Goal: Task Accomplishment & Management: Use online tool/utility

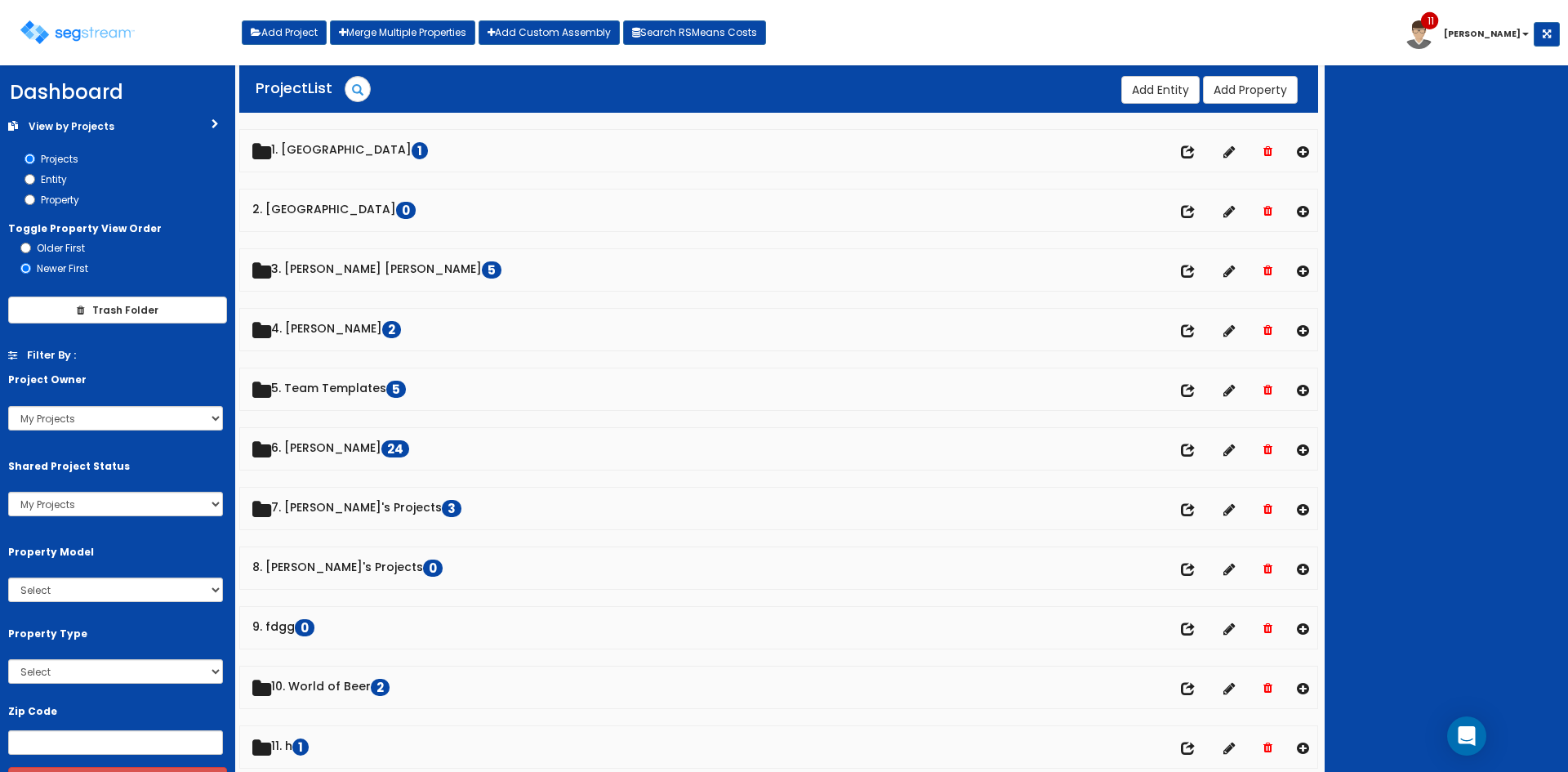
click at [993, 33] on div "Toggle navigation Add Project Merge Multiple Properties Add Custom Assembly Sea…" at bounding box center [784, 39] width 1552 height 53
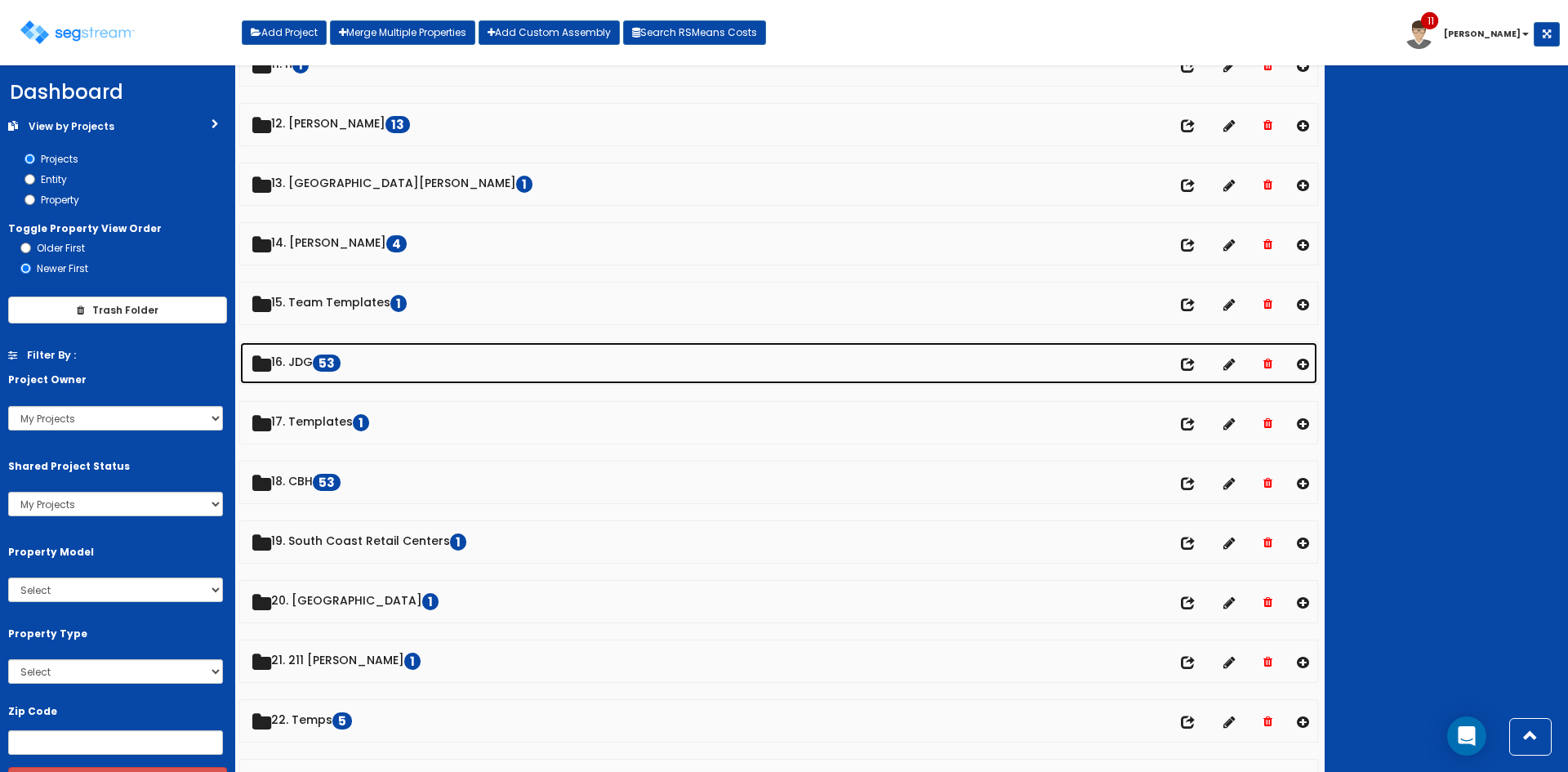
scroll to position [681, 0]
click at [317, 366] on link "16. JDG 53" at bounding box center [778, 364] width 1077 height 42
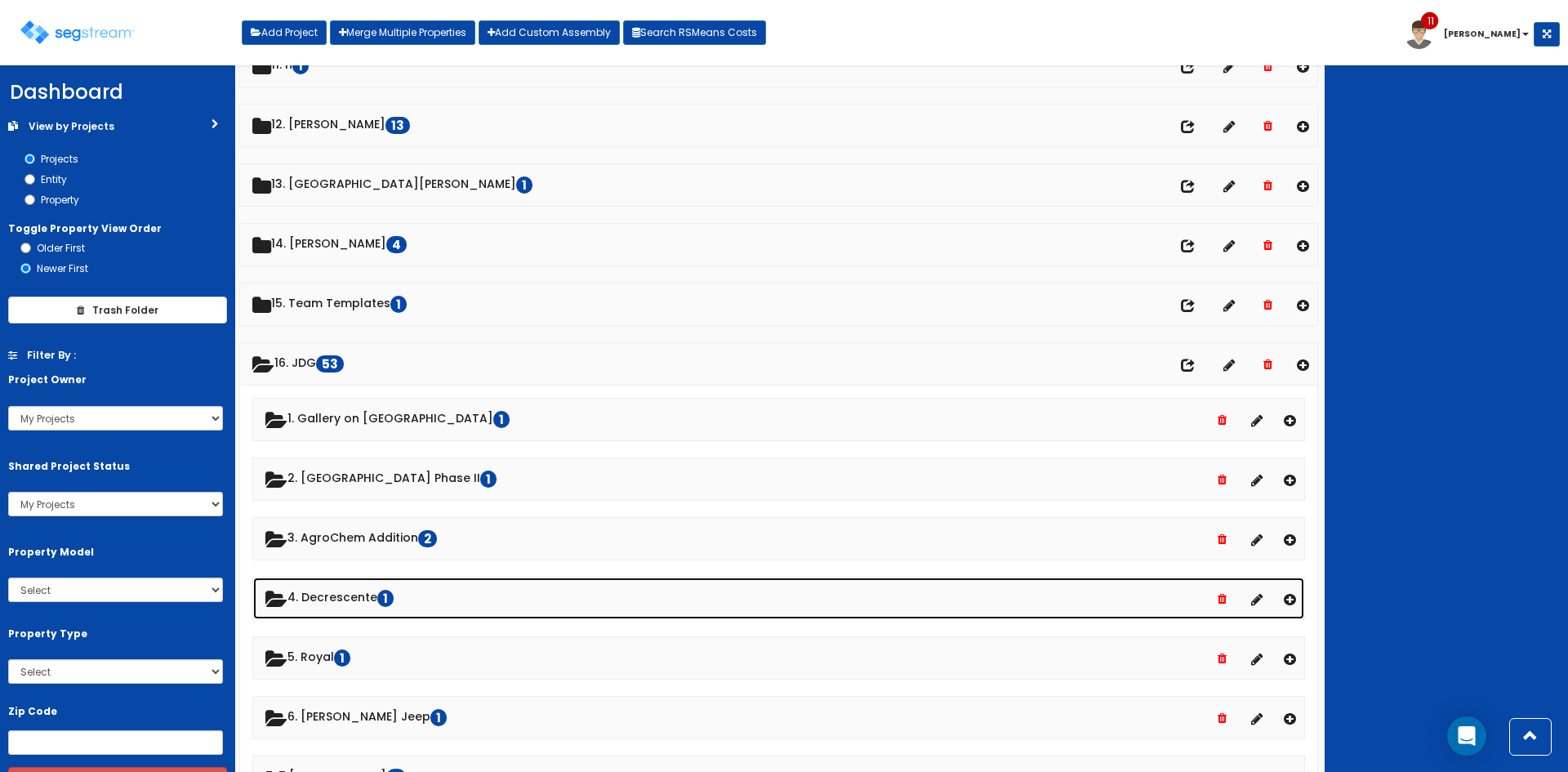
click at [357, 607] on link "4. Decrescente 1" at bounding box center [779, 598] width 1052 height 42
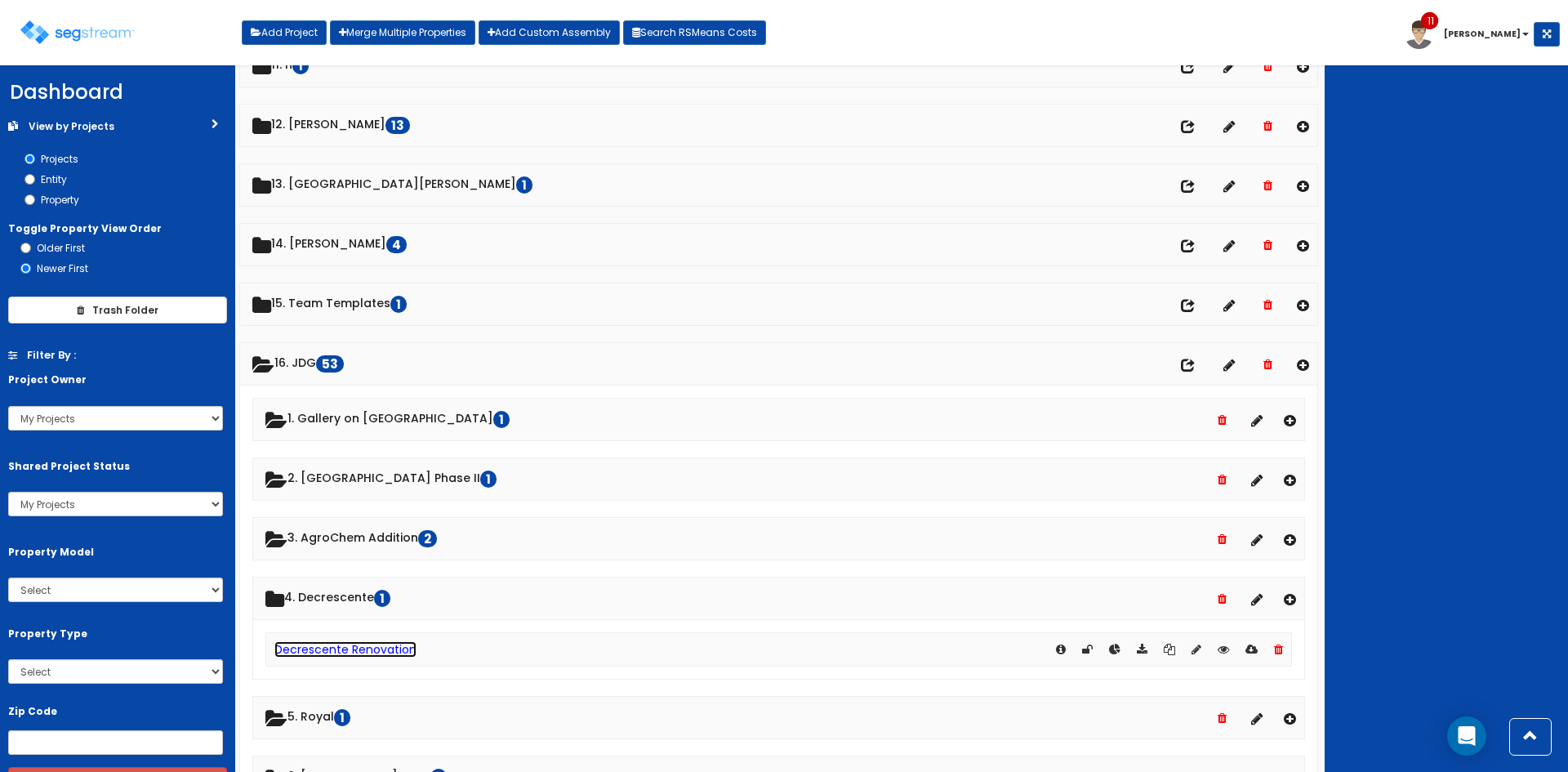
click at [370, 654] on link "Decrescente Renovation" at bounding box center [345, 649] width 142 height 17
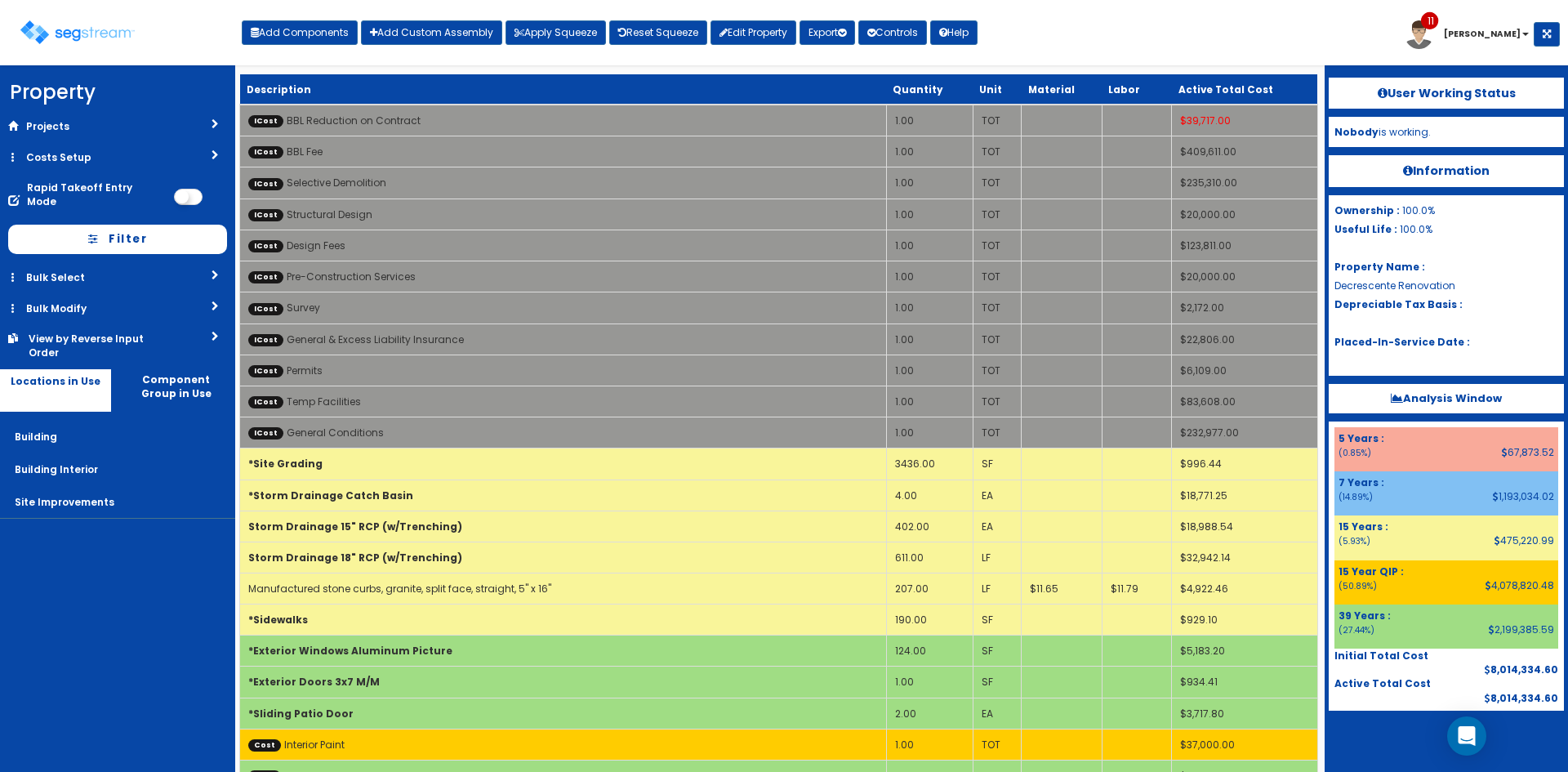
click at [1095, 28] on div "Toggle navigation Add Components Add Custom Assembly Apply Squeeze Reset Squeez…" at bounding box center [784, 39] width 1552 height 53
click at [645, 32] on link "Reset Squeeze" at bounding box center [658, 32] width 98 height 24
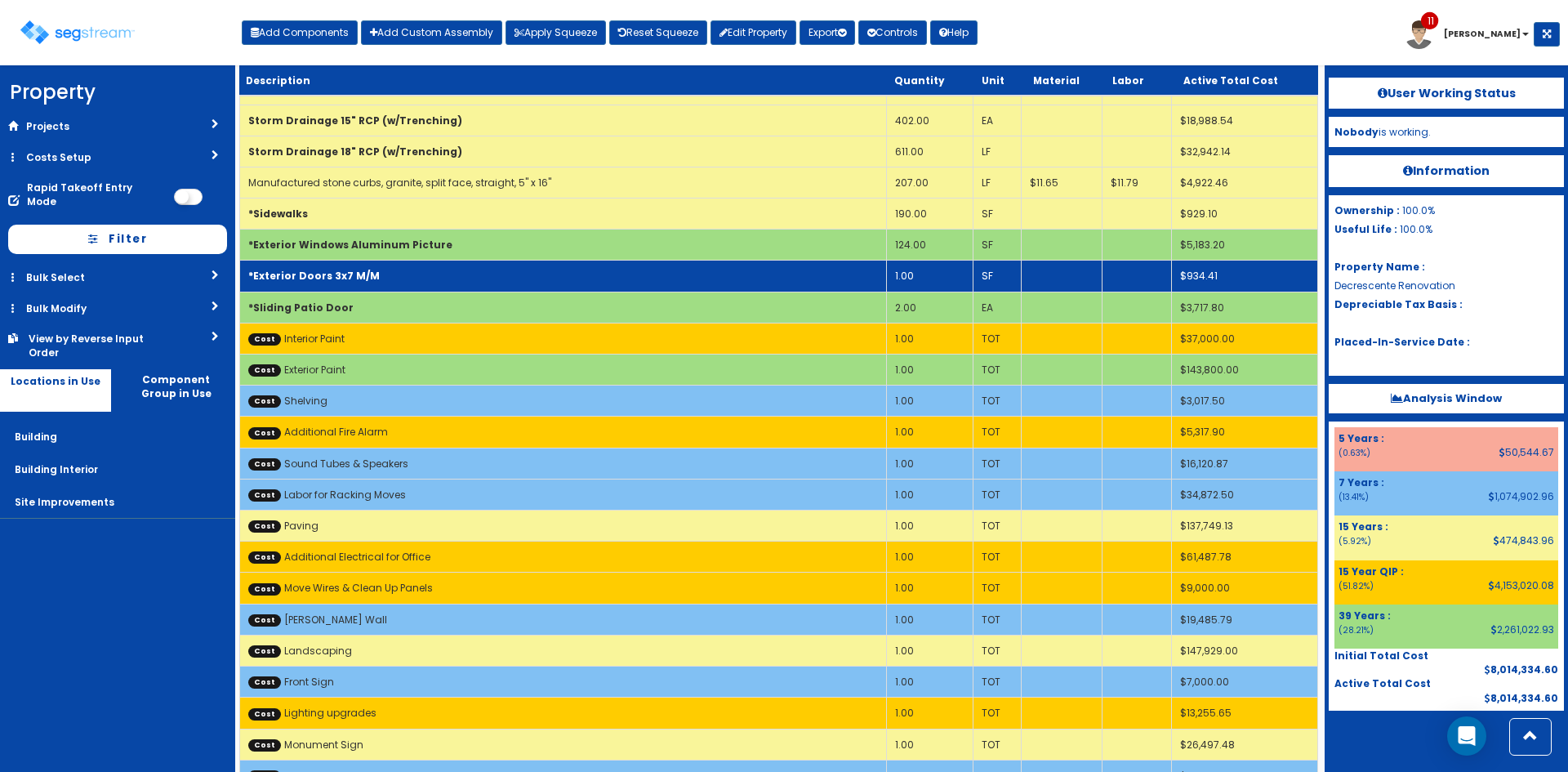
scroll to position [408, 0]
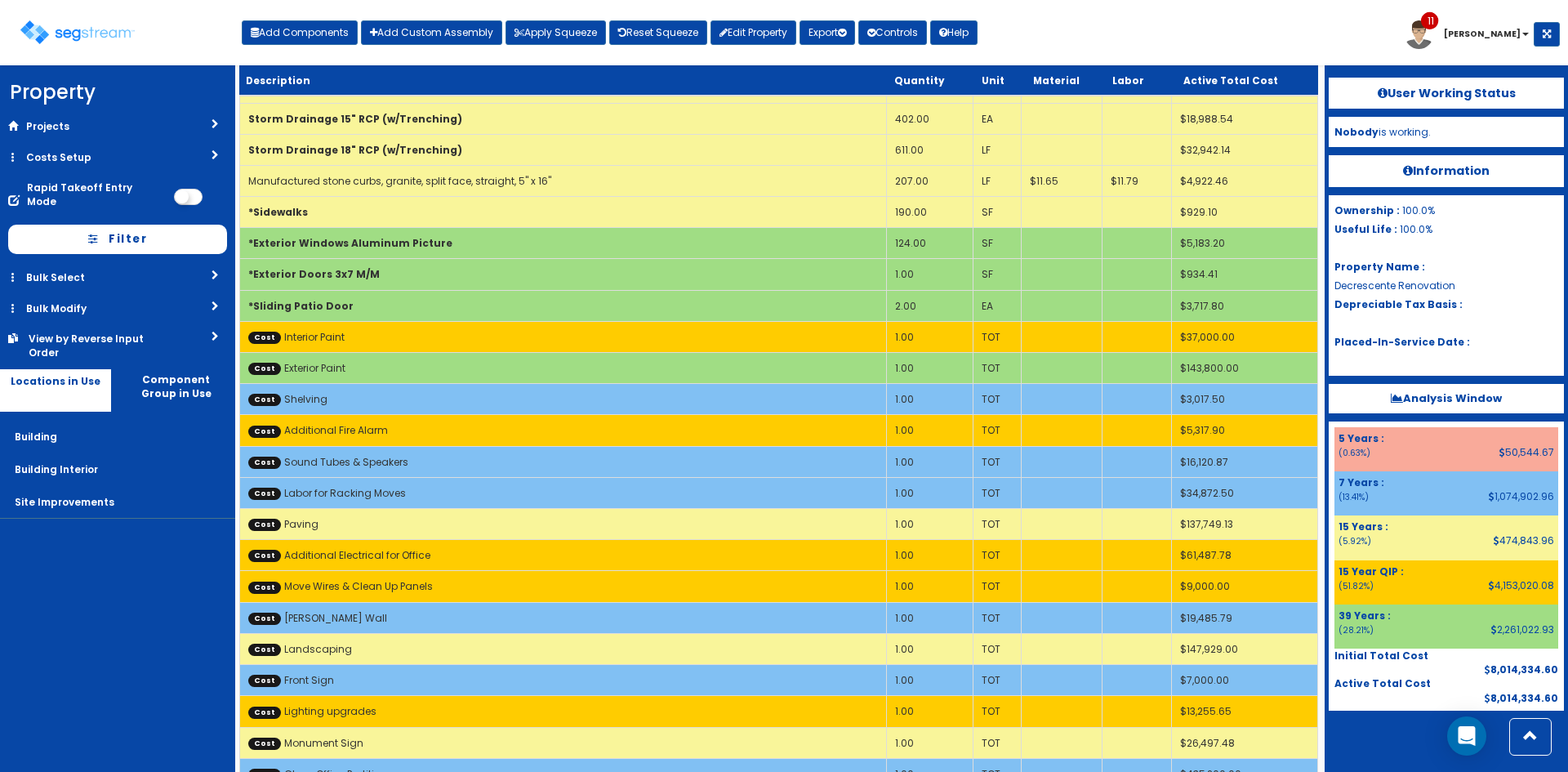
click at [1206, 32] on div "Toggle navigation Add Components Add Custom Assembly Apply Squeeze Reset Squeez…" at bounding box center [784, 39] width 1552 height 53
click at [1012, 44] on div "Toggle navigation Add Components Add Custom Assembly Apply Squeeze Reset Squeez…" at bounding box center [784, 39] width 1552 height 53
click at [139, 169] on link "Costs Setup" at bounding box center [117, 157] width 235 height 30
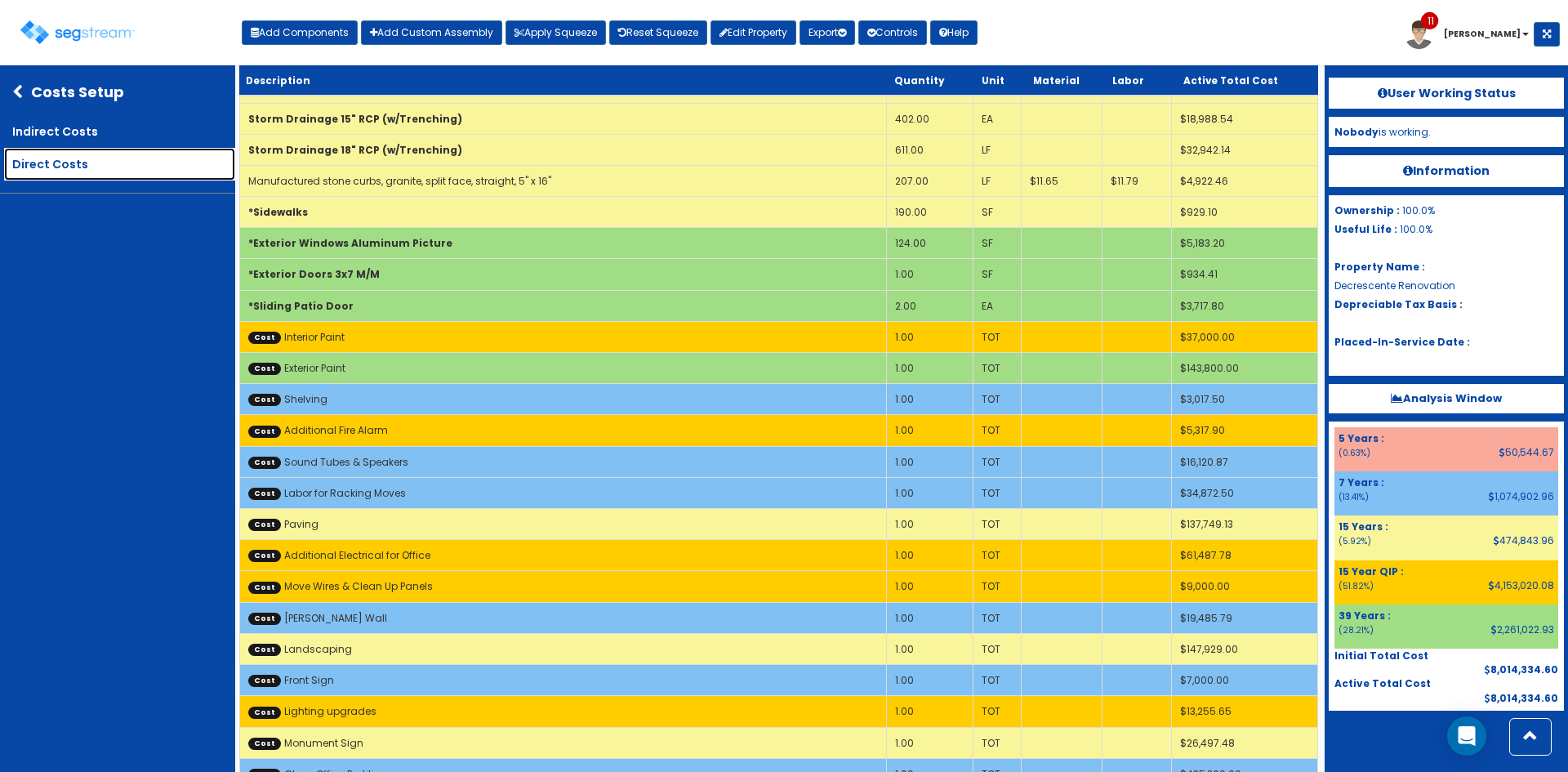
click at [85, 169] on link "Direct Costs" at bounding box center [119, 163] width 231 height 32
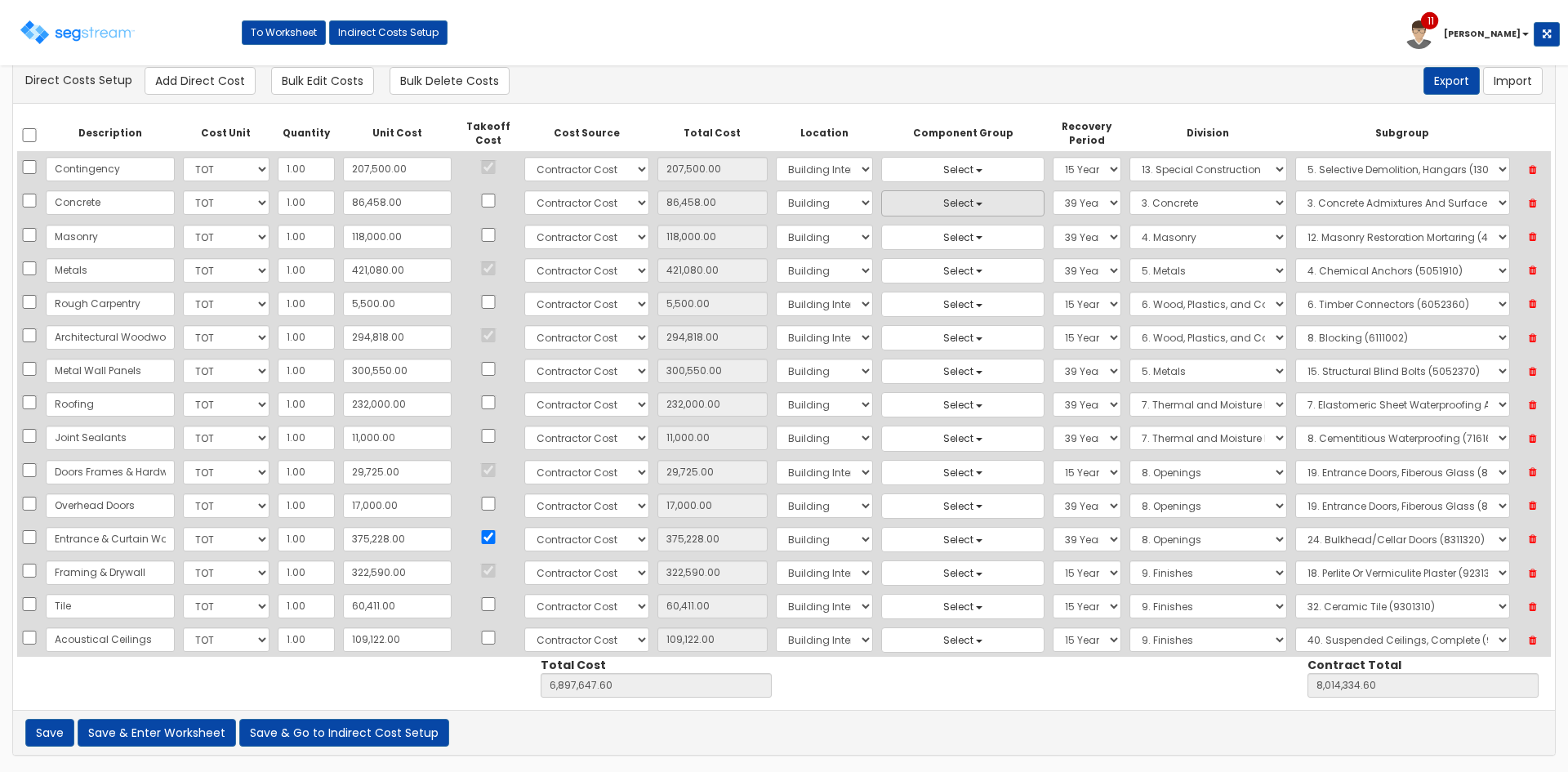
scroll to position [1016, 0]
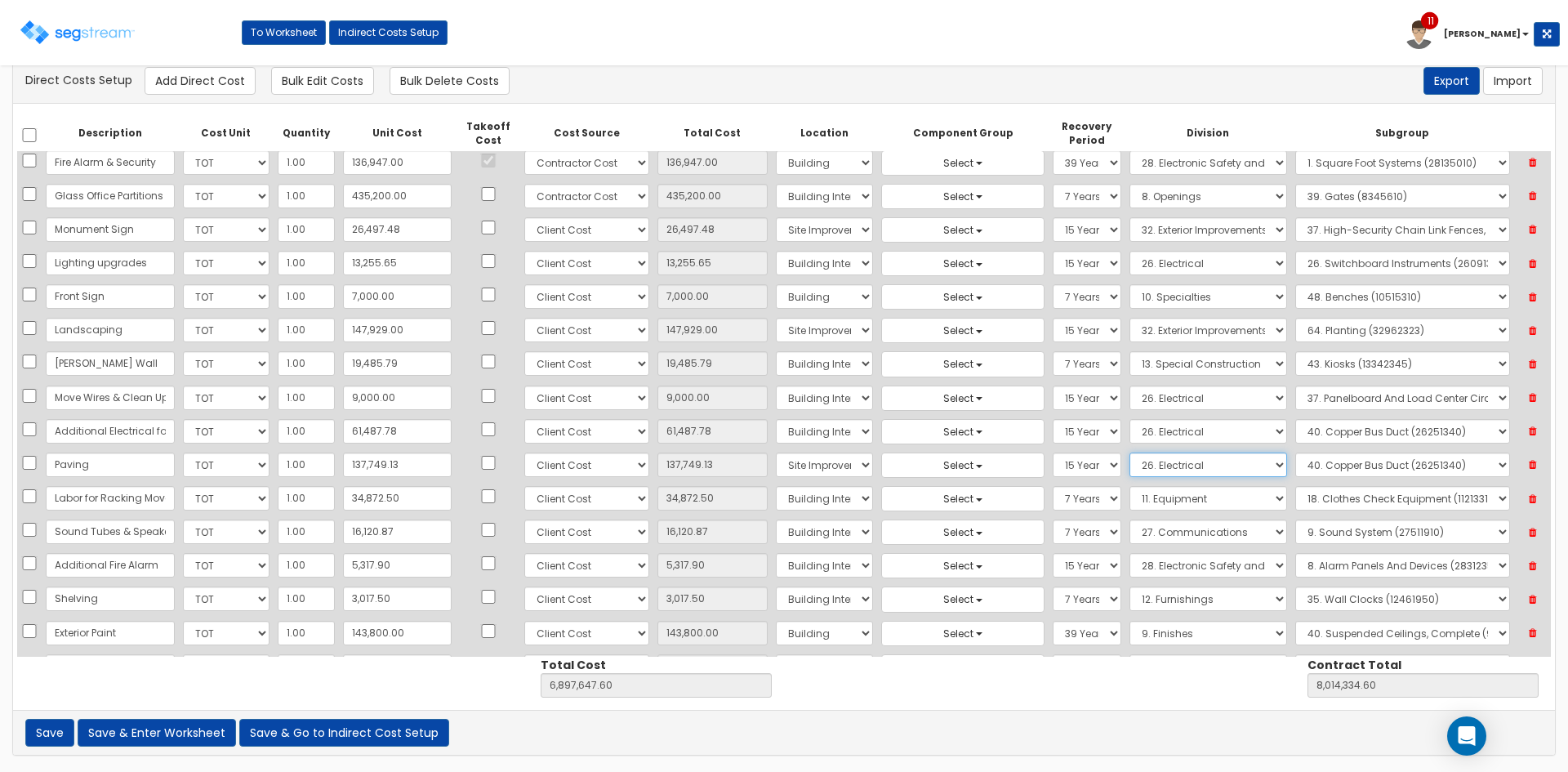
click at [1130, 465] on select "Select 1. General Requirements 2. Existing Conditions 3. Concrete 4. Masonry 5.…" at bounding box center [1208, 465] width 157 height 24
select select "32"
click at [1130, 453] on select "Select 1. General Requirements 2. Existing Conditions 3. Concrete 4. Masonry 5.…" at bounding box center [1208, 465] width 157 height 24
click at [1314, 468] on select "Select" at bounding box center [1403, 465] width 215 height 24
select select "32144010"
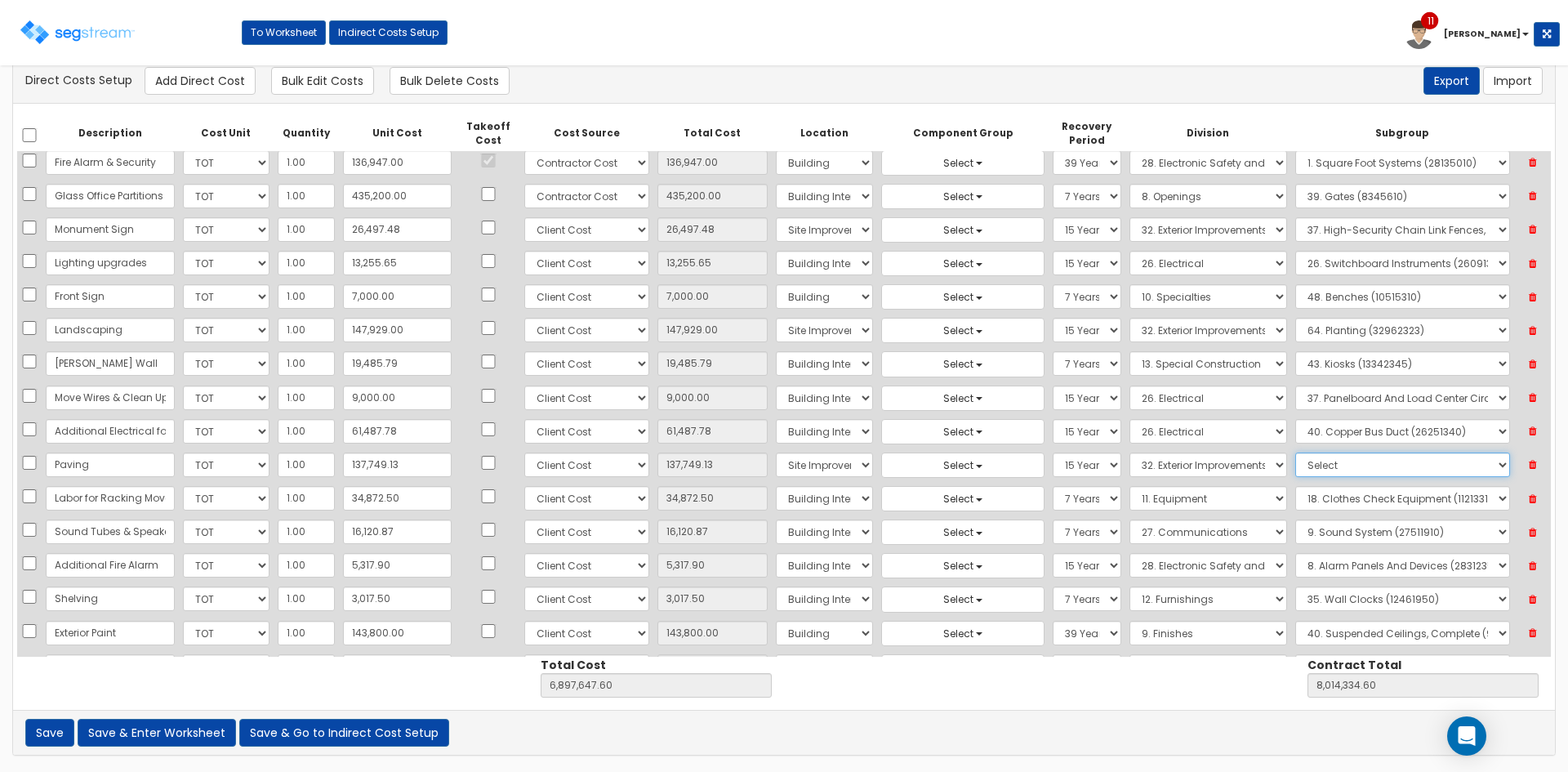
click at [1295, 453] on select "Select" at bounding box center [1403, 465] width 215 height 24
click at [1058, 463] on select "Select 5 Years 7 Years 9 Years 10 Years 15 Years 15 Year QLI 15 Year QRP 15 Yea…" at bounding box center [1086, 465] width 67 height 24
click at [1136, 705] on div "Description Cost Unit Quantity Unit Cost Takeoff Cost Cost Source Total Cost Lo…" at bounding box center [784, 407] width 1543 height 607
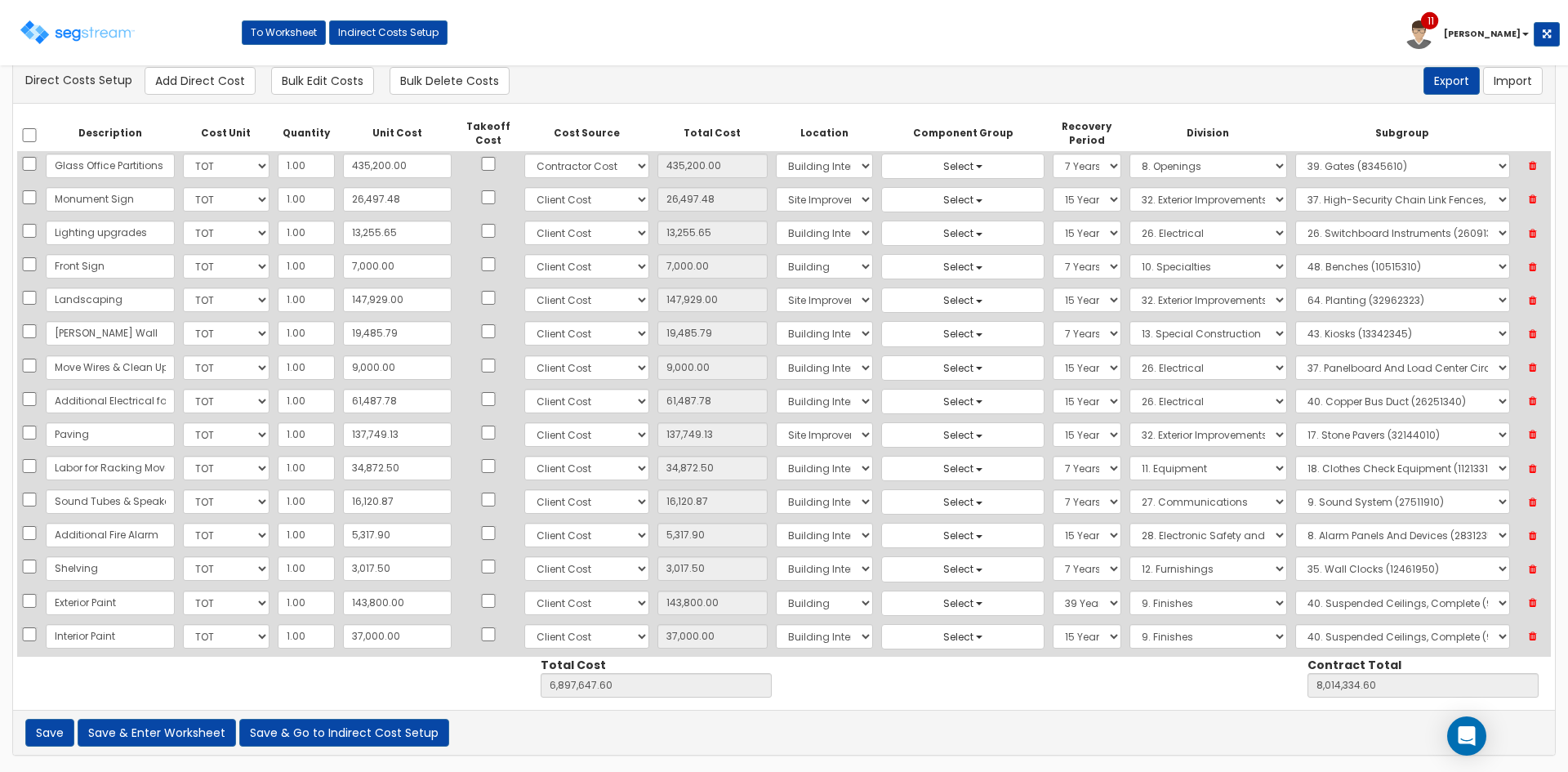
scroll to position [1059, 0]
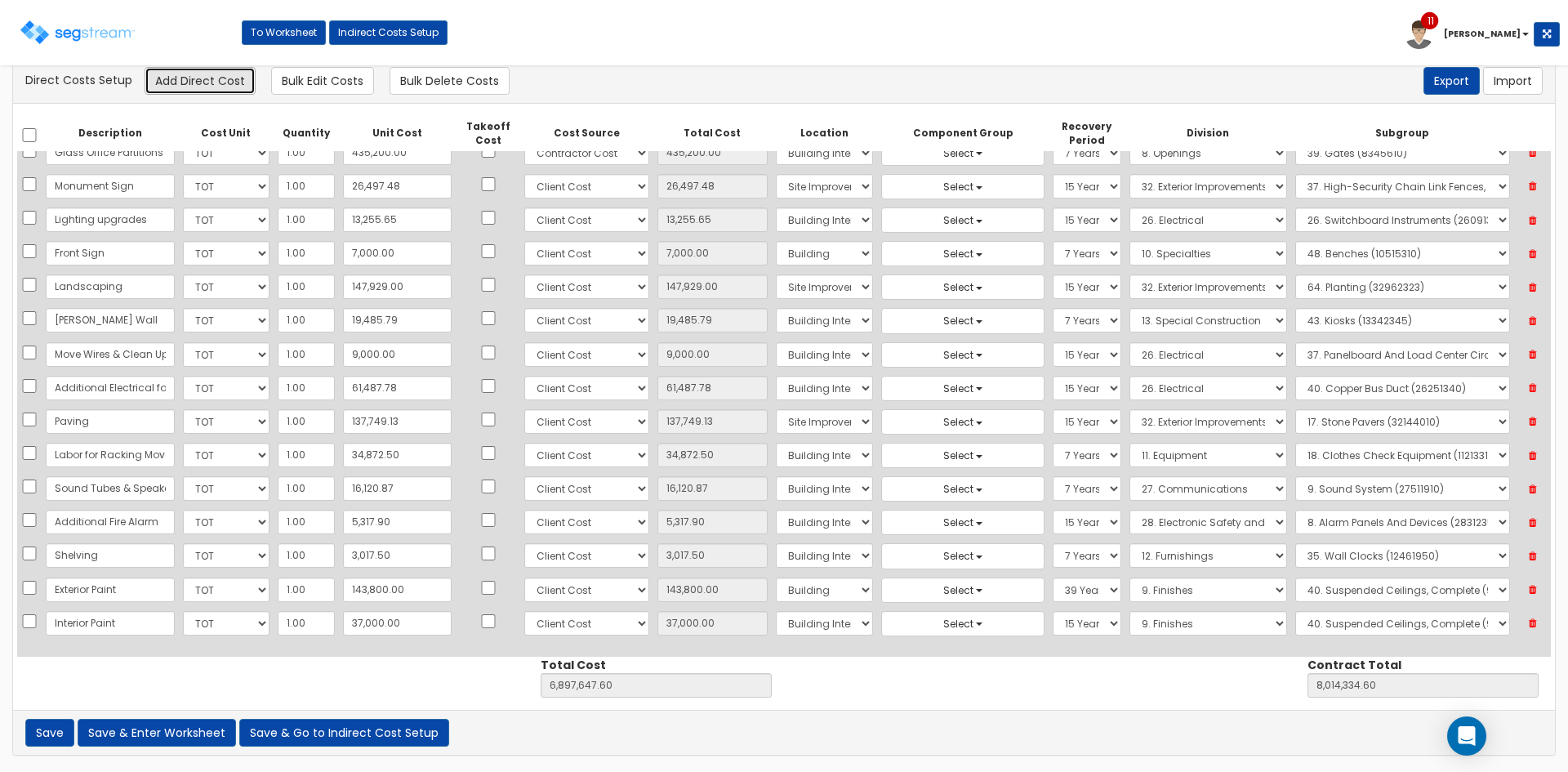
click at [191, 86] on button "Add Direct Cost" at bounding box center [201, 80] width 112 height 27
select select "10"
select select "8"
select select "7"
select select "15Y_1"
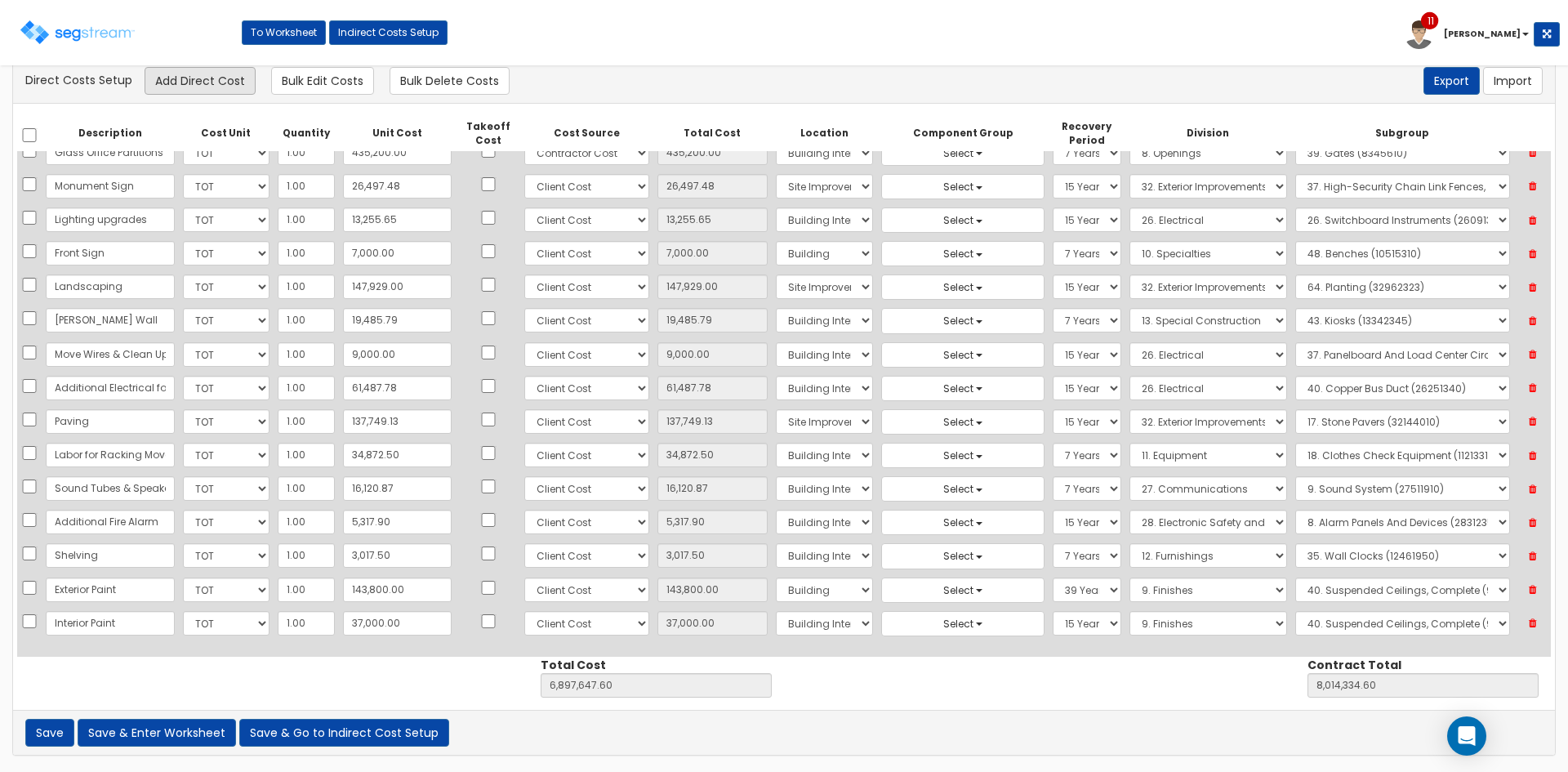
select select "9"
select select "9512330"
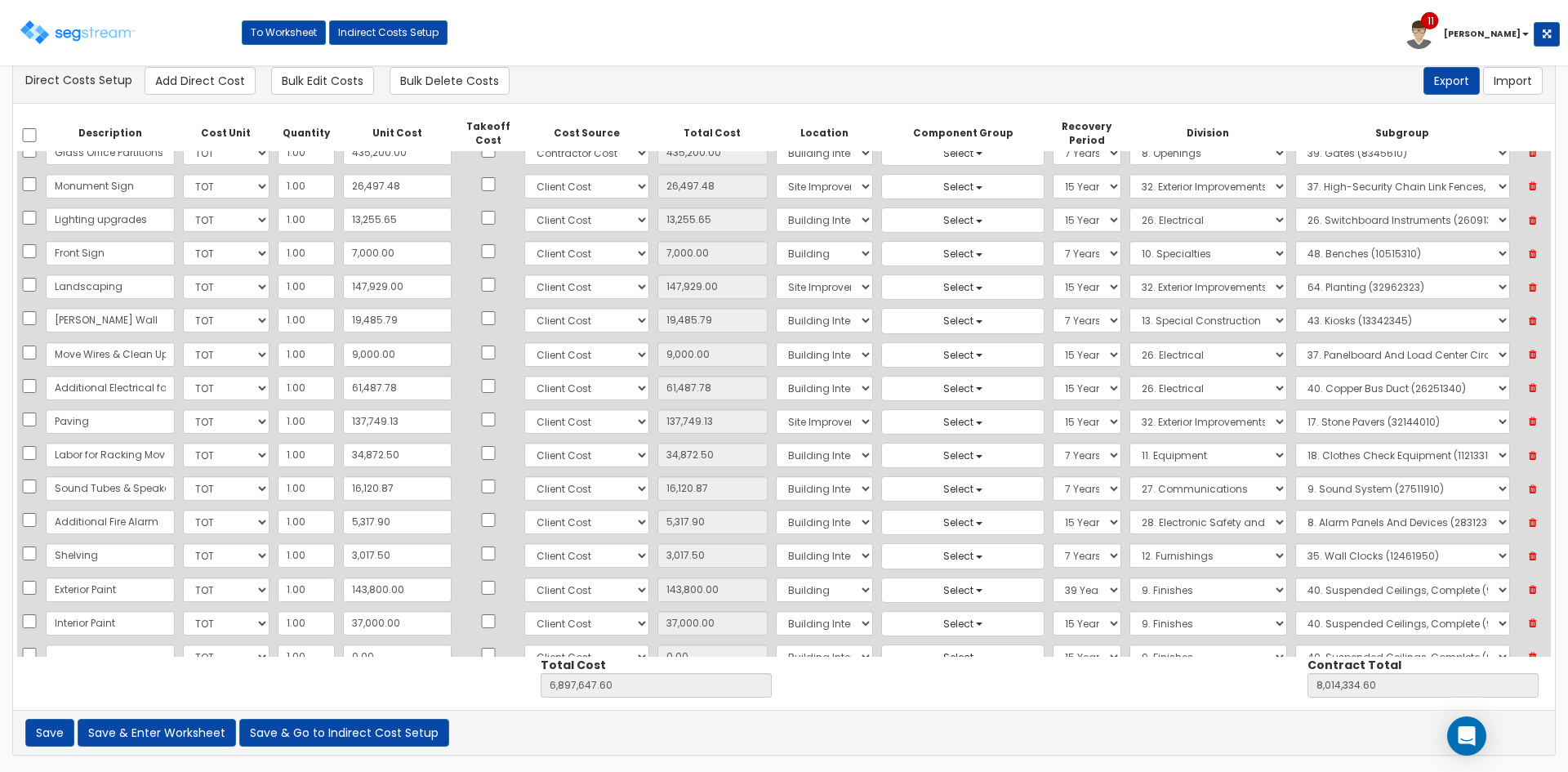
scroll to position [1092, 0]
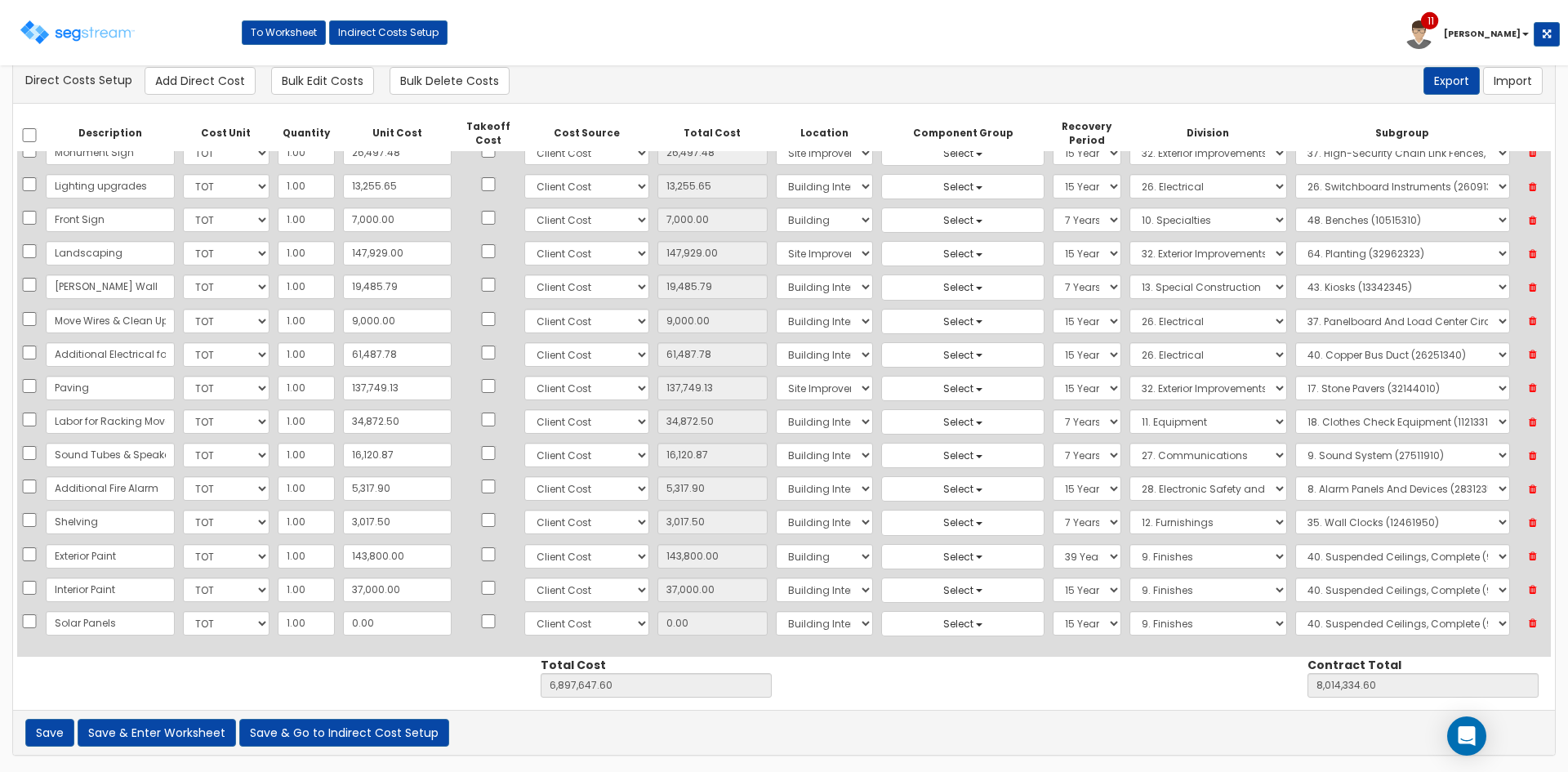
type input "Solar Panels"
click at [389, 630] on input "0.00" at bounding box center [397, 623] width 109 height 24
click at [375, 627] on input "0.00" at bounding box center [397, 623] width 109 height 24
drag, startPoint x: 375, startPoint y: 626, endPoint x: 328, endPoint y: 622, distance: 47.2
click at [343, 622] on input "0.00" at bounding box center [397, 623] width 109 height 24
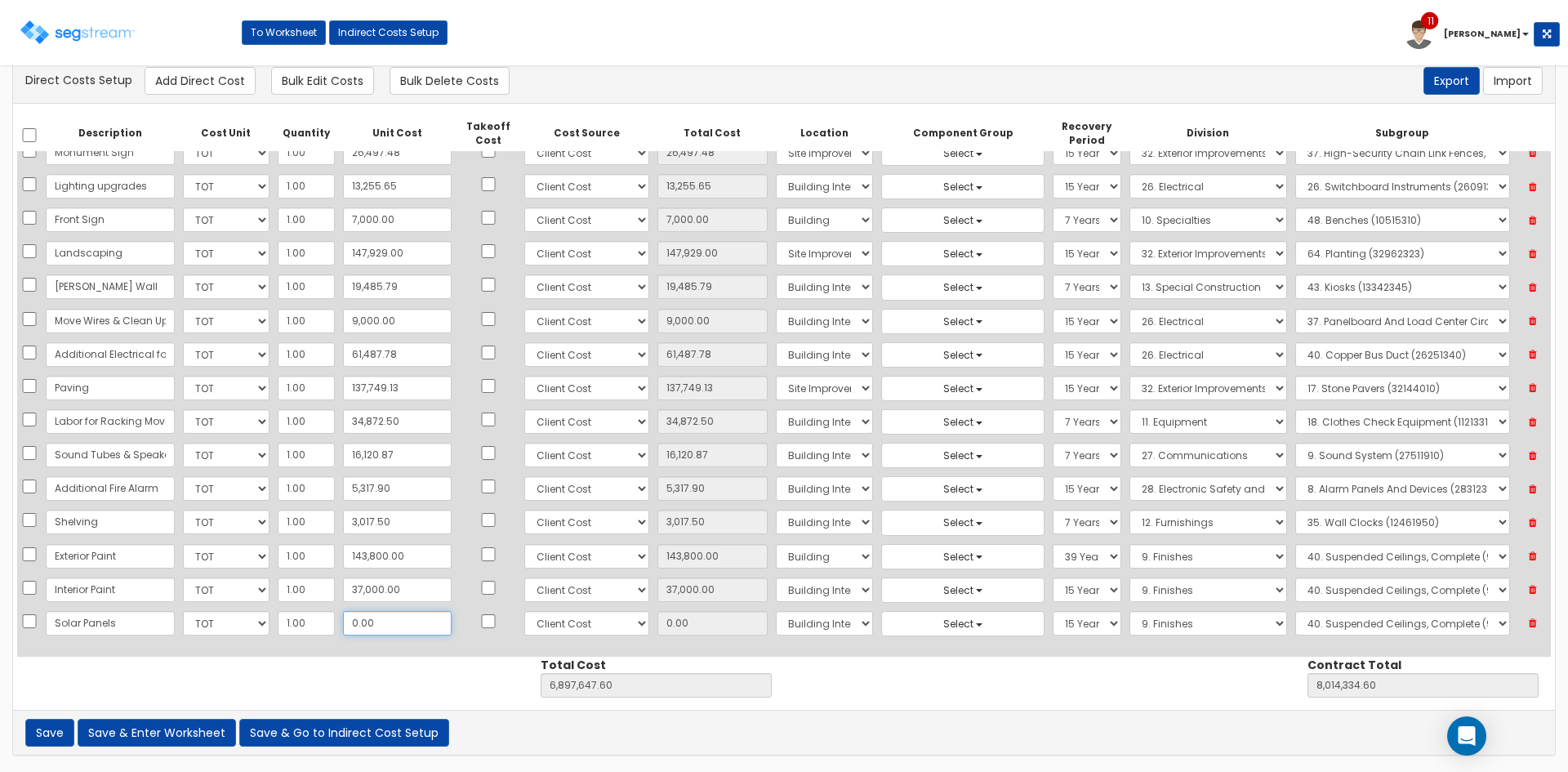
type input "1"
type input "6,897,648.60"
type input "8,014,335.60"
type input "1.00"
type input "12"
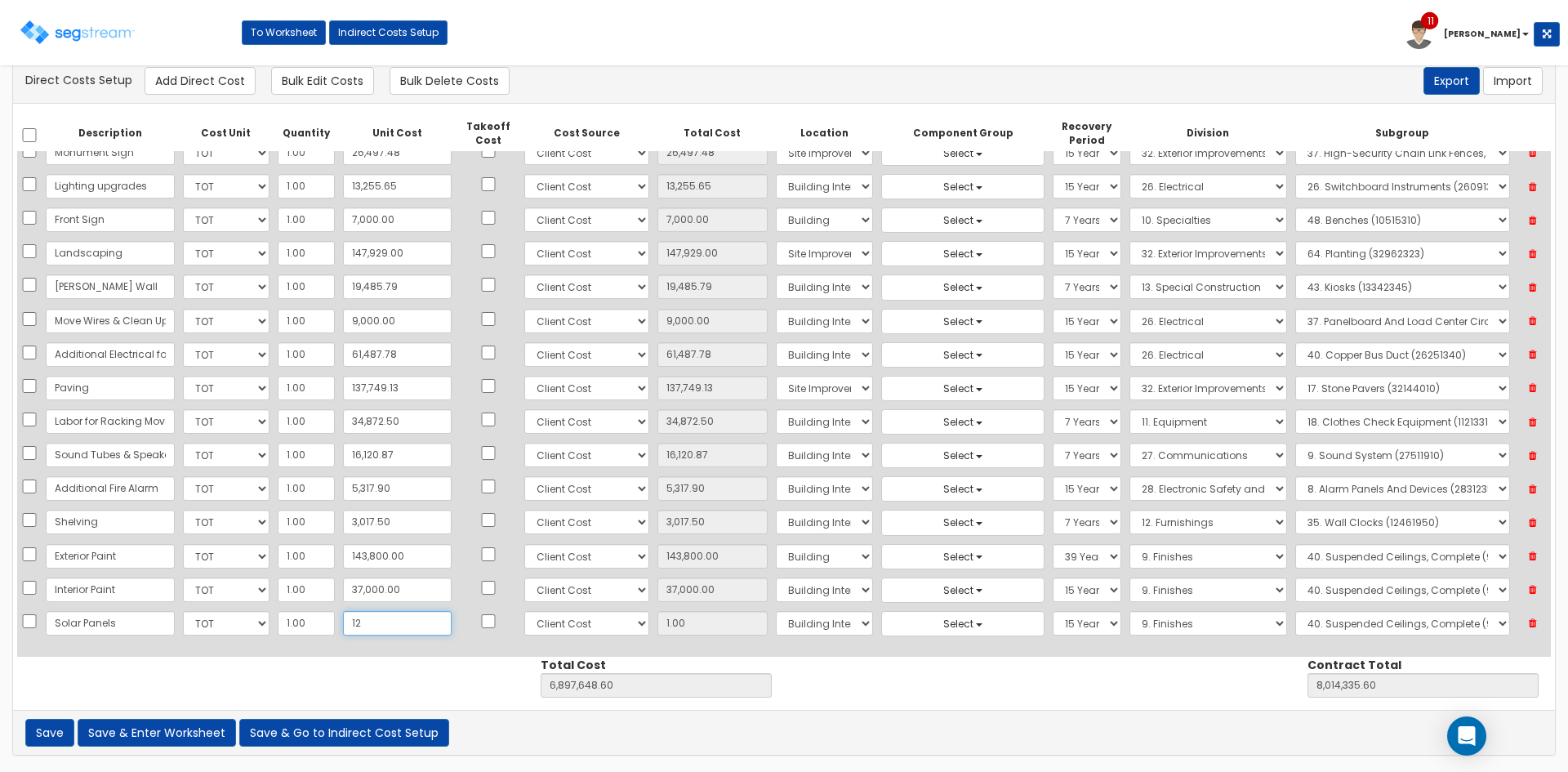
type input "6,897,659.60"
type input "8,014,346.60"
type input "12.00"
type input "129"
type input "6,897,776.60"
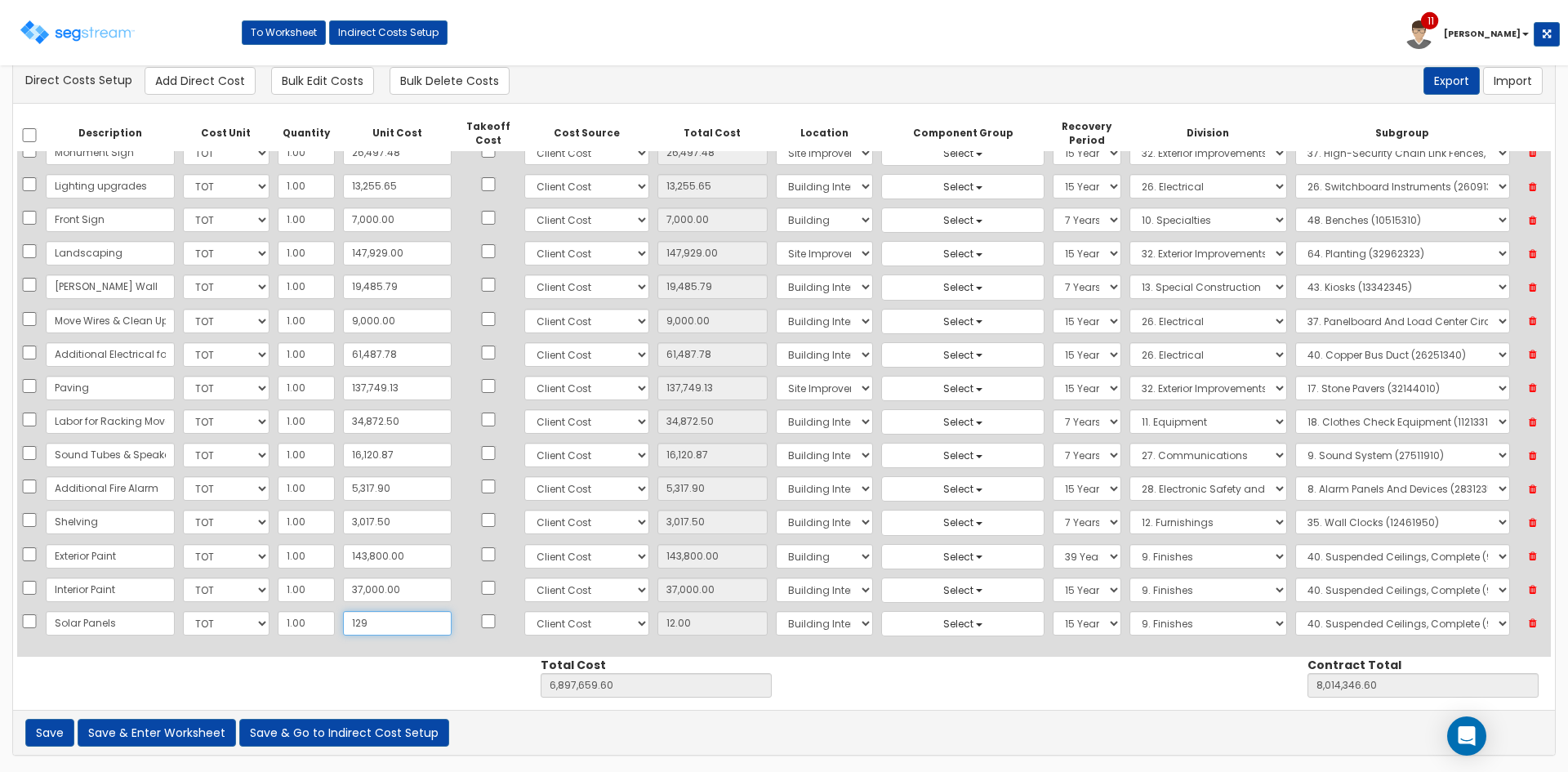
type input "8,014,463.60"
type input "129.00"
type input "1292"
type input "6,898,939.60"
type input "8,015,626.60"
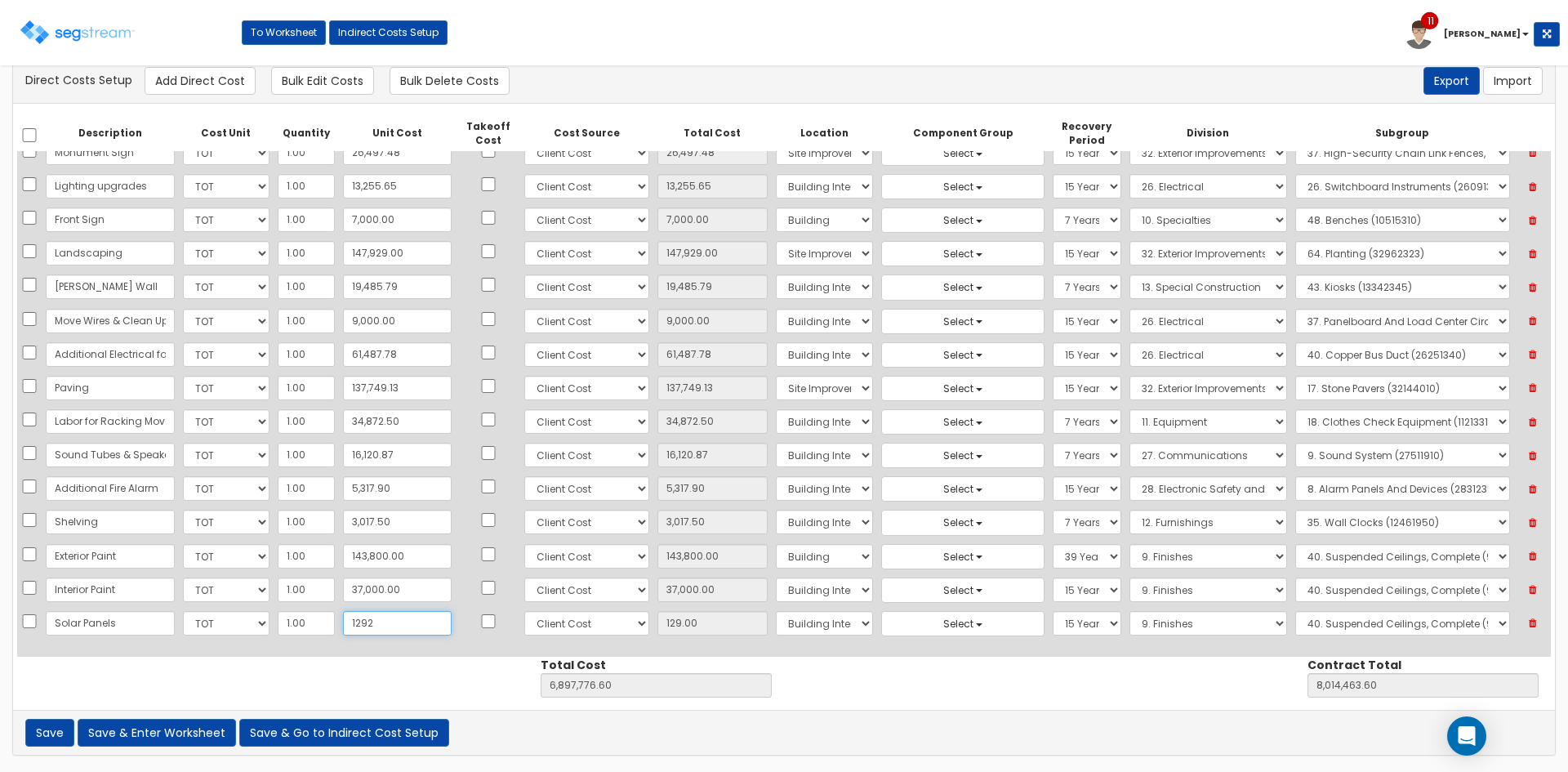
type input "1,292"
type input "1,292.00"
type input "1,2928"
type input "6,910,575.60"
type input "8,027,262.60"
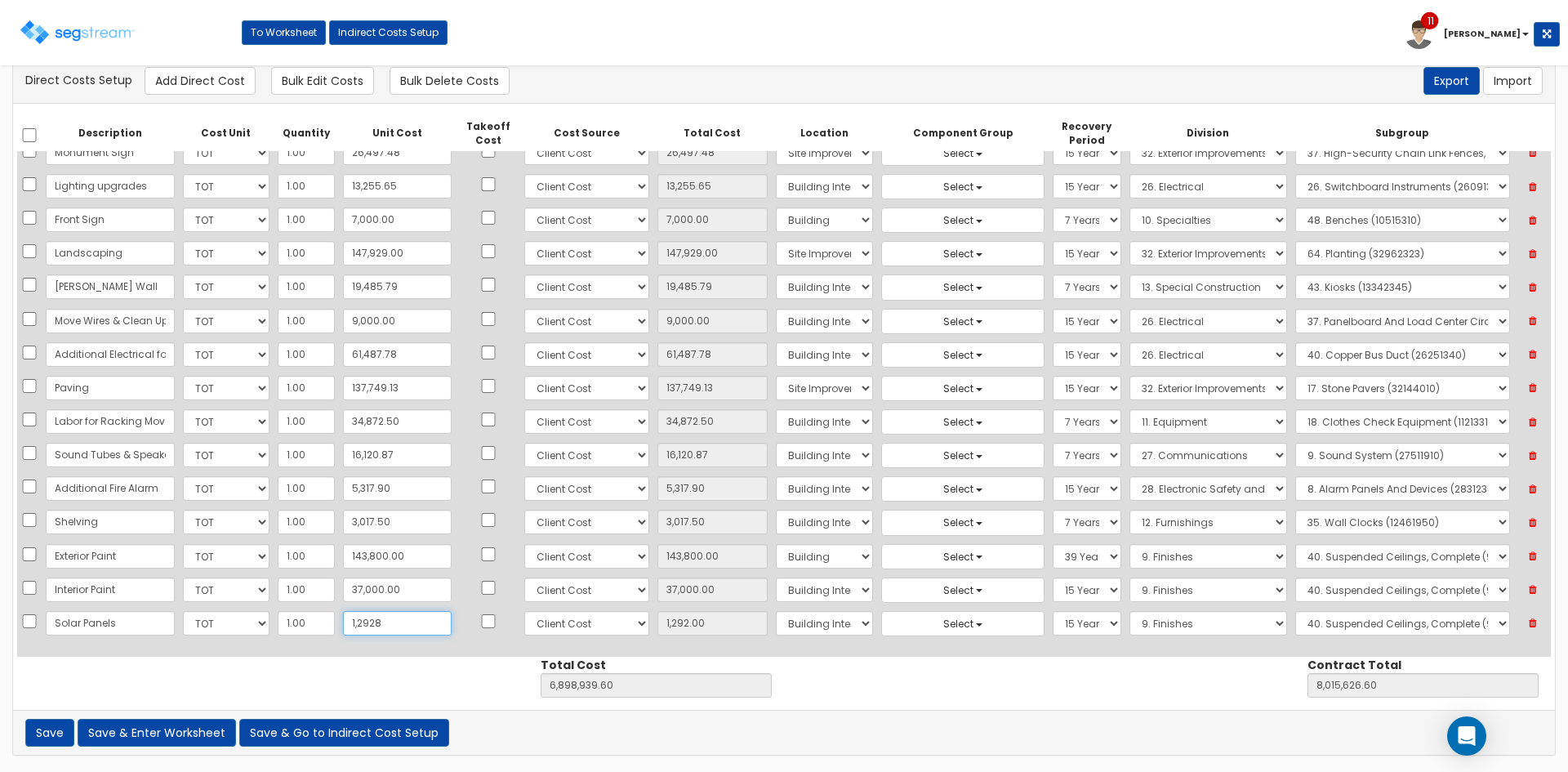
type input "12,928"
type input "12,928.00"
type input "12,92818"
type input "8,190,465.60"
type input "9,307,152.60"
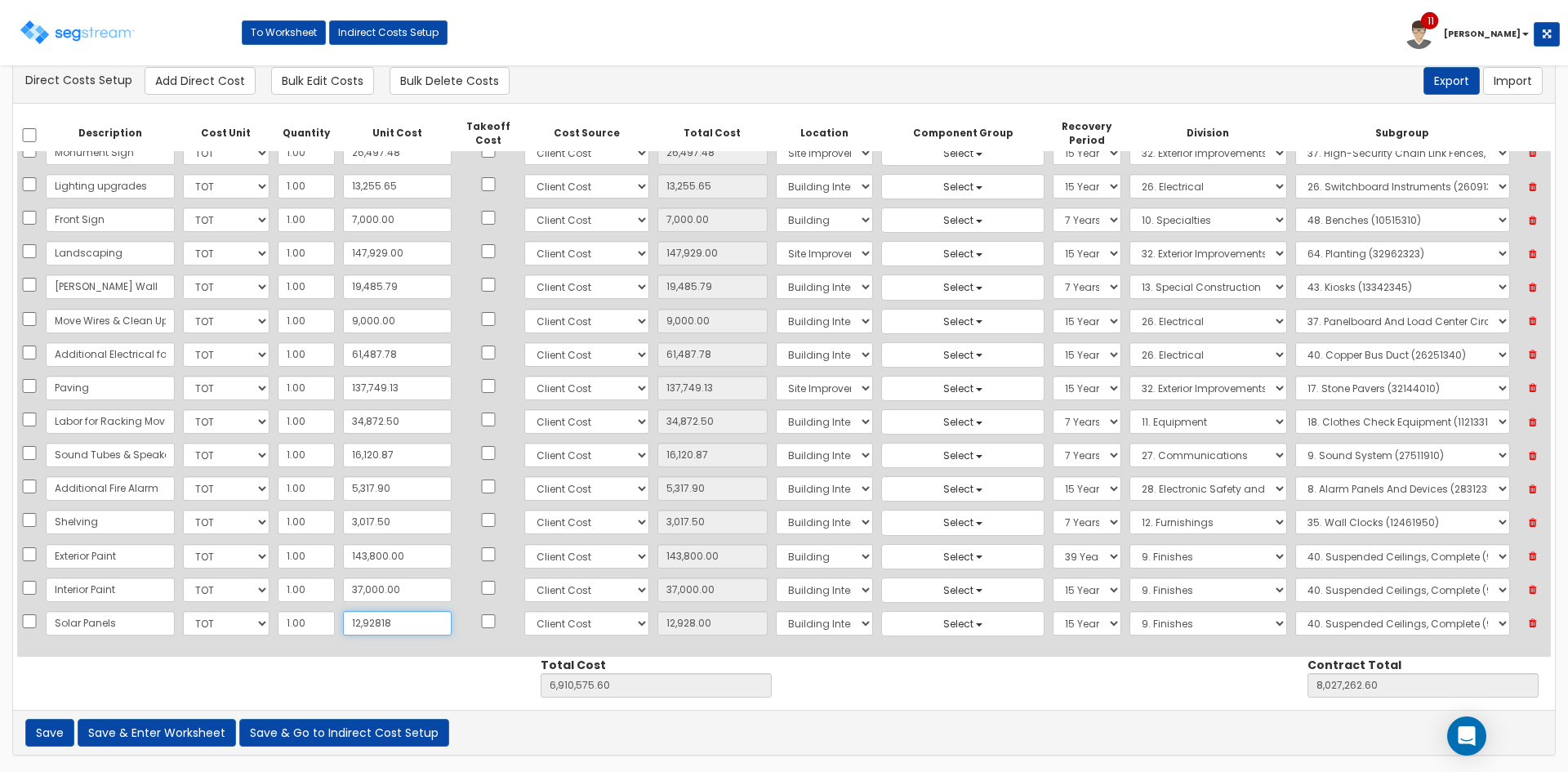
type input "1,292,818"
type input "1,292,818.00"
type input "1,292,818"
click at [1053, 628] on select "Select 5 Years 7 Years 9 Years 10 Years 15 Years 15 Year QLI 15 Year QRP 15 Yea…" at bounding box center [1086, 623] width 67 height 24
select select "5Y"
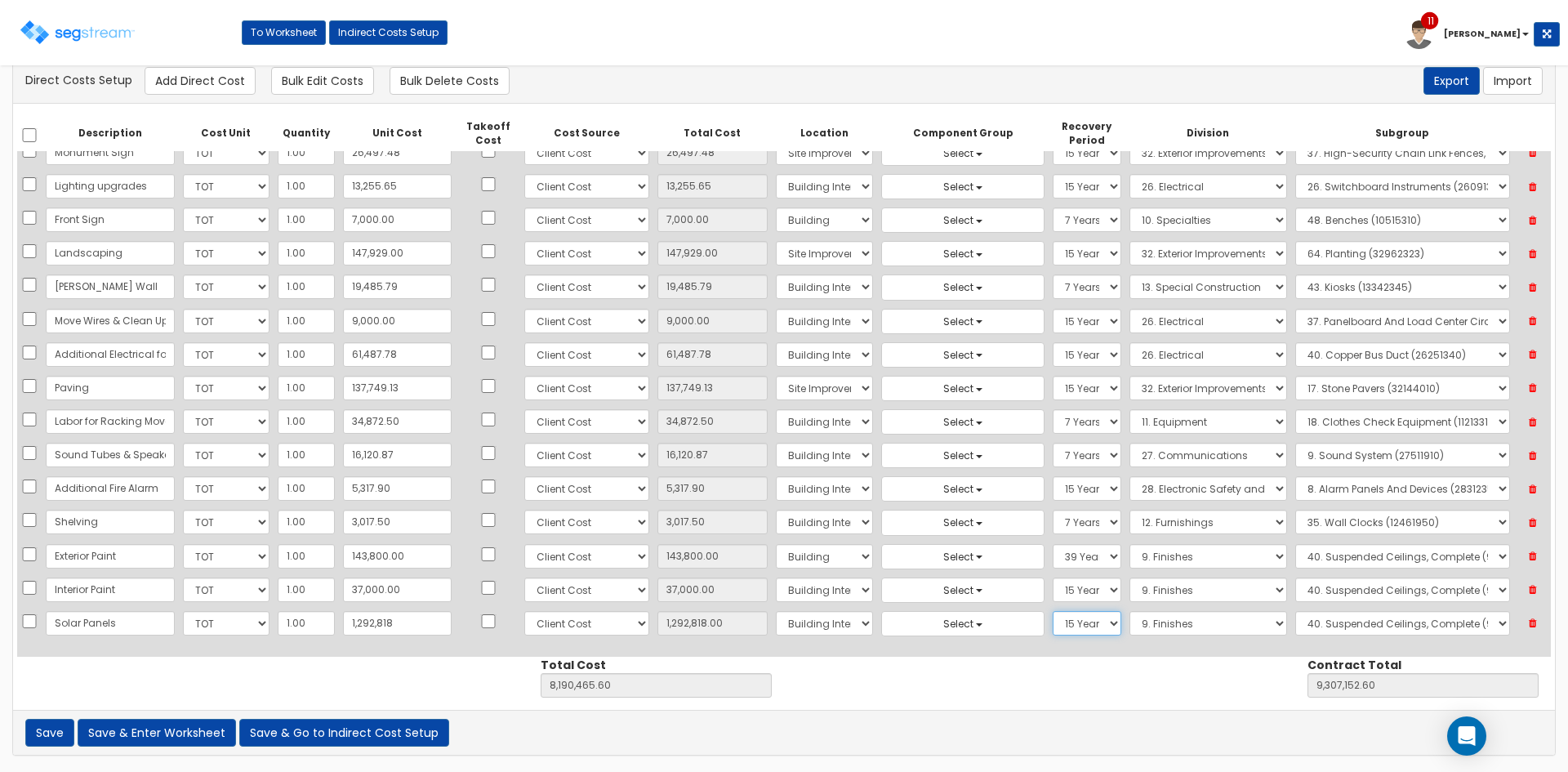
click at [1053, 612] on select "Select 5 Years 7 Years 9 Years 10 Years 15 Years 15 Year QLI 15 Year QRP 15 Yea…" at bounding box center [1086, 623] width 67 height 24
click at [1132, 626] on select "Select 1. General Requirements 2. Existing Conditions 3. Concrete 4. Masonry 5.…" at bounding box center [1208, 623] width 157 height 24
select select "26"
click at [1130, 612] on select "Select 1. General Requirements 2. Existing Conditions 3. Concrete 4. Masonry 5.…" at bounding box center [1208, 623] width 157 height 24
drag, startPoint x: 1314, startPoint y: 626, endPoint x: 1315, endPoint y: 616, distance: 10.0
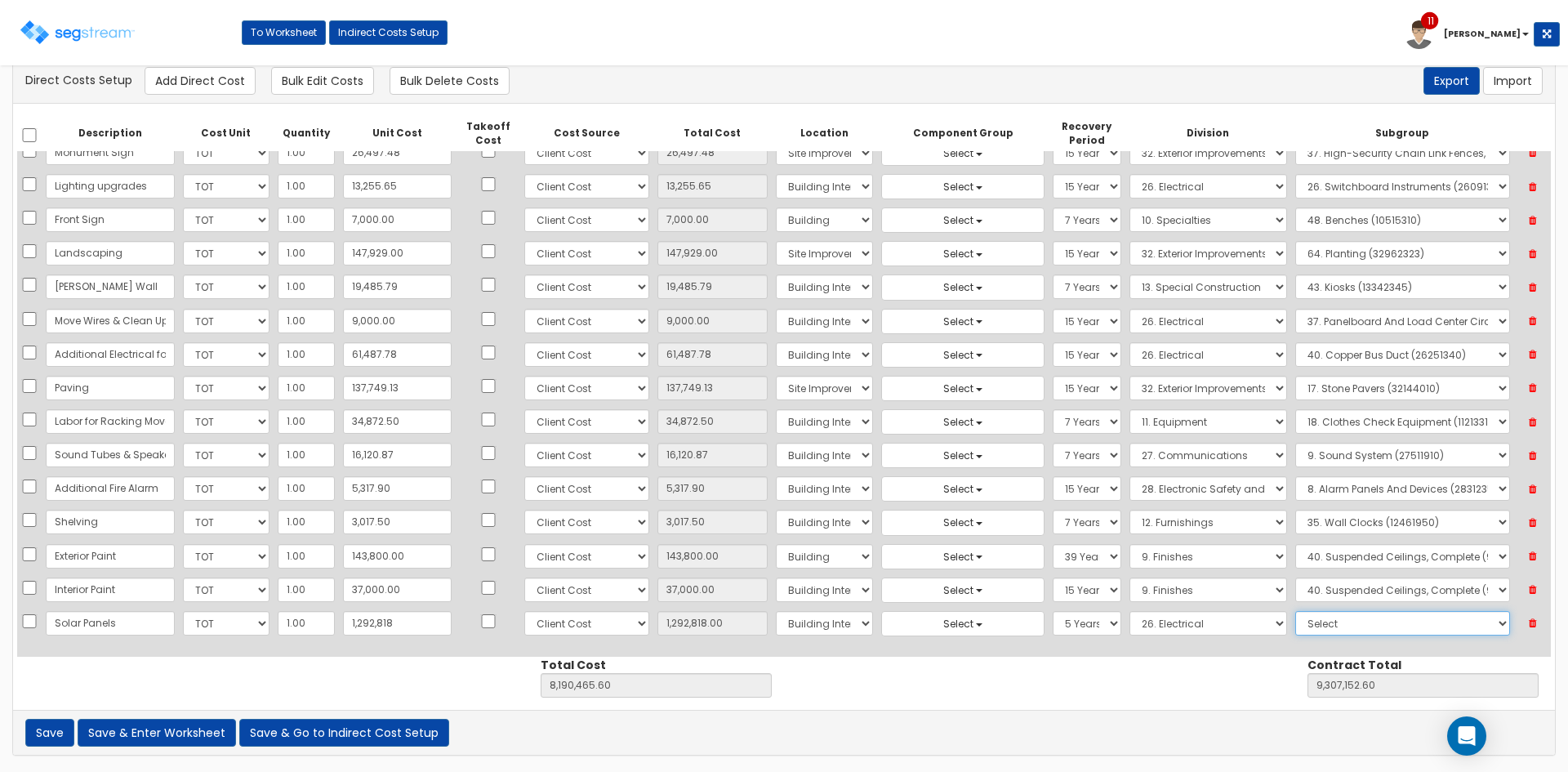
click at [1314, 626] on select "Select 1. Electrical Demolition (26050510) 2. Medium-Voltage, Single Cable (260…" at bounding box center [1403, 623] width 215 height 24
select select "26092310"
click at [1295, 612] on select "Select 1. Electrical Demolition (26050510) 2. Medium-Voltage, Single Cable (260…" at bounding box center [1403, 623] width 215 height 24
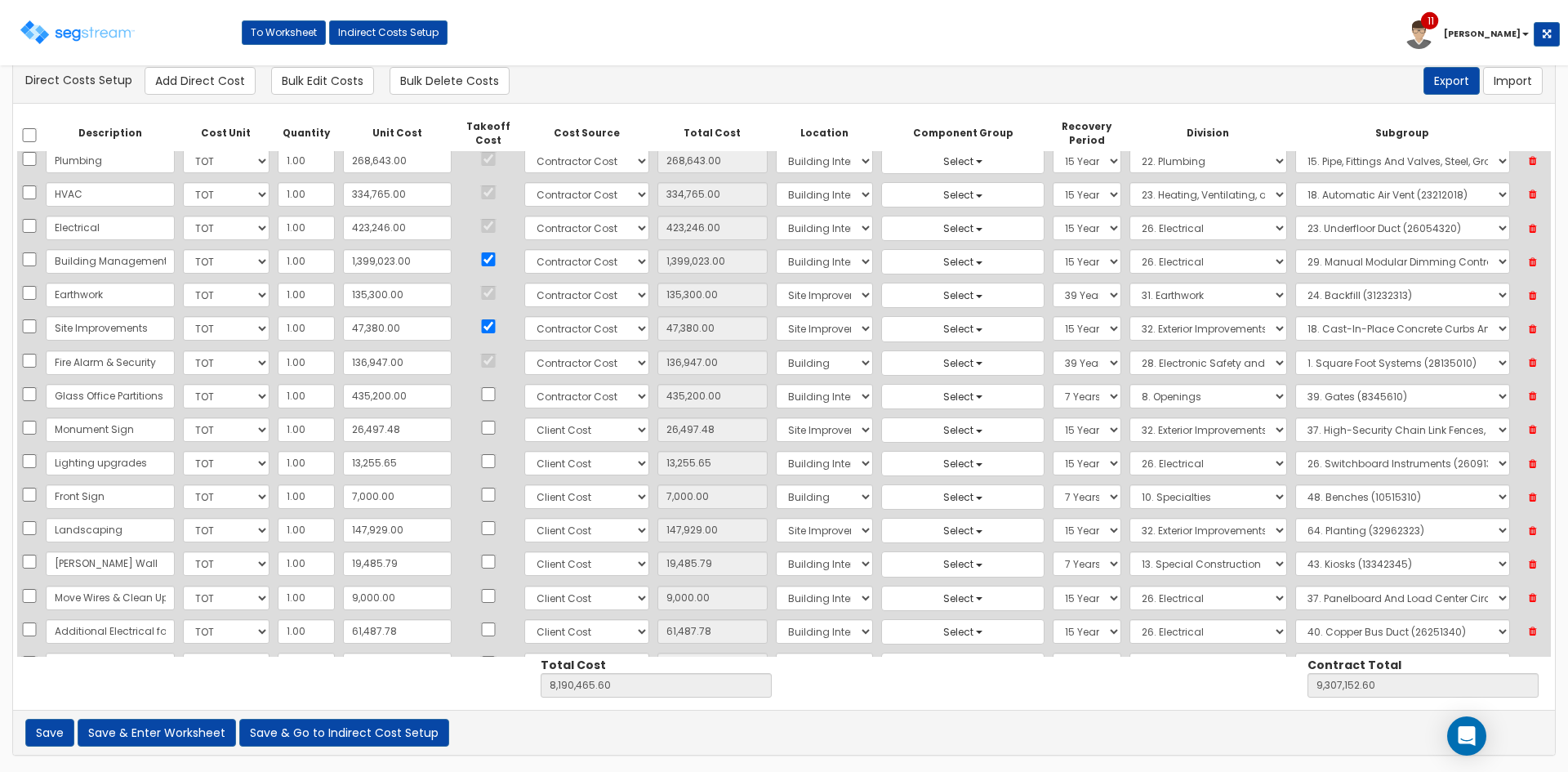
scroll to position [657, 0]
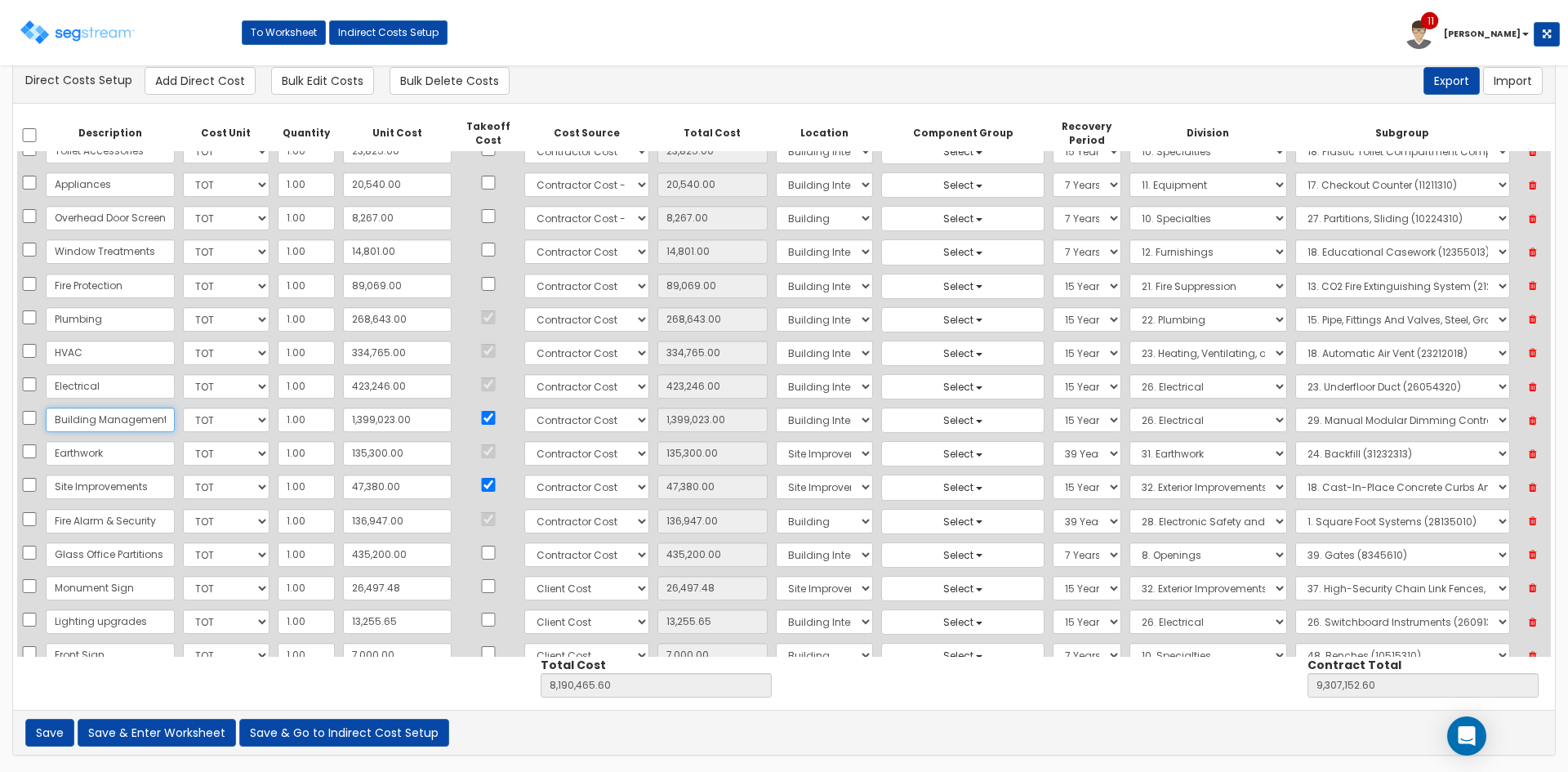
click at [112, 419] on input "Building Management System" at bounding box center [111, 420] width 129 height 24
drag, startPoint x: 112, startPoint y: 419, endPoint x: 144, endPoint y: 419, distance: 32.0
click at [144, 419] on input "Building Management System" at bounding box center [111, 420] width 129 height 24
click at [416, 422] on td "1,399,023.00" at bounding box center [397, 421] width 116 height 33
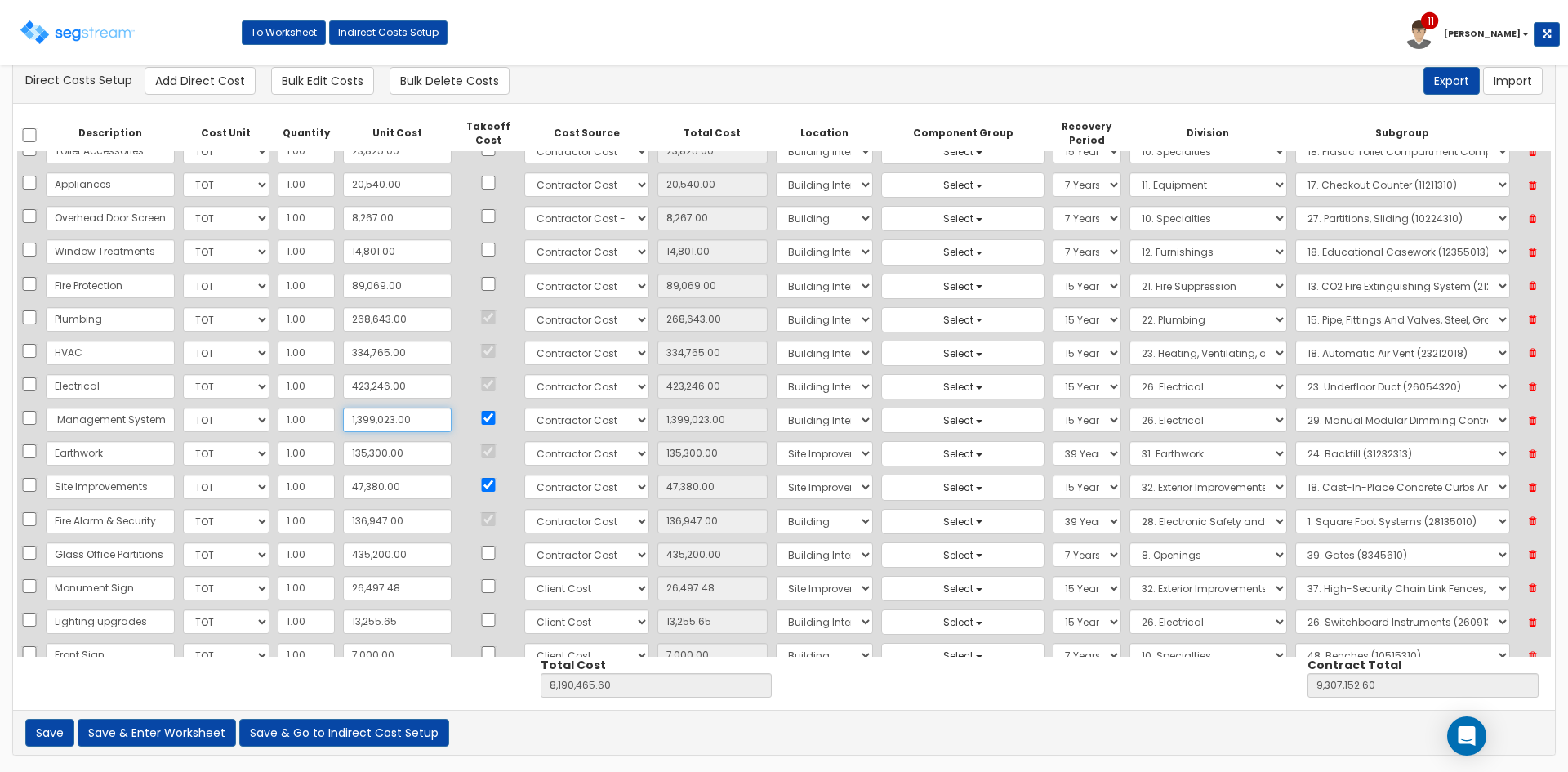
click at [403, 424] on input "1,399,023.00" at bounding box center [397, 420] width 109 height 24
type input "10"
type input "6,791,452.60"
type input "7,908,139.60"
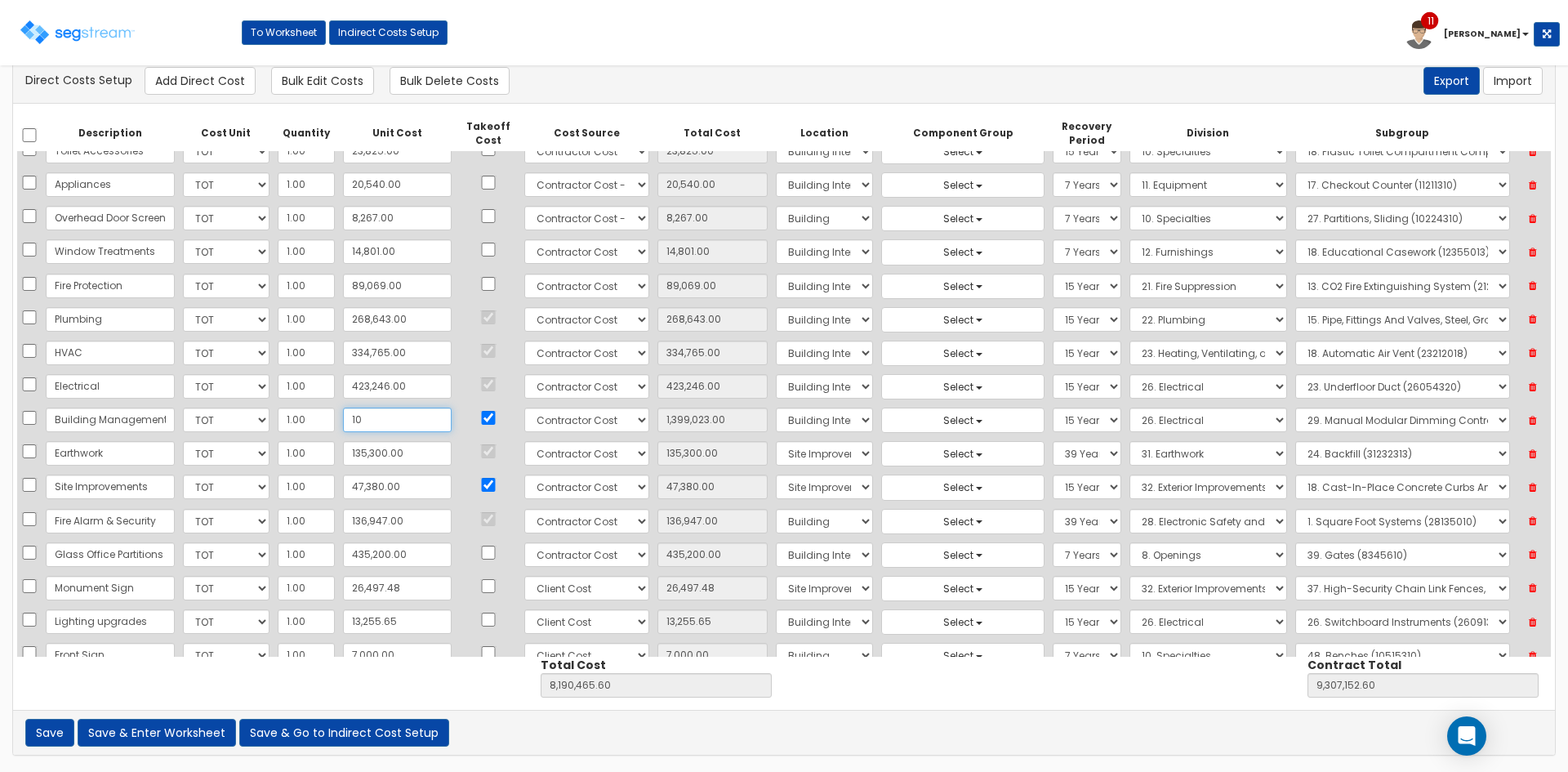
type input "10.00"
type input "106"
type input "6,791,548.60"
type input "7,908,235.60"
type input "106.00"
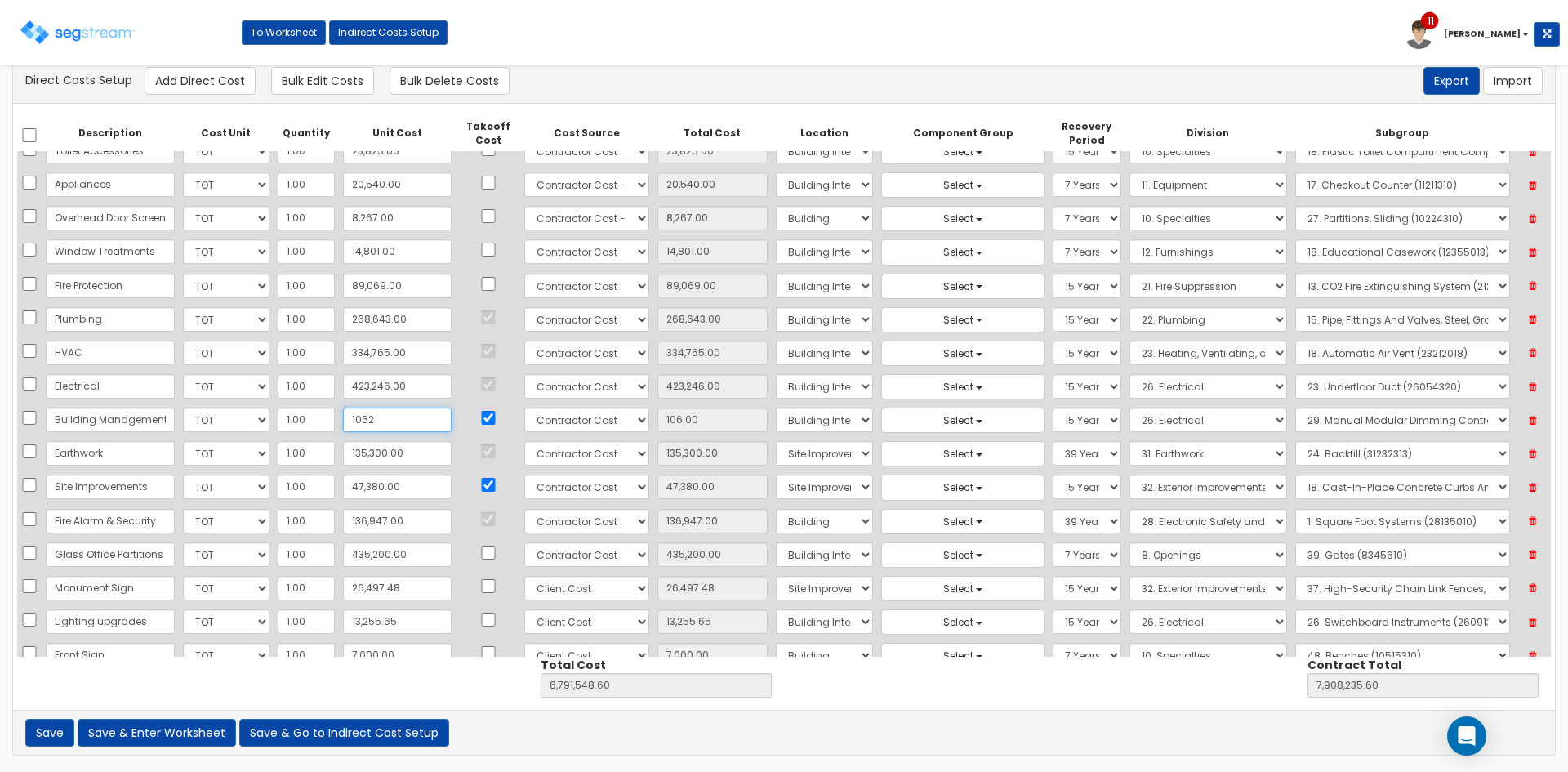
type input "10620"
type input "6,802,062.60"
type input "7,918,749.60"
type input "10,620"
type input "10,620.00"
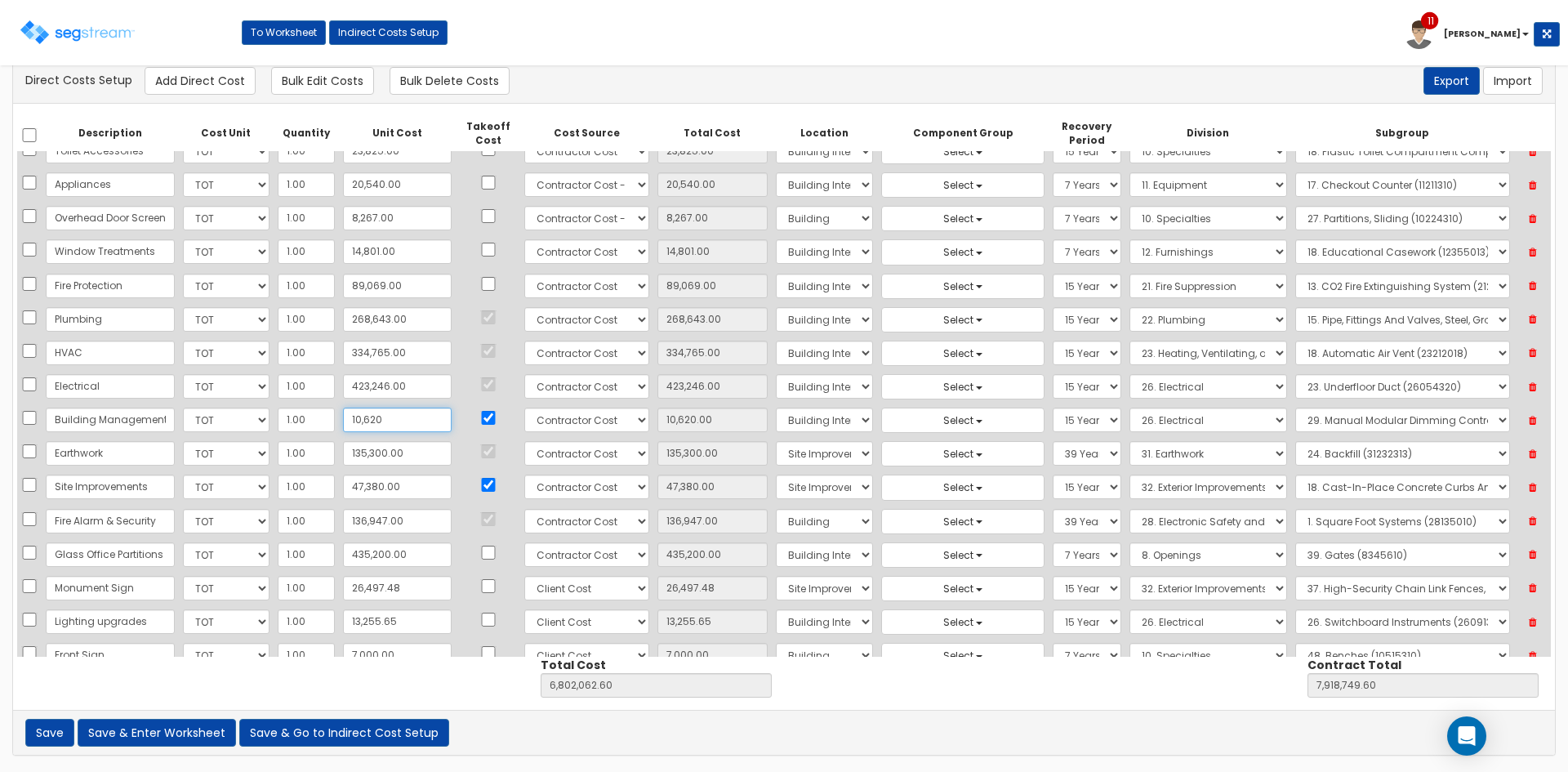
type input "10,6205"
type input "6,897,647.60"
type input "8,014,334.60"
type input "106,205"
type input "106,205.00"
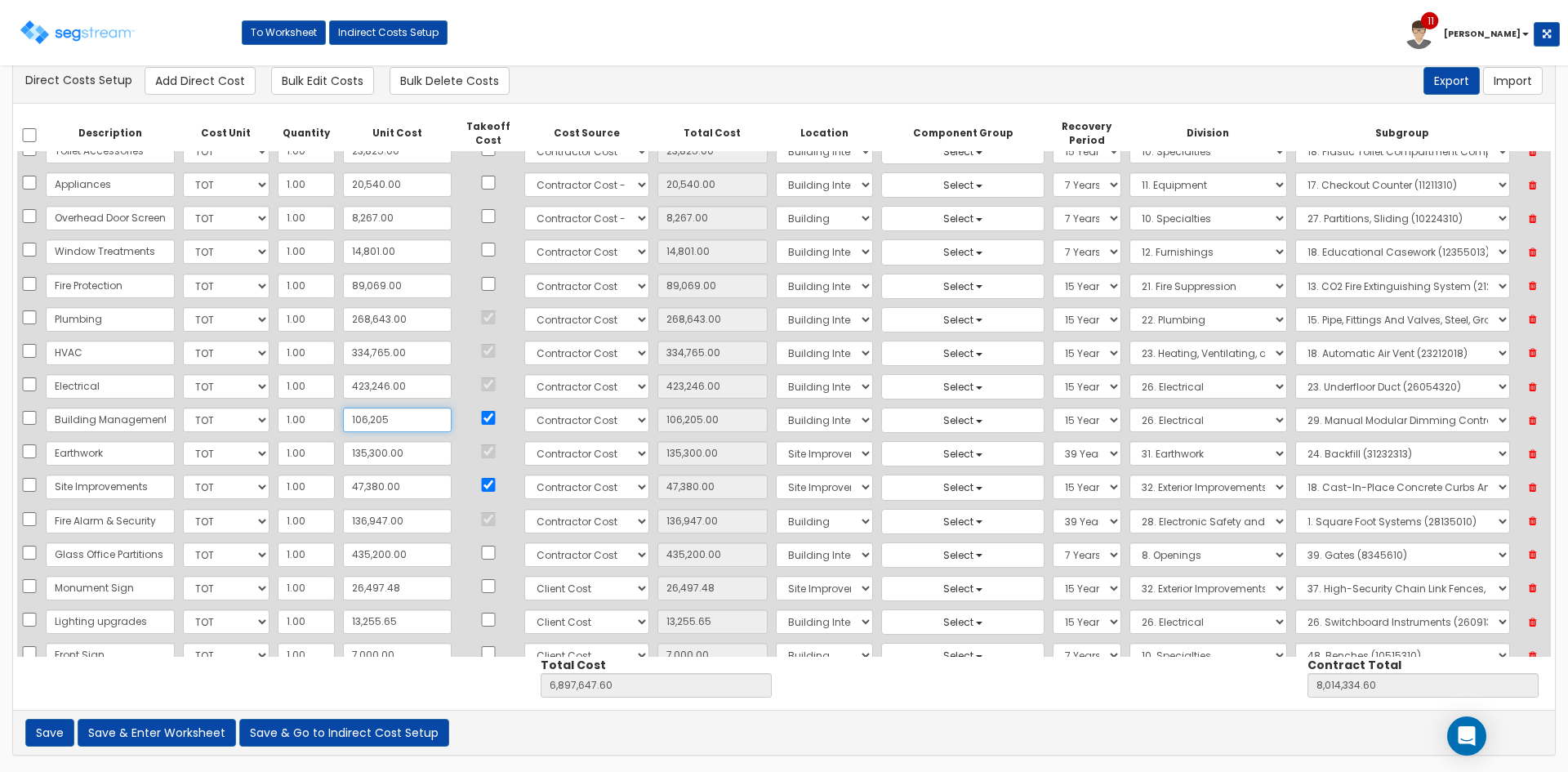
type input "106,205"
click at [881, 721] on div "Save Save & Enter Worksheet Save & Go to Indirect Cost Setup of errors" at bounding box center [784, 733] width 1543 height 45
click at [918, 711] on div "Save Save & Enter Worksheet Save & Go to Indirect Cost Setup of errors" at bounding box center [784, 733] width 1543 height 45
click at [925, 724] on div "Save Save & Enter Worksheet Save & Go to Indirect Cost Setup of errors" at bounding box center [784, 733] width 1543 height 45
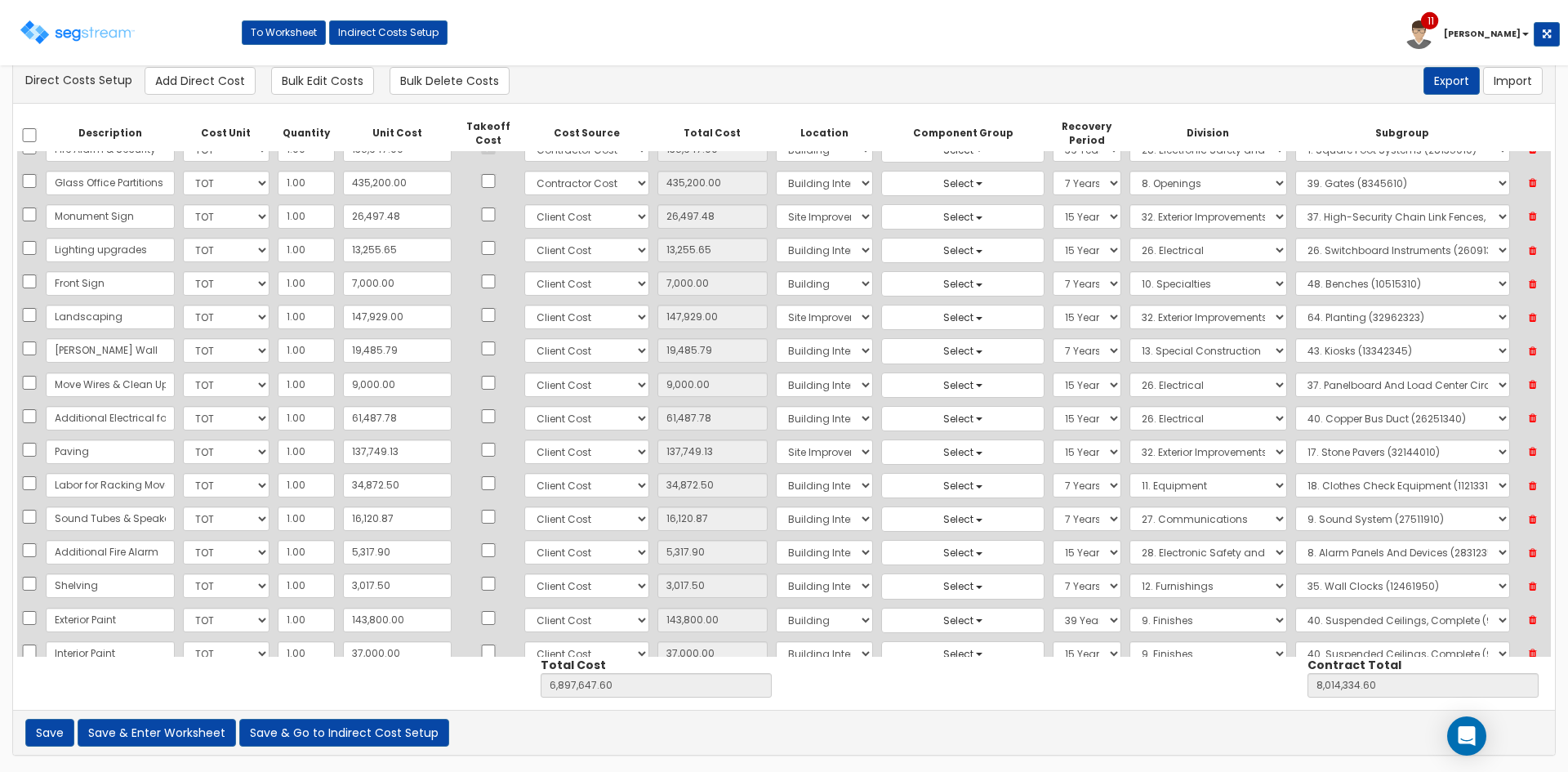
scroll to position [1092, 0]
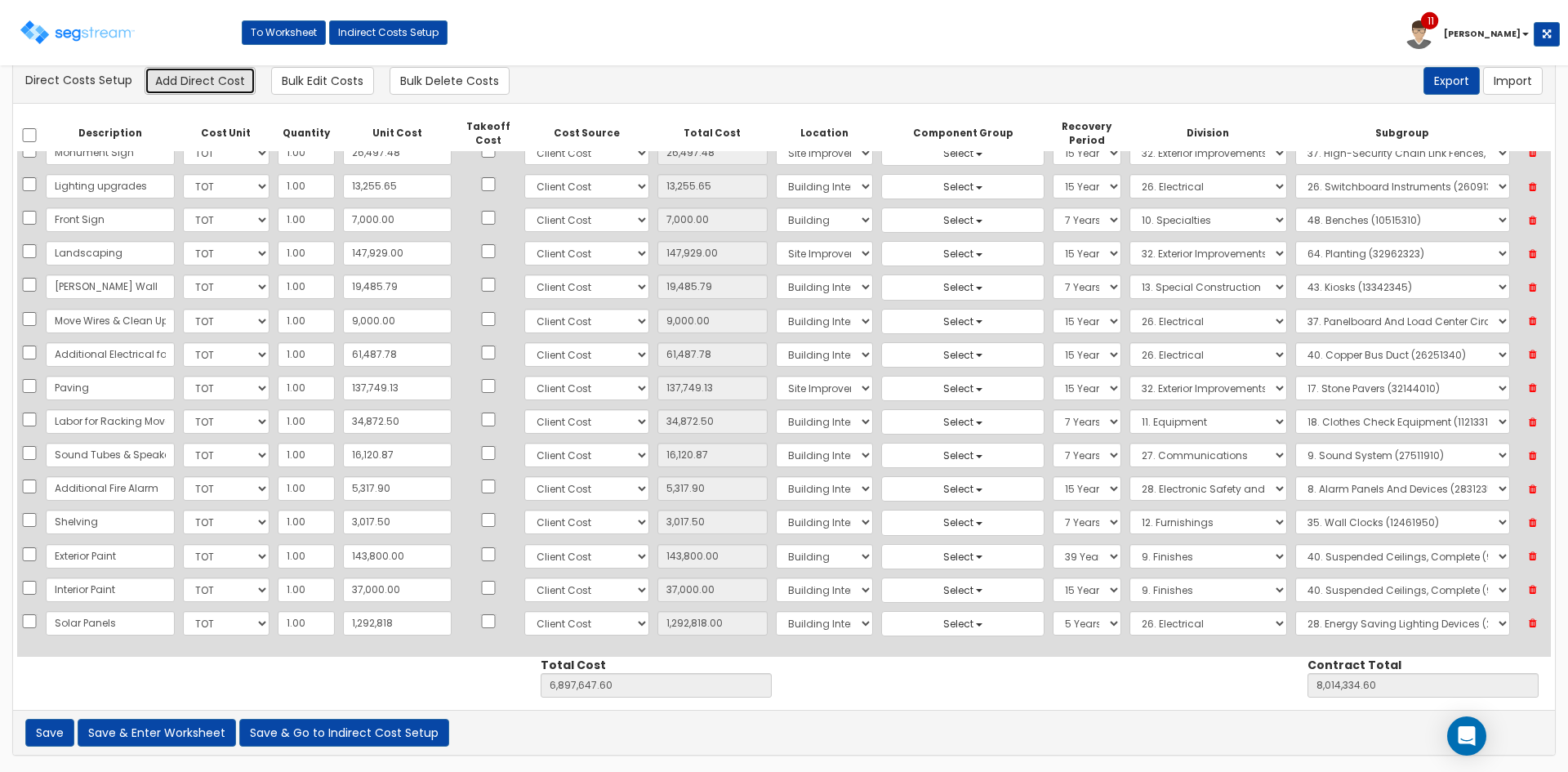
click at [236, 76] on button "Add Direct Cost" at bounding box center [201, 80] width 112 height 27
select select "10"
select select "8"
select select "7"
select select "5Y"
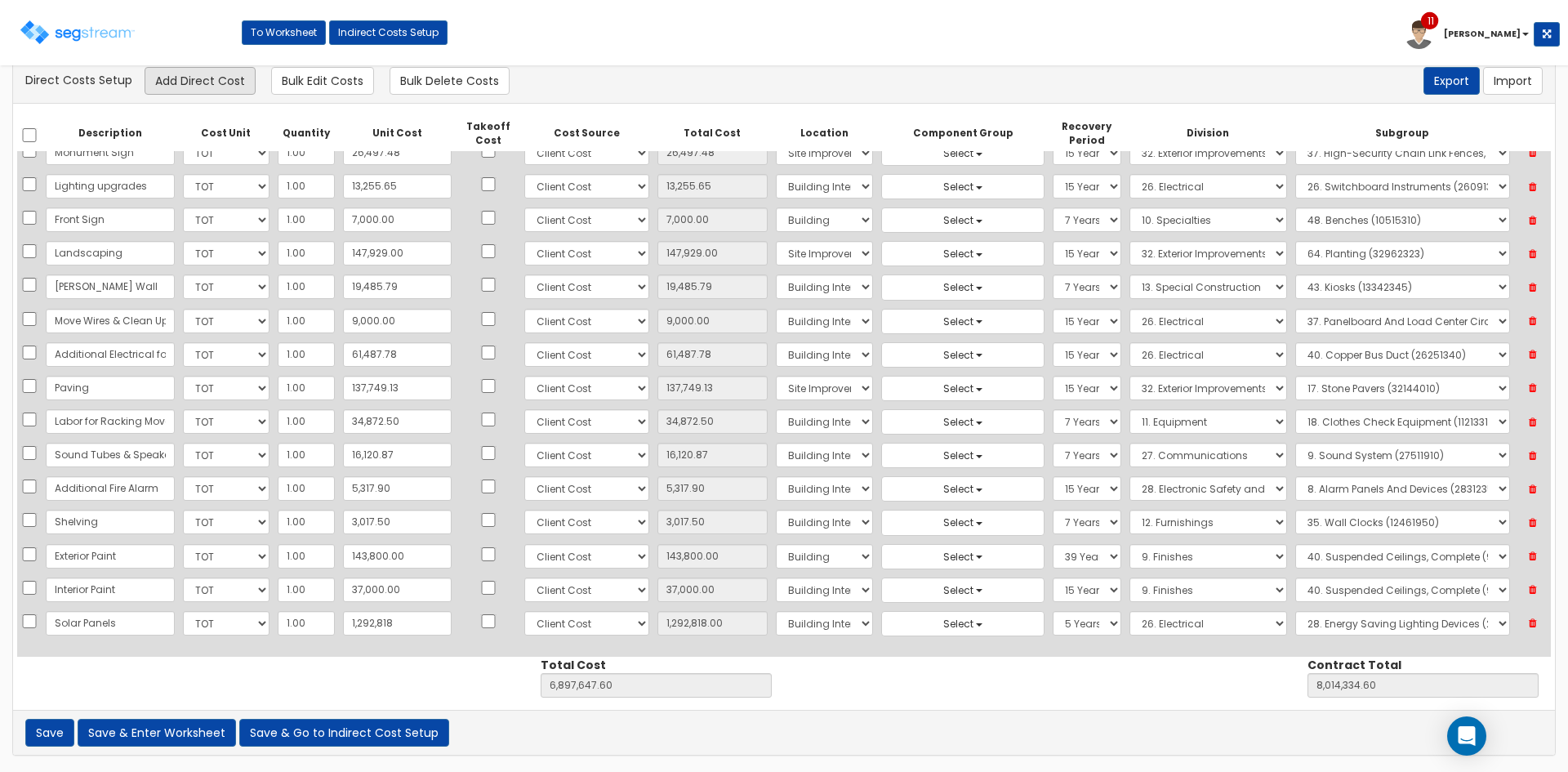
select select "26"
select select "26092310"
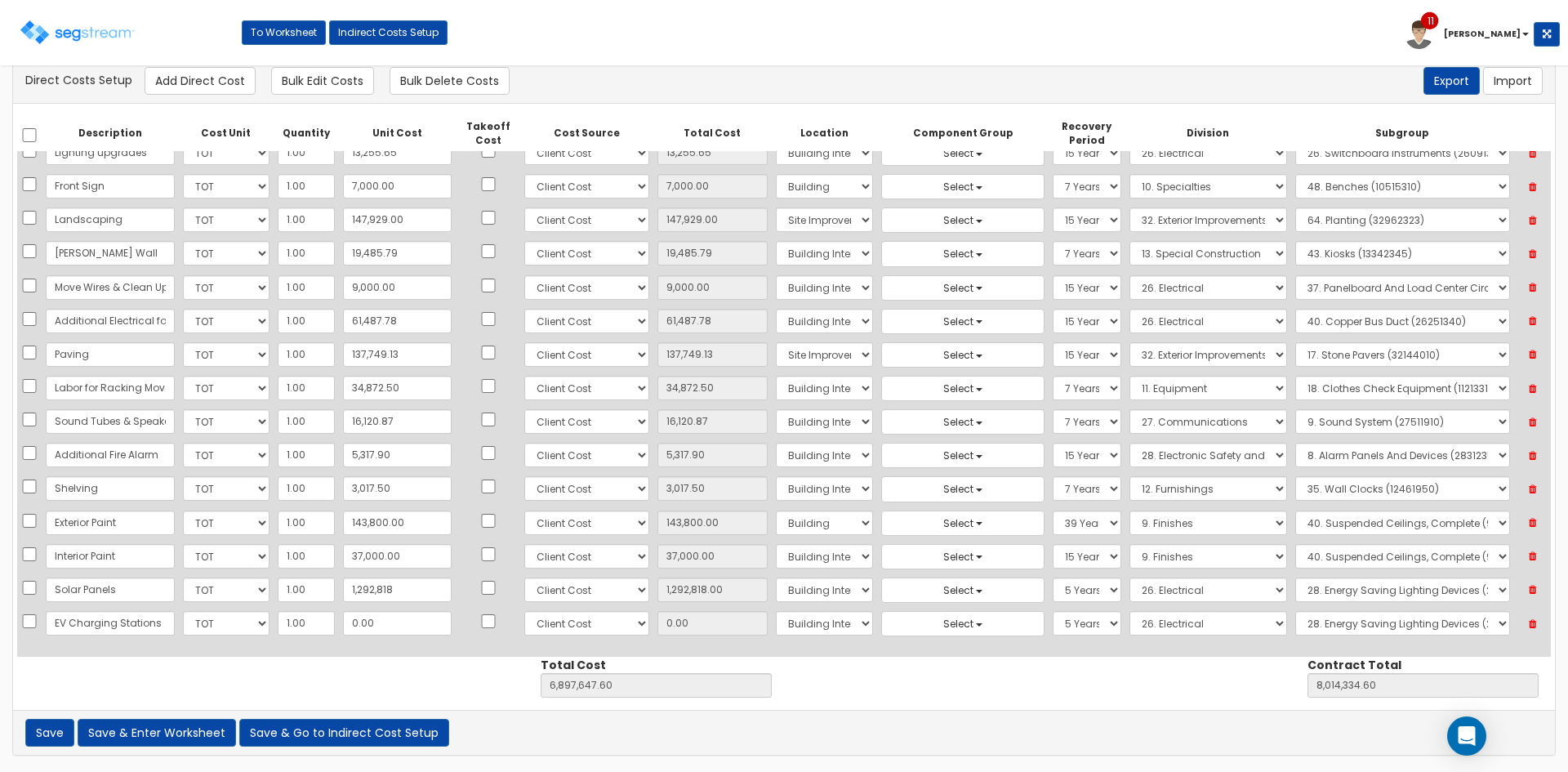
scroll to position [0, 17]
click at [75, 622] on input "EV Charging Stations" at bounding box center [111, 623] width 129 height 24
drag, startPoint x: 56, startPoint y: 623, endPoint x: 27, endPoint y: 622, distance: 29.0
click at [27, 623] on tr "EV Charging Stations Select CF Custo Custo Custo Custo Custo Custo Custo Custo …" at bounding box center [784, 623] width 1534 height 33
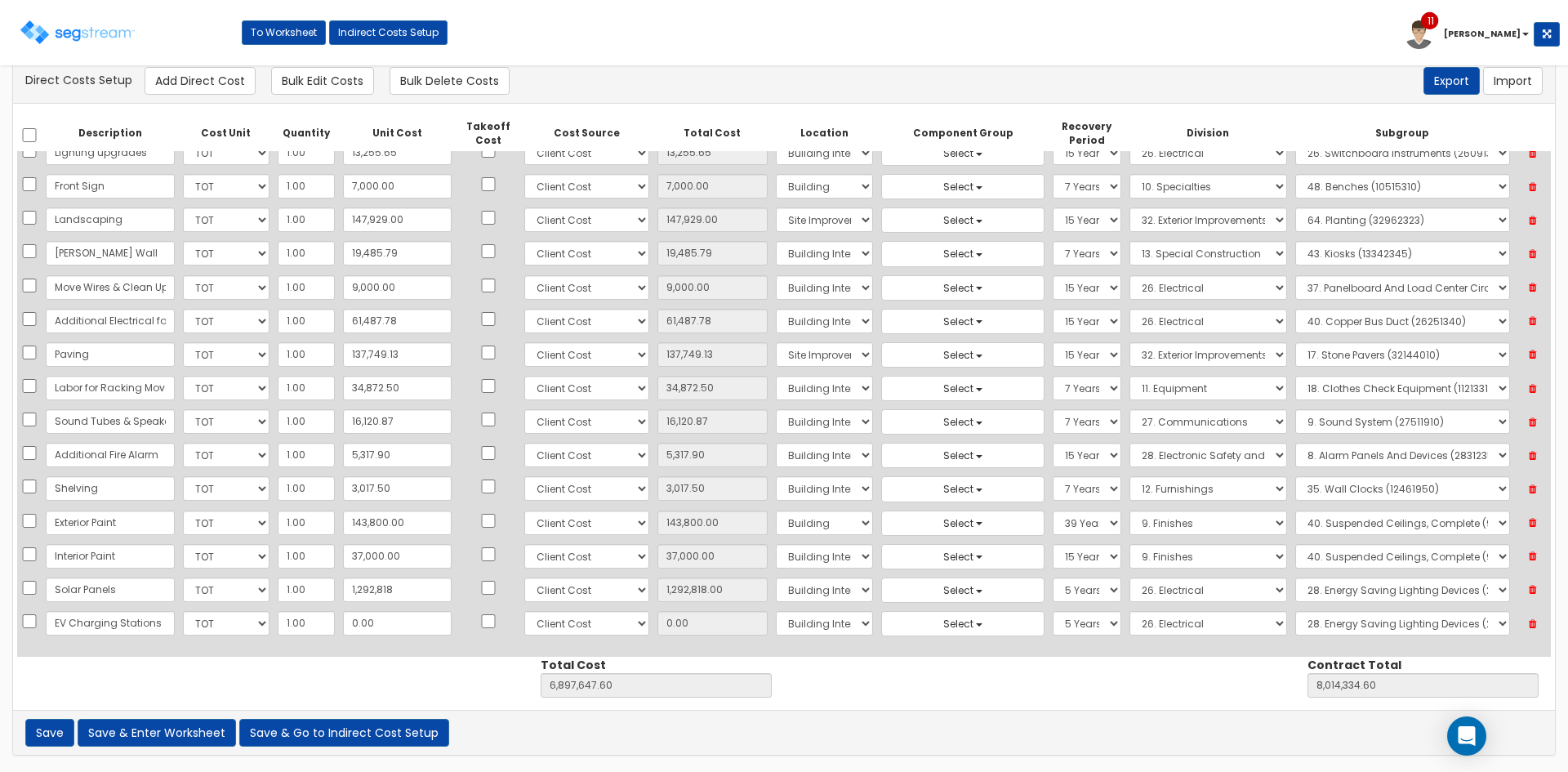
click at [102, 623] on input "EV Charging Stations" at bounding box center [111, 623] width 129 height 24
type input "EV Charging Stations"
click at [1151, 719] on div "Save Save & Enter Worksheet Save & Go to Indirect Cost Setup of errors" at bounding box center [784, 733] width 1543 height 45
click at [803, 629] on select "Select Building Building Interior Site Improvements Add Additional Location" at bounding box center [824, 623] width 97 height 24
select select "27"
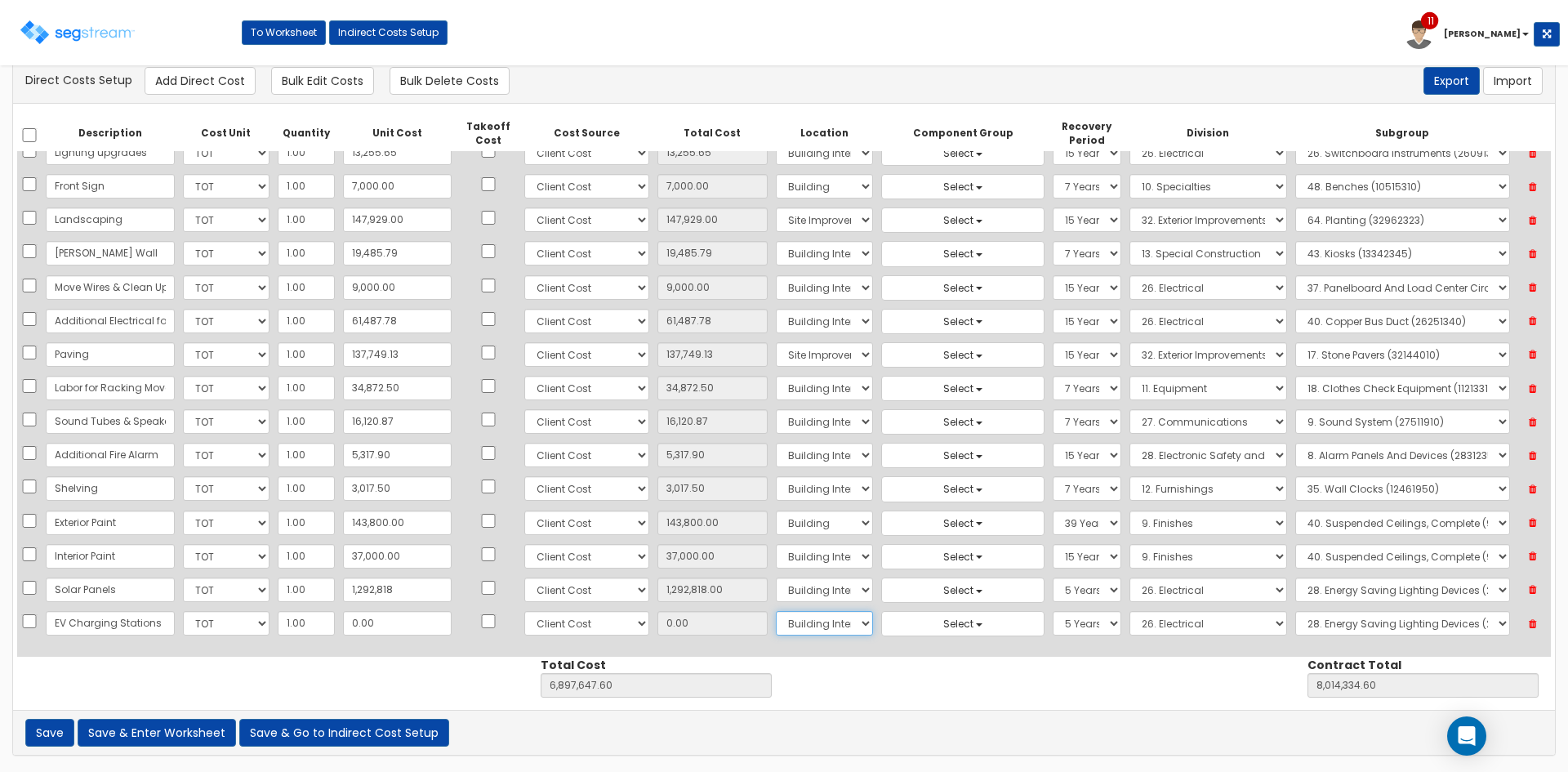
click at [776, 612] on select "Select Building Building Interior Site Improvements Add Additional Location" at bounding box center [824, 623] width 97 height 24
click at [1307, 627] on select "Select 1. Electrical Demolition (26050510) 2. Medium-Voltage, Single Cable (260…" at bounding box center [1403, 623] width 215 height 24
select select "26121910"
click at [1295, 612] on select "Select 1. Electrical Demolition (26050510) 2. Medium-Voltage, Single Cable (260…" at bounding box center [1403, 623] width 215 height 24
click at [387, 626] on input "0.00" at bounding box center [397, 623] width 109 height 24
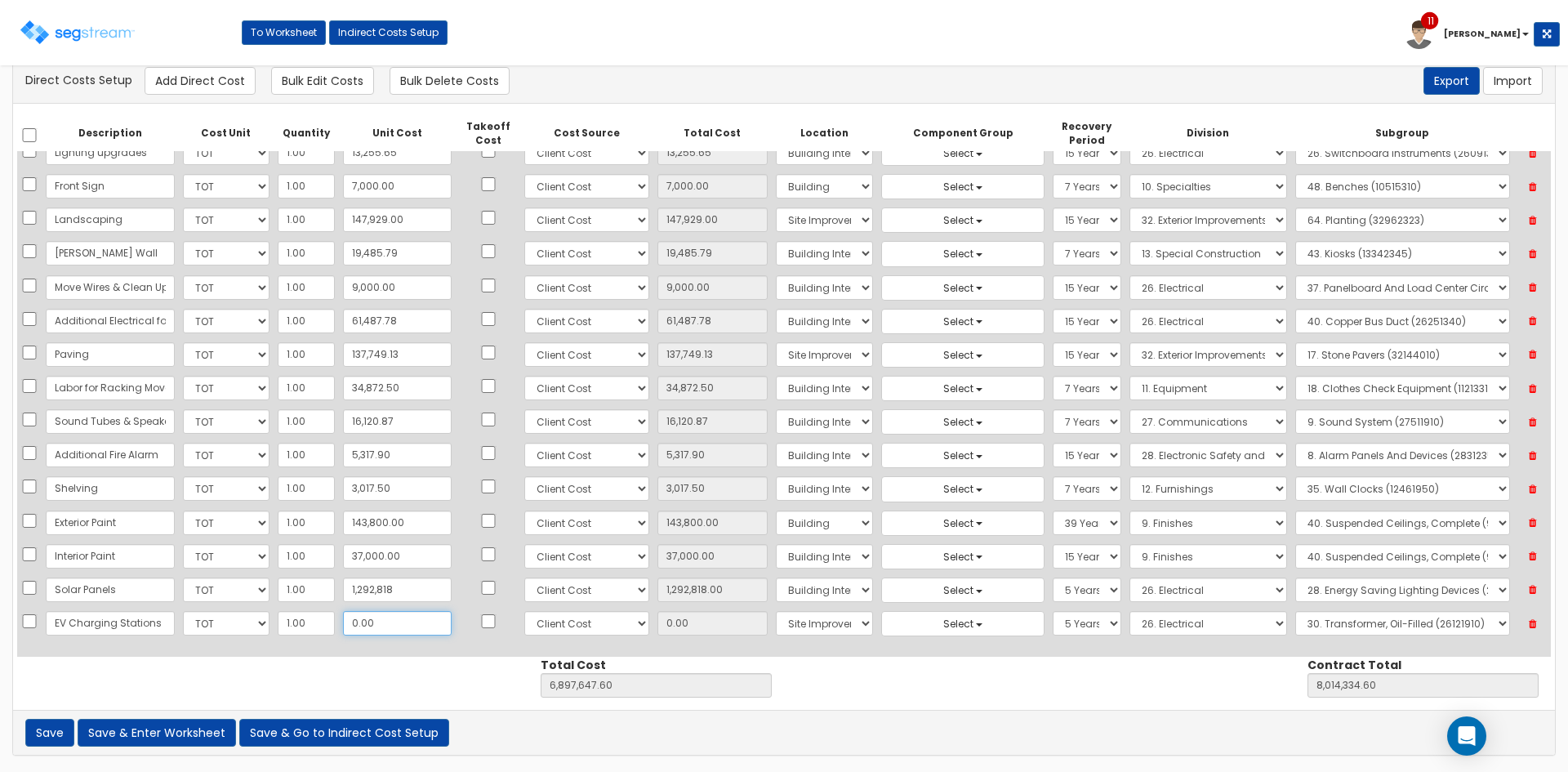
type input "1"
type input "6,897,648.60"
type input "8,014,335.60"
type input "1.00"
type input "12"
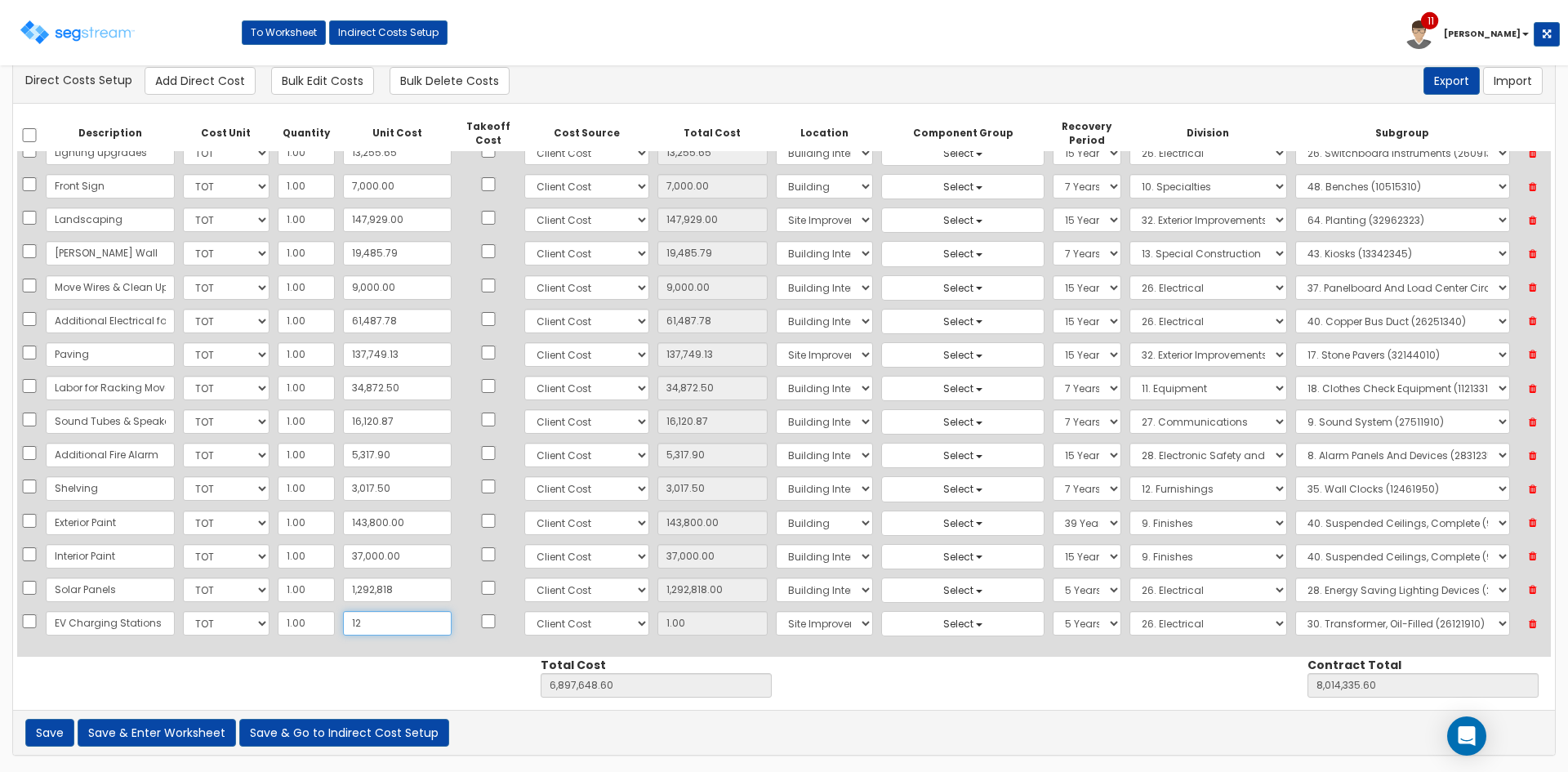
type input "6,897,659.60"
type input "8,014,346.60"
type input "12.00"
type input "128"
type input "6,897,775.60"
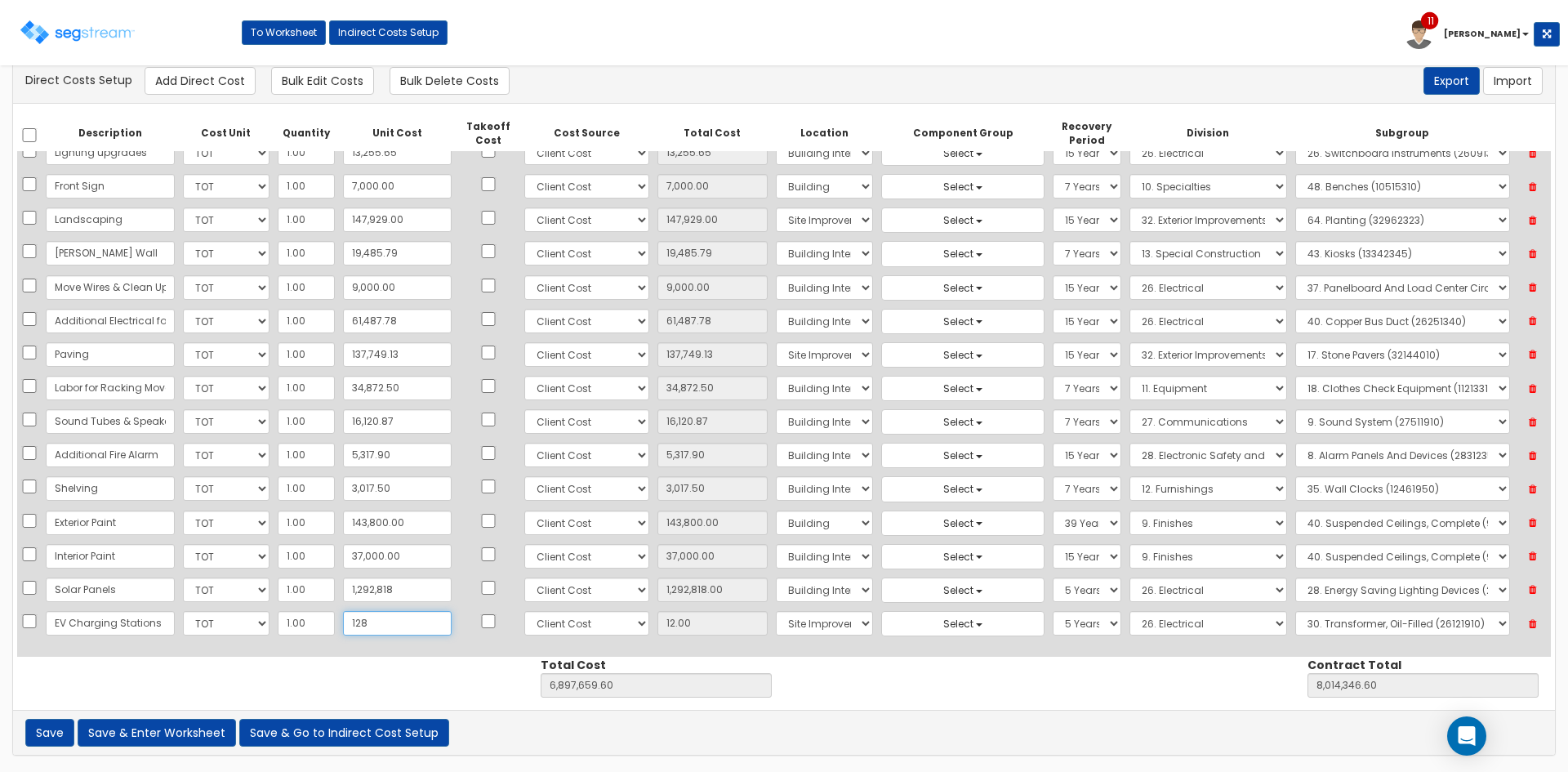
type input "8,014,462.60"
type input "128.00"
type input "12801"
type input "6,910,448.60"
type input "8,027,135.60"
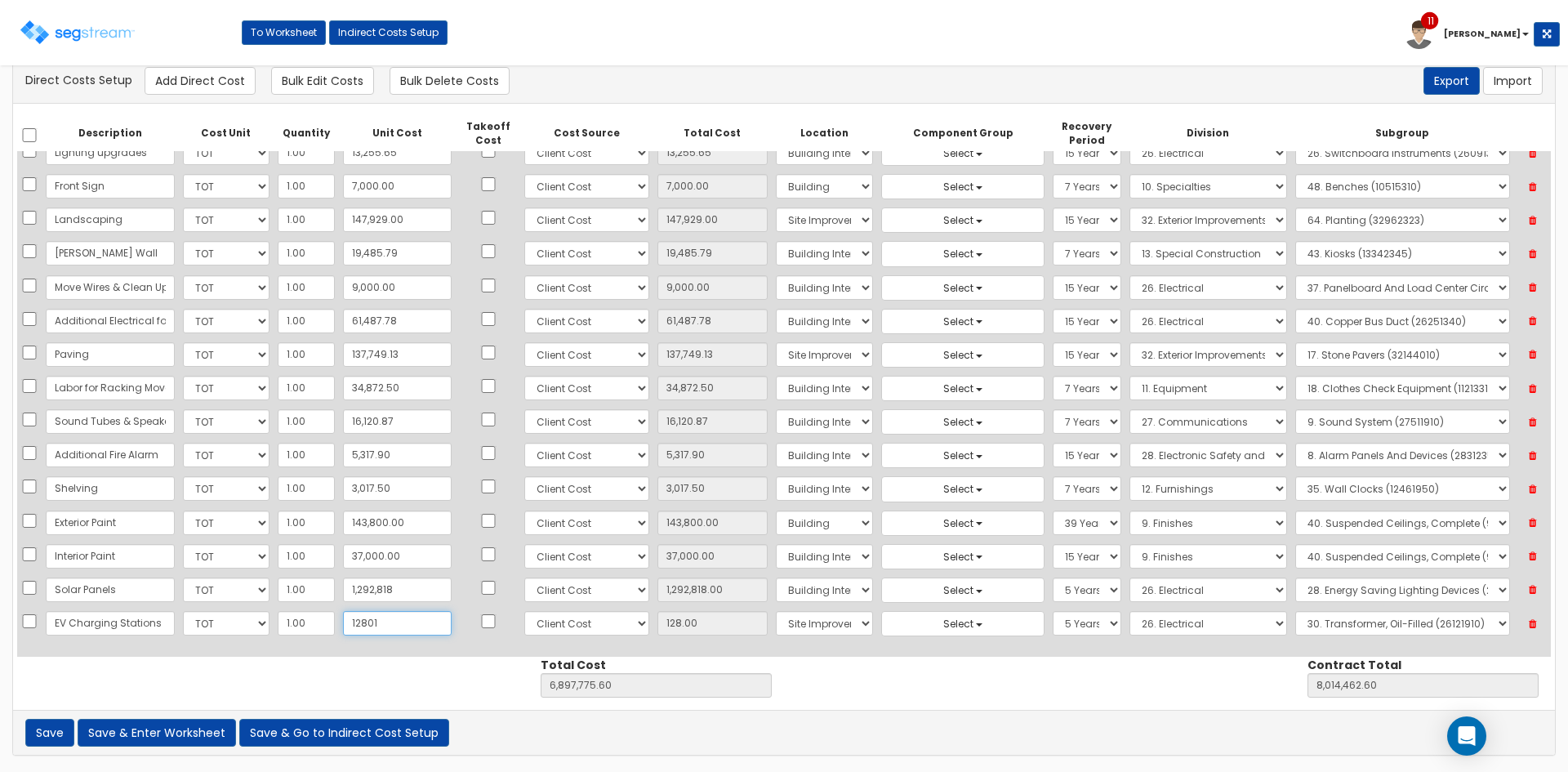
type input "12,801"
type input "12,801.00"
type input "12,8010"
type input "7,025,657.60"
type input "8,142,344.60"
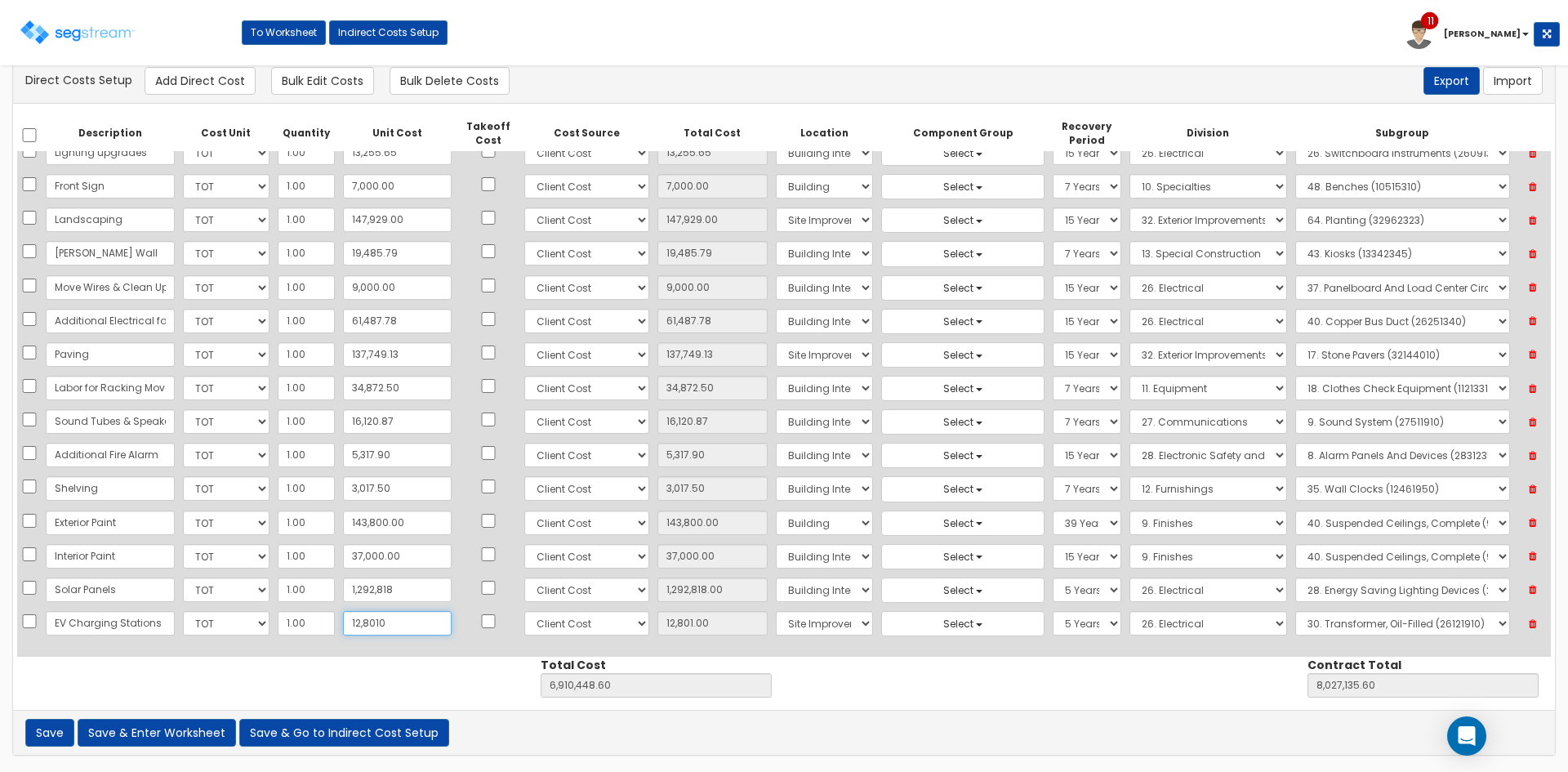
type input "128,010"
type input "128,010.00"
type input "128,010"
click at [796, 592] on select "Select Building Building Interior Site Improvements Add Additional Location" at bounding box center [824, 589] width 97 height 24
select select "27"
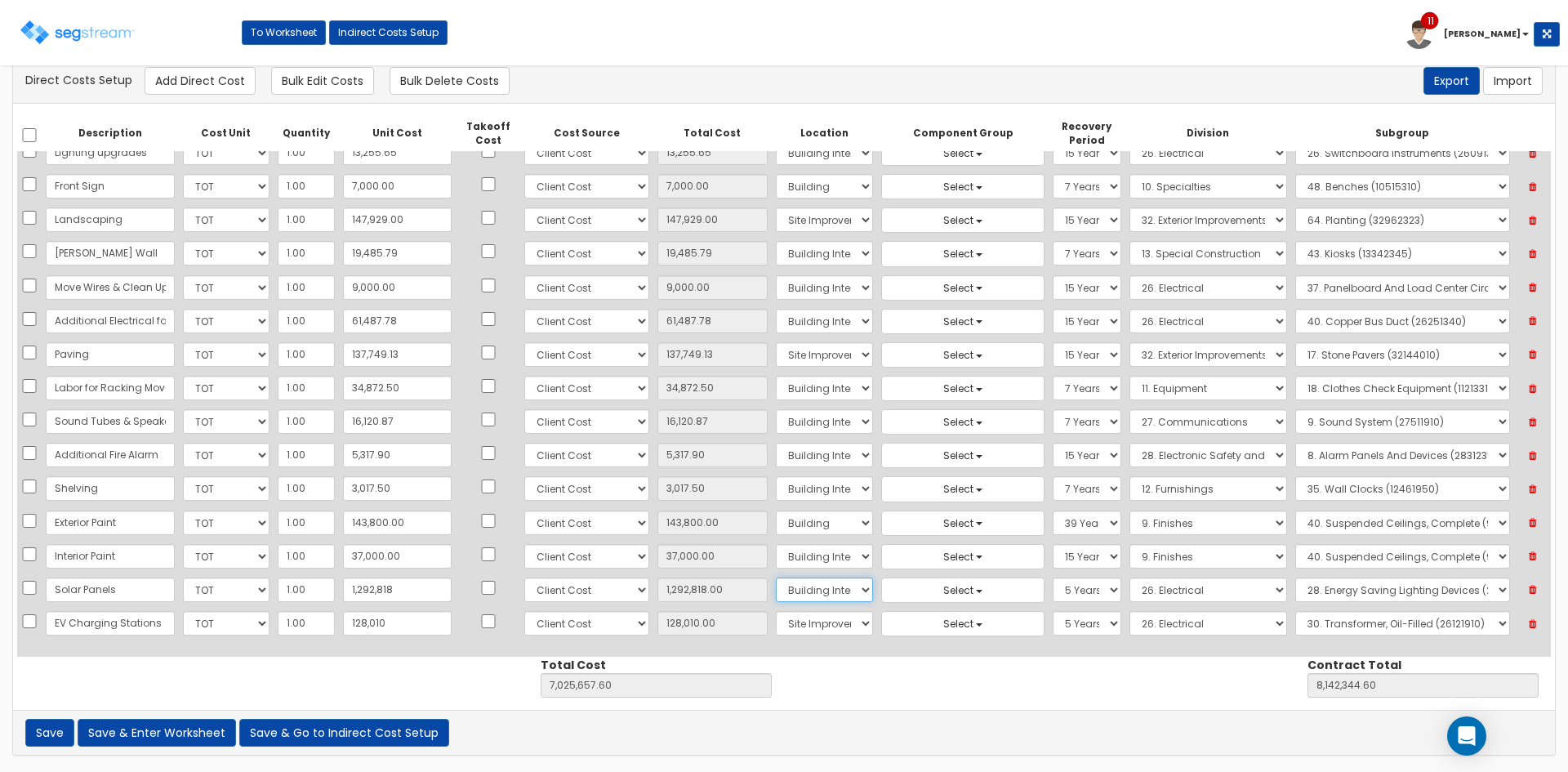
click at [776, 577] on select "Select Building Building Interior Site Improvements Add Additional Location" at bounding box center [824, 589] width 97 height 24
click at [567, 591] on select "Select 86 Sheppard Building Client Cost Client Cost - Equipment Client Costs - …" at bounding box center [586, 589] width 124 height 24
select select "6"
click at [524, 577] on select "Select 86 Sheppard Building Client Cost Client Cost - Equipment Client Costs - …" at bounding box center [586, 589] width 124 height 24
click at [556, 634] on select "Select 86 Sheppard Building Client Cost Client Cost - Equipment Client Costs - …" at bounding box center [586, 623] width 124 height 24
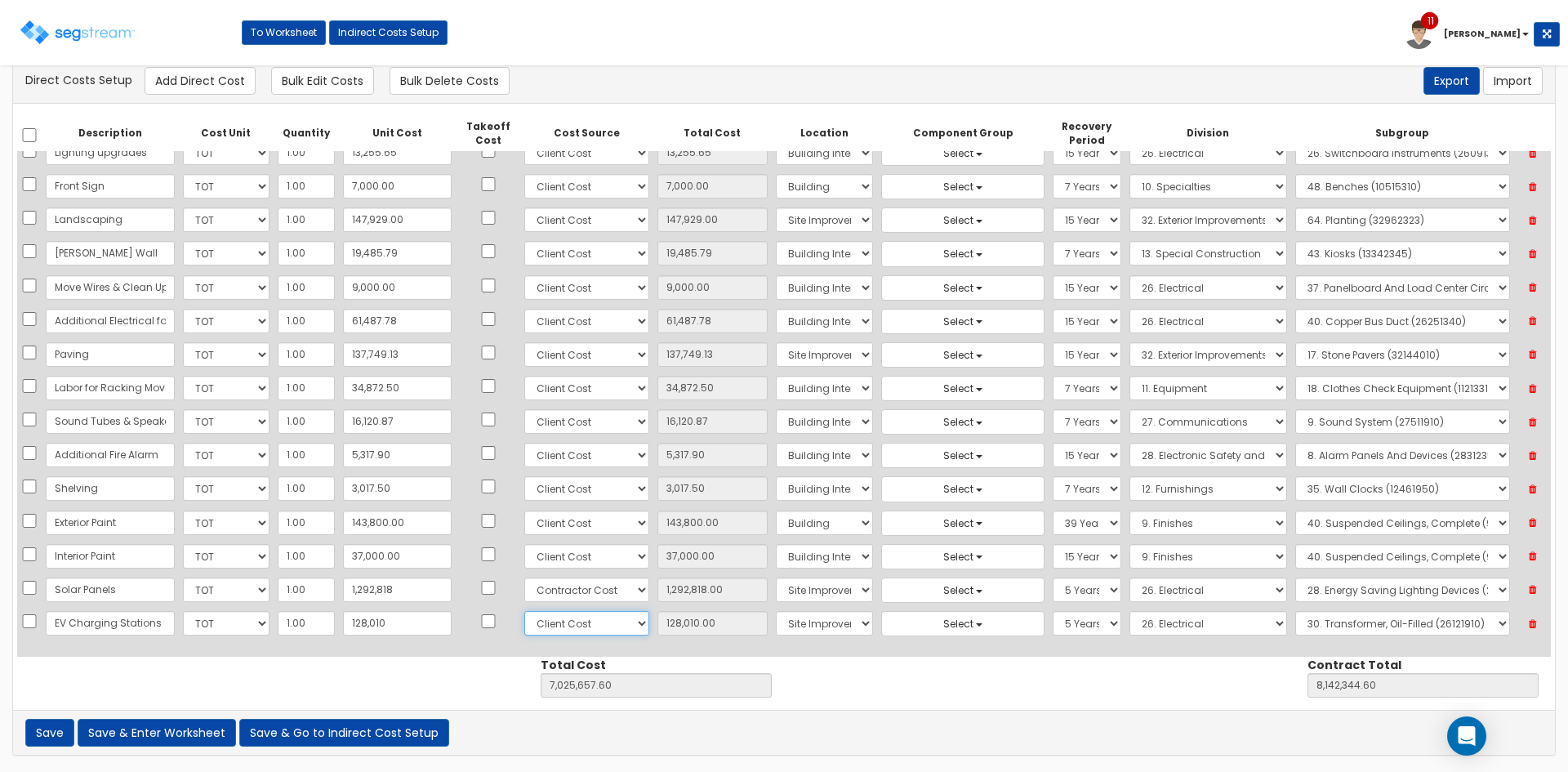
select select "6"
click at [524, 612] on select "Select 86 Sheppard Building Client Cost Client Cost - Equipment Client Costs - …" at bounding box center [586, 623] width 124 height 24
click at [960, 694] on div "Description Cost Unit Quantity Unit Cost Takeoff Cost Cost Source Total Cost Lo…" at bounding box center [784, 407] width 1543 height 607
click at [786, 592] on select "Select Building Building Interior Site Improvements Add Additional Location" at bounding box center [824, 589] width 97 height 24
select select "6"
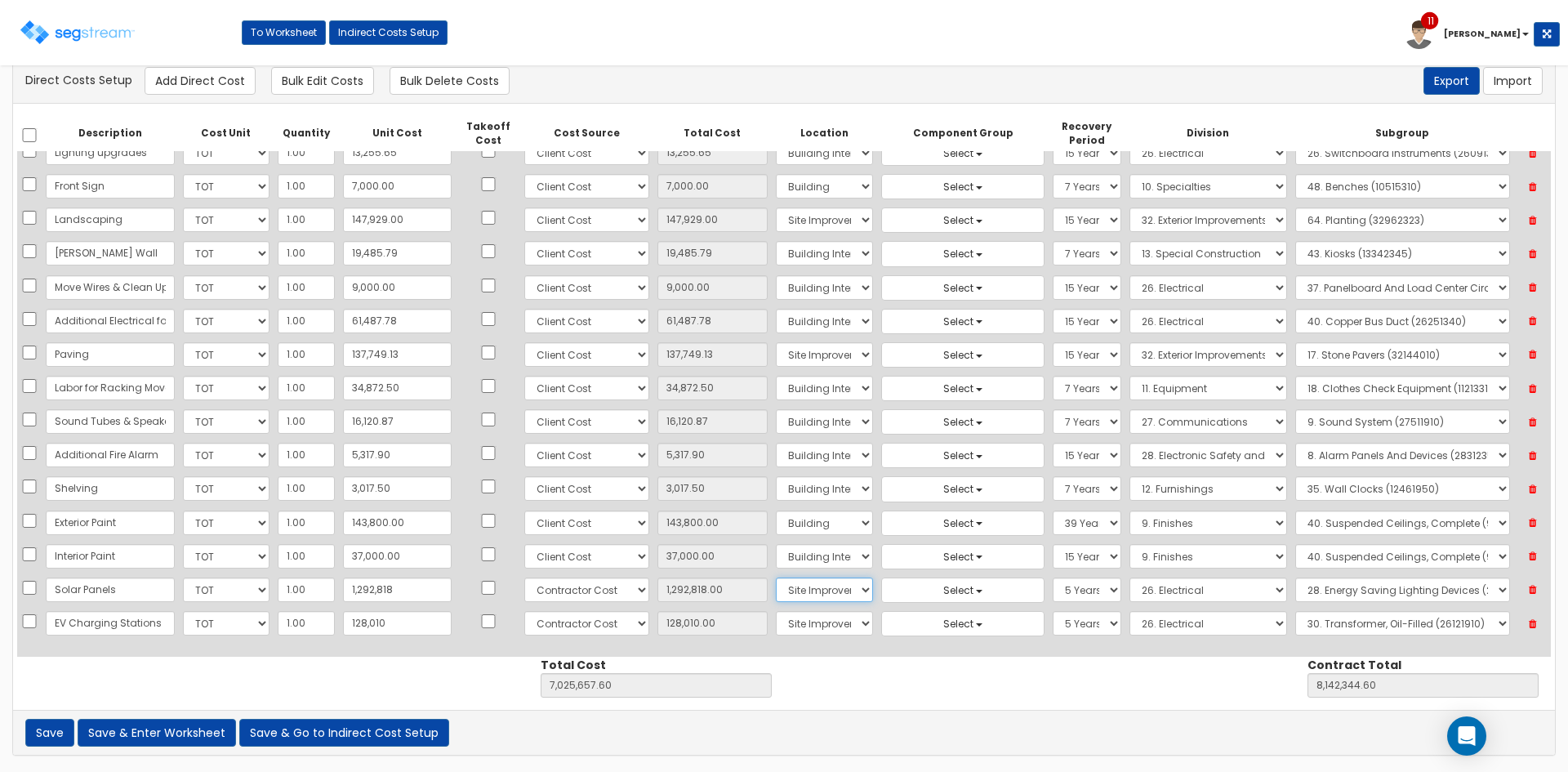
click at [776, 577] on select "Select Building Building Interior Site Improvements Add Additional Location" at bounding box center [824, 589] width 97 height 24
click at [203, 740] on button "Save & Enter Worksheet" at bounding box center [157, 733] width 158 height 27
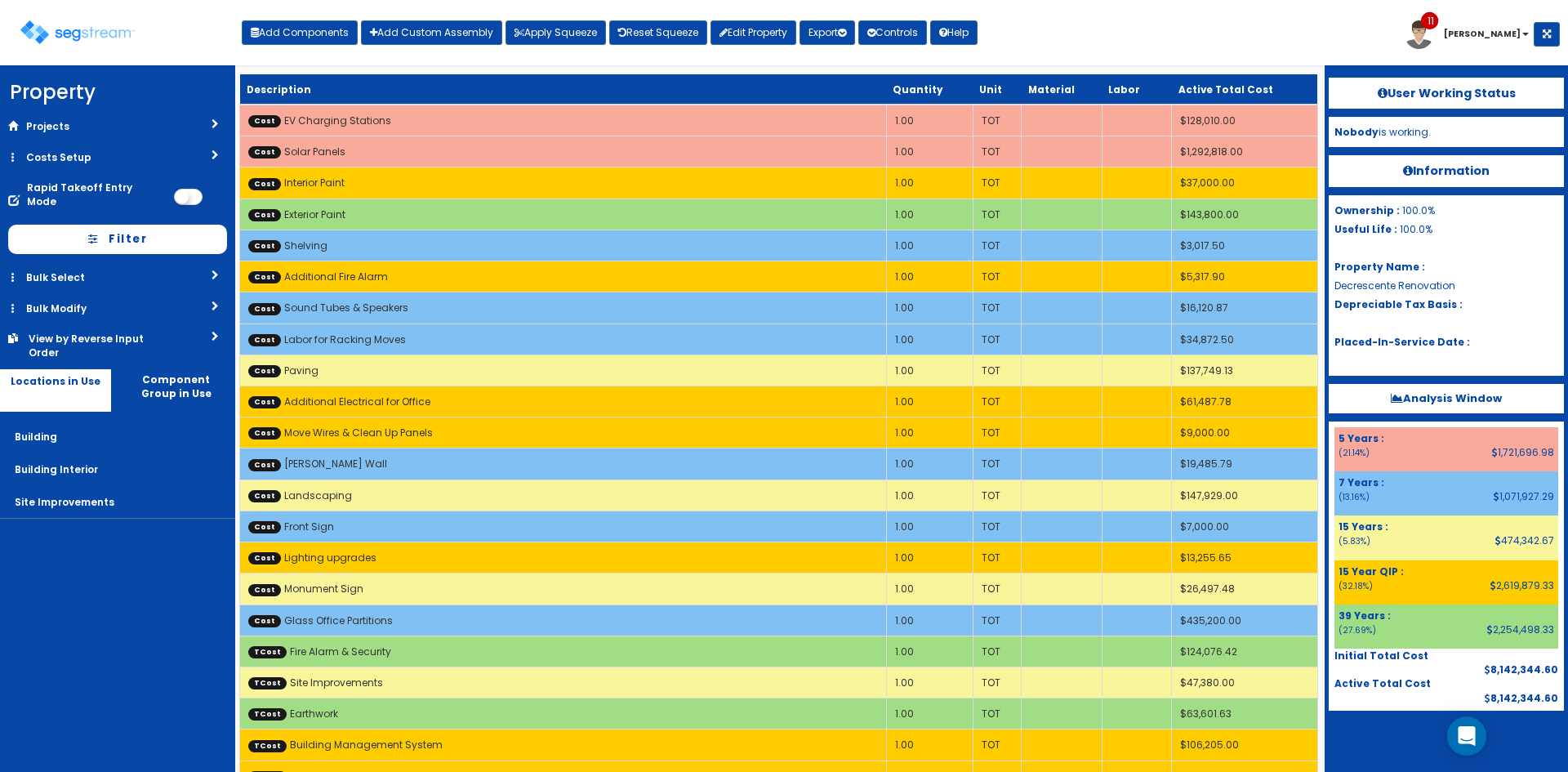
click at [118, 631] on nav "Property DB Projects Recent Properties [PERSON_NAME] Pool &Spa [GEOGRAPHIC_DATA…" at bounding box center [117, 419] width 235 height 706
click at [1079, 37] on div "Toggle navigation Add Components Add Custom Assembly Apply Squeeze Reset Squeez…" at bounding box center [784, 39] width 1552 height 53
click at [547, 37] on button "Apply Squeeze" at bounding box center [556, 32] width 101 height 24
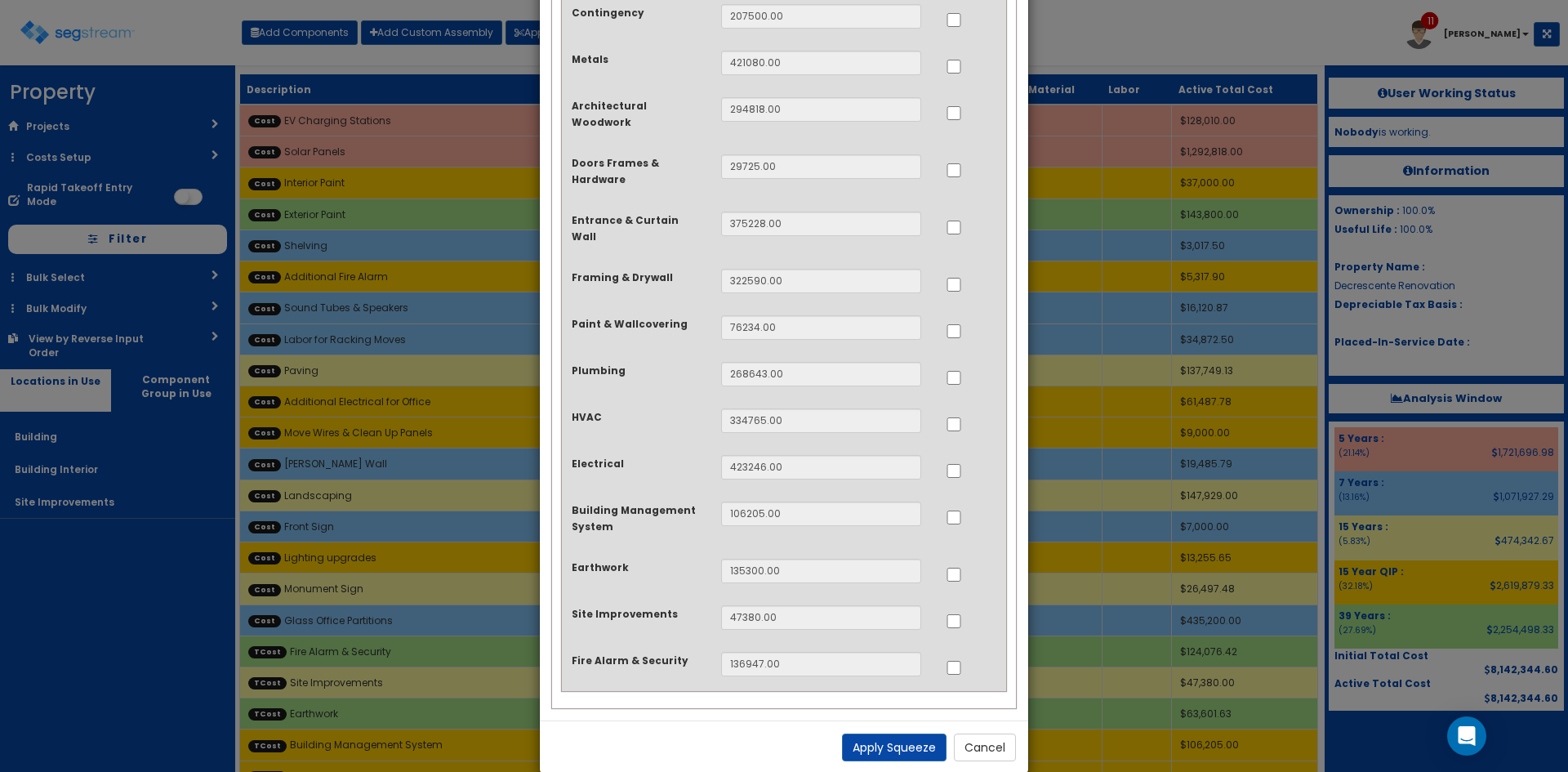
scroll to position [158, 0]
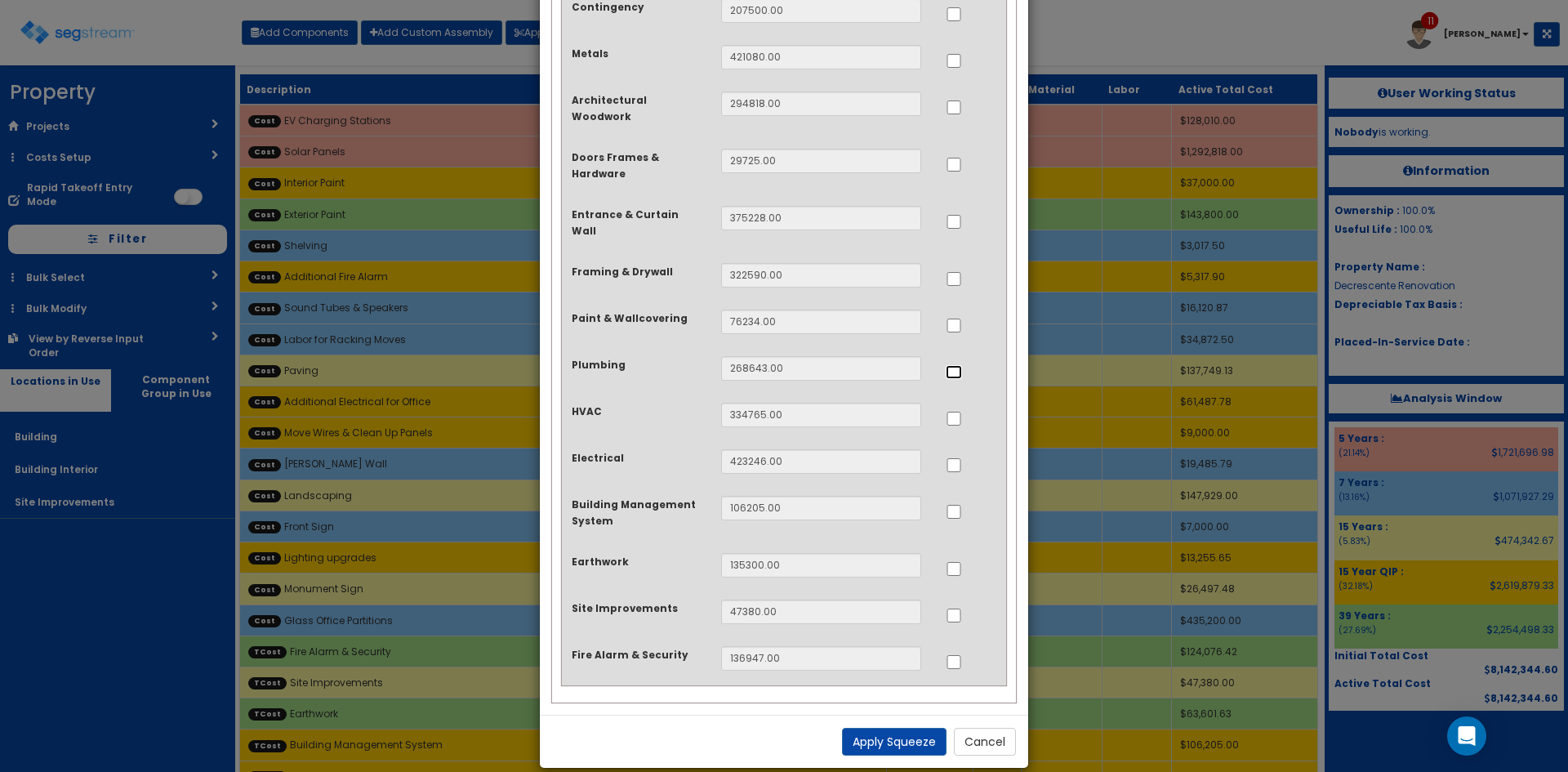
click at [953, 365] on input "..." at bounding box center [954, 372] width 17 height 14
checkbox input "true"
click at [953, 412] on input "..." at bounding box center [954, 419] width 17 height 14
checkbox input "true"
click at [953, 451] on div at bounding box center [971, 462] width 51 height 26
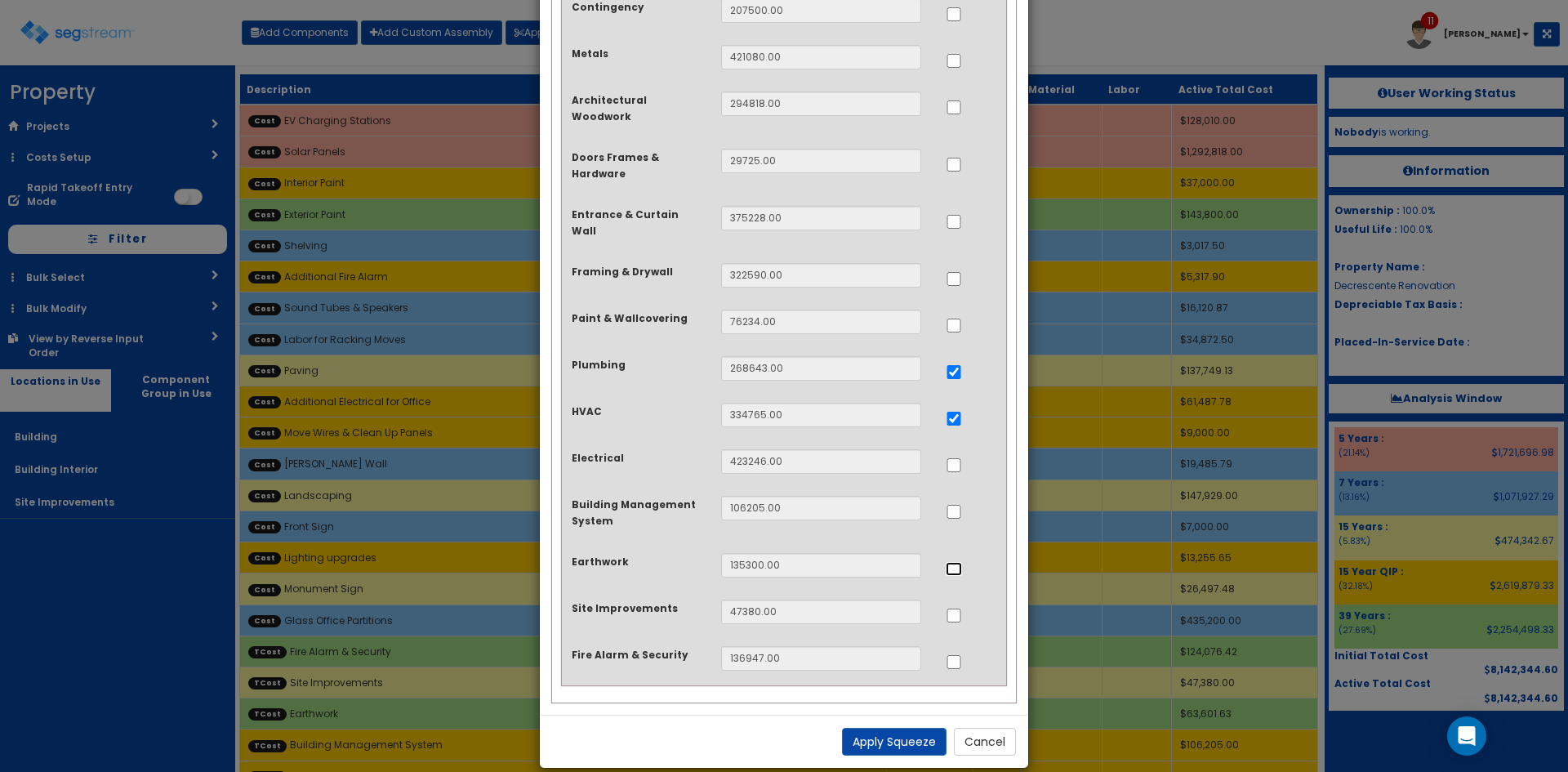
click at [958, 562] on input "..." at bounding box center [954, 568] width 17 height 14
checkbox input "true"
click at [953, 458] on input "..." at bounding box center [954, 465] width 17 height 14
checkbox input "true"
click at [918, 728] on button "Apply Squeeze" at bounding box center [894, 742] width 105 height 27
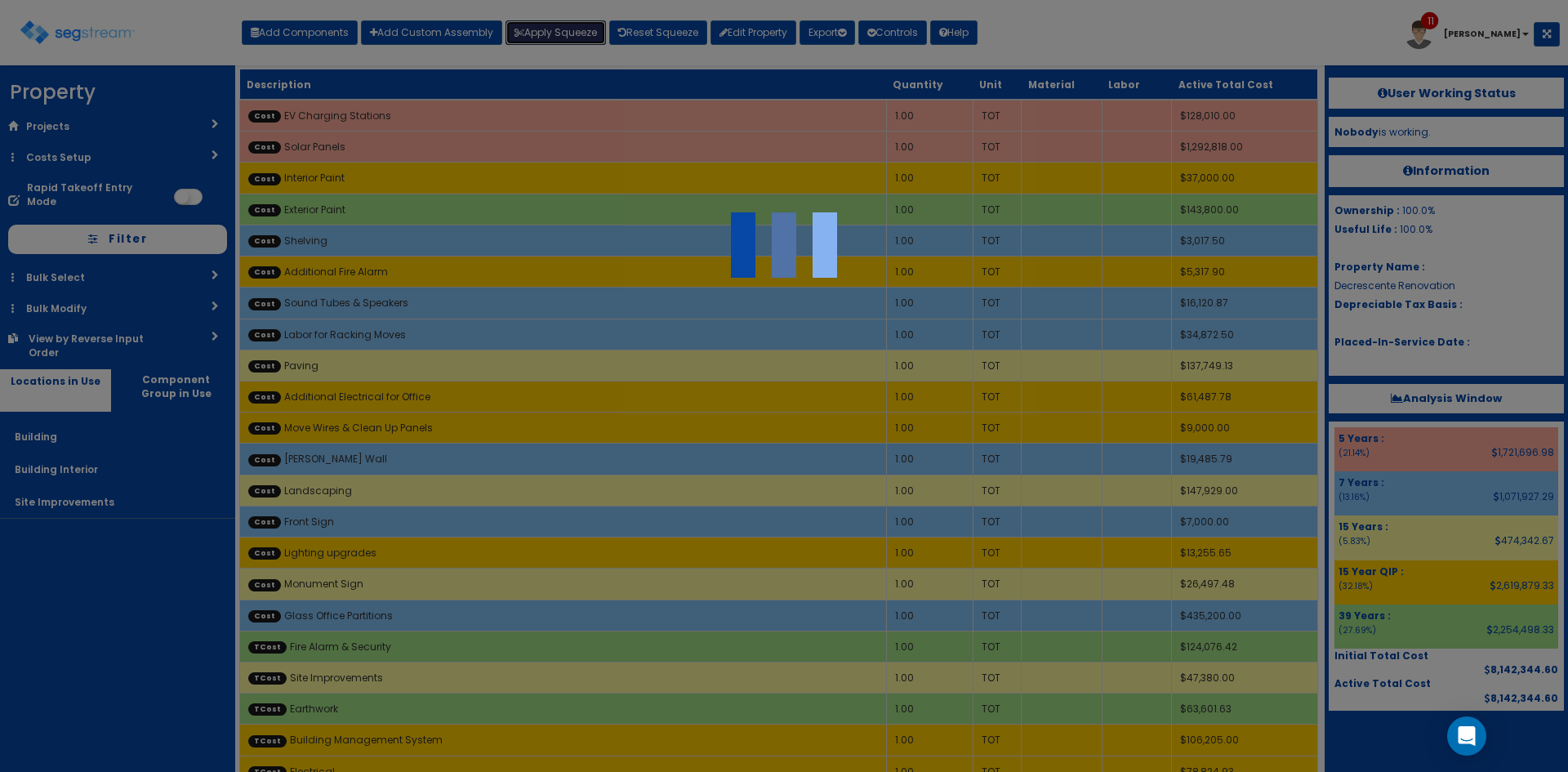
scroll to position [6, 0]
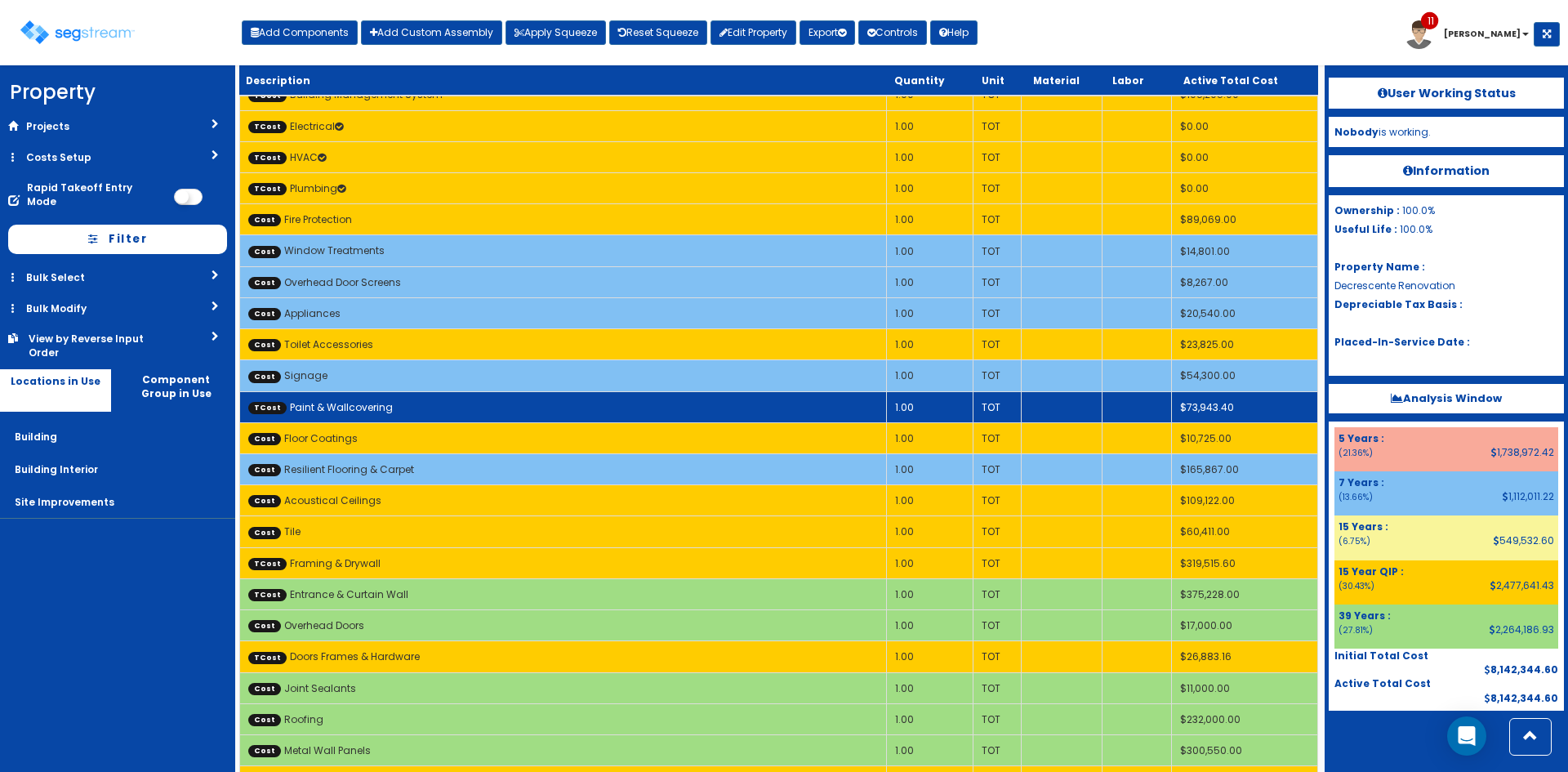
scroll to position [653, 0]
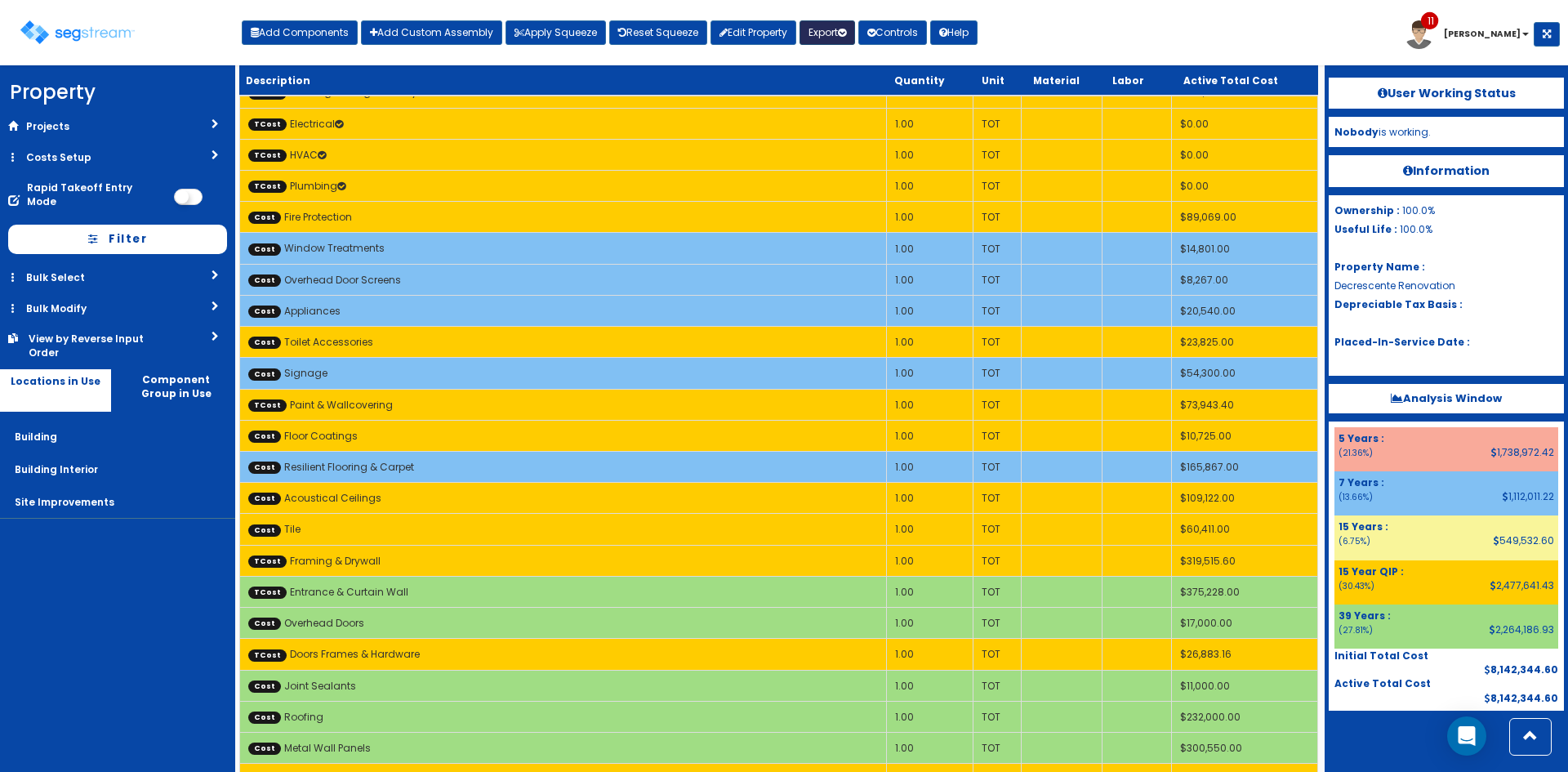
click at [822, 35] on button "Export" at bounding box center [827, 32] width 56 height 24
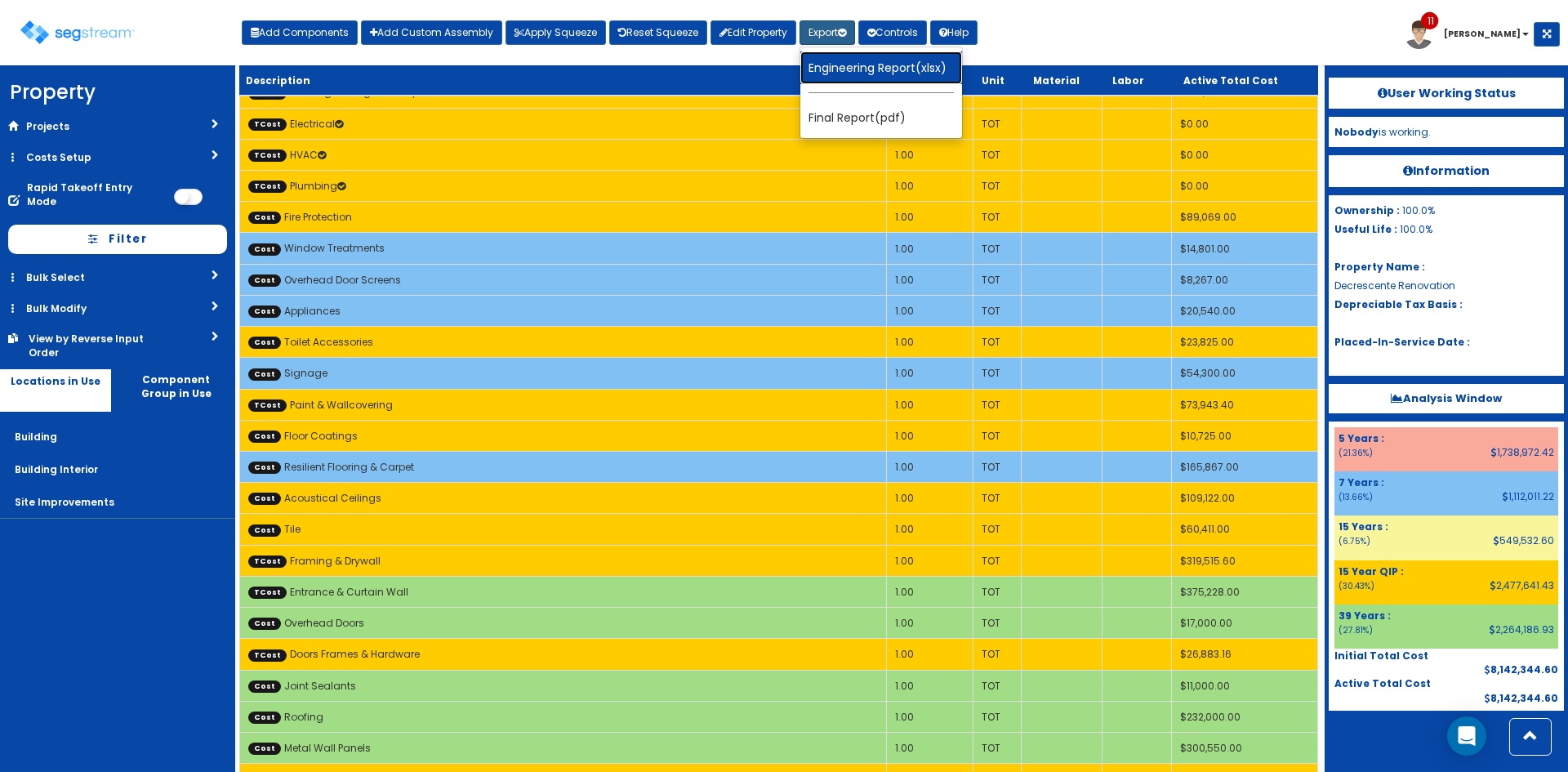
click at [862, 65] on link "Engineering Report(xlsx)" at bounding box center [880, 68] width 161 height 32
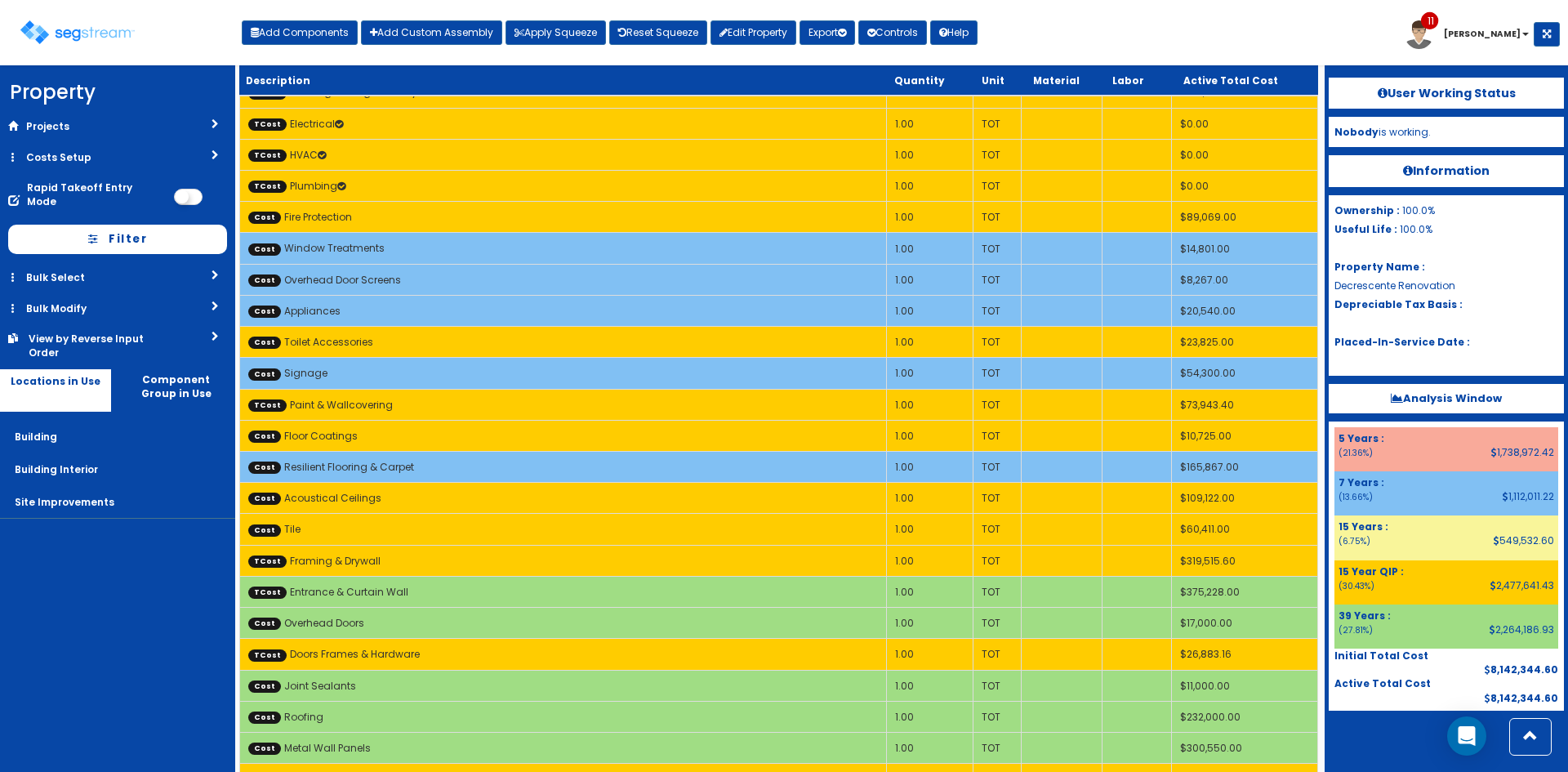
click at [157, 578] on nav "Property DB Projects Recent Properties [PERSON_NAME] Pool &Spa [GEOGRAPHIC_DATA…" at bounding box center [117, 419] width 235 height 706
click at [641, 27] on link "Reset Squeeze" at bounding box center [658, 32] width 98 height 24
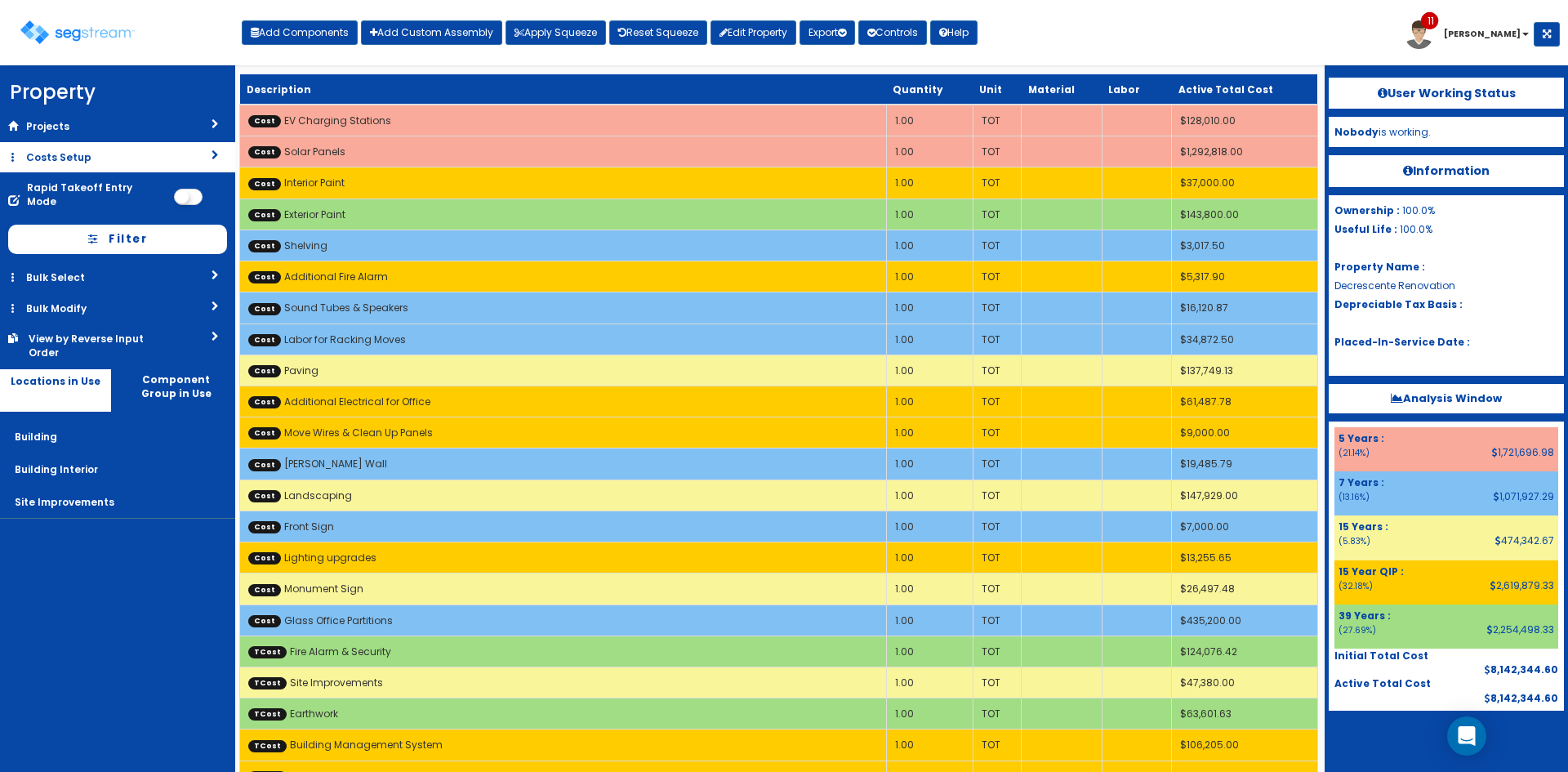
click at [107, 159] on link "Costs Setup" at bounding box center [117, 157] width 235 height 30
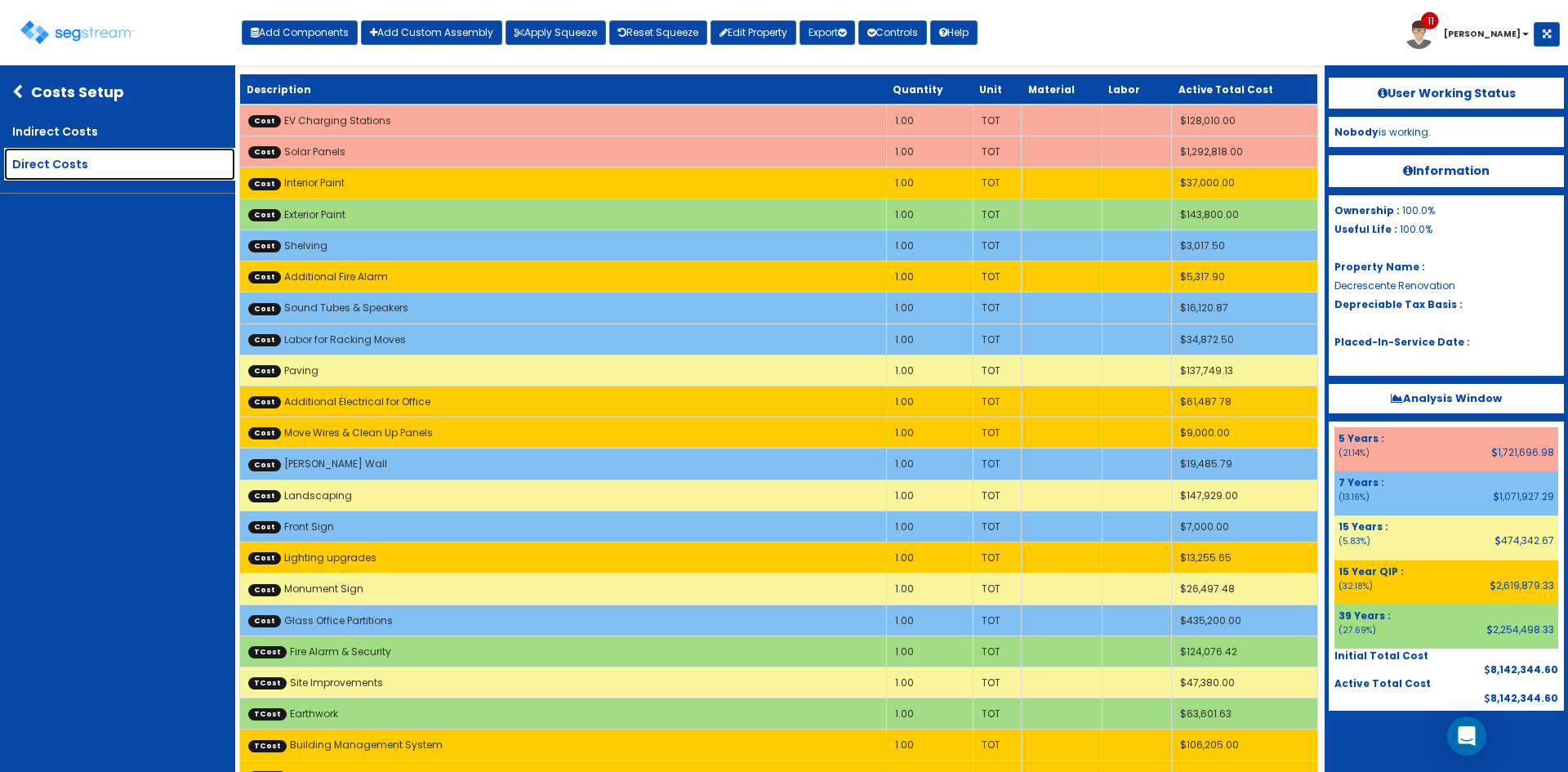
click at [92, 159] on link "Direct Costs" at bounding box center [119, 163] width 231 height 32
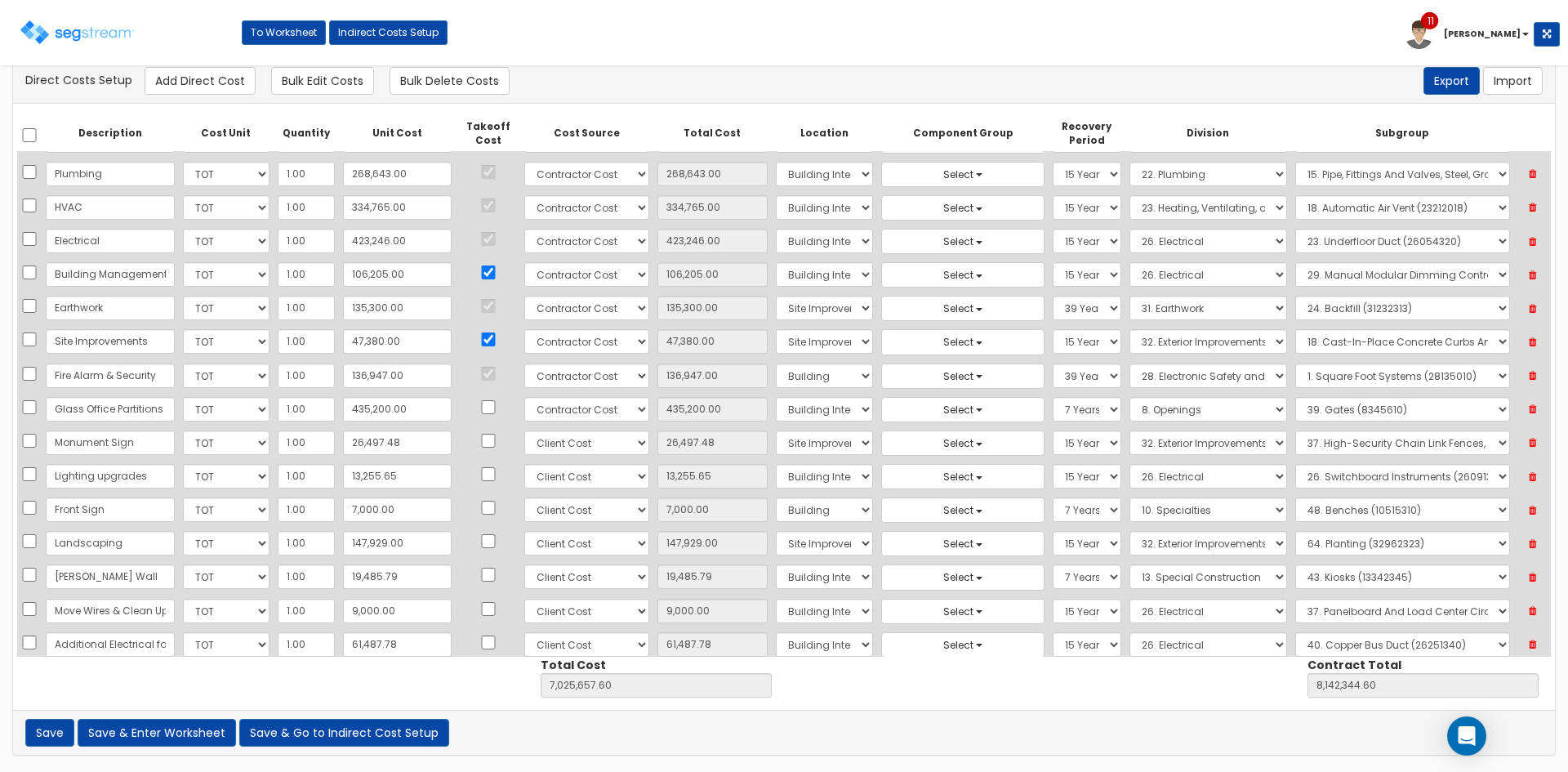
scroll to position [800, 0]
click at [406, 244] on input "423,246.00" at bounding box center [397, 242] width 109 height 24
type input "2"
type input "2.00"
type input "6,602,413.60"
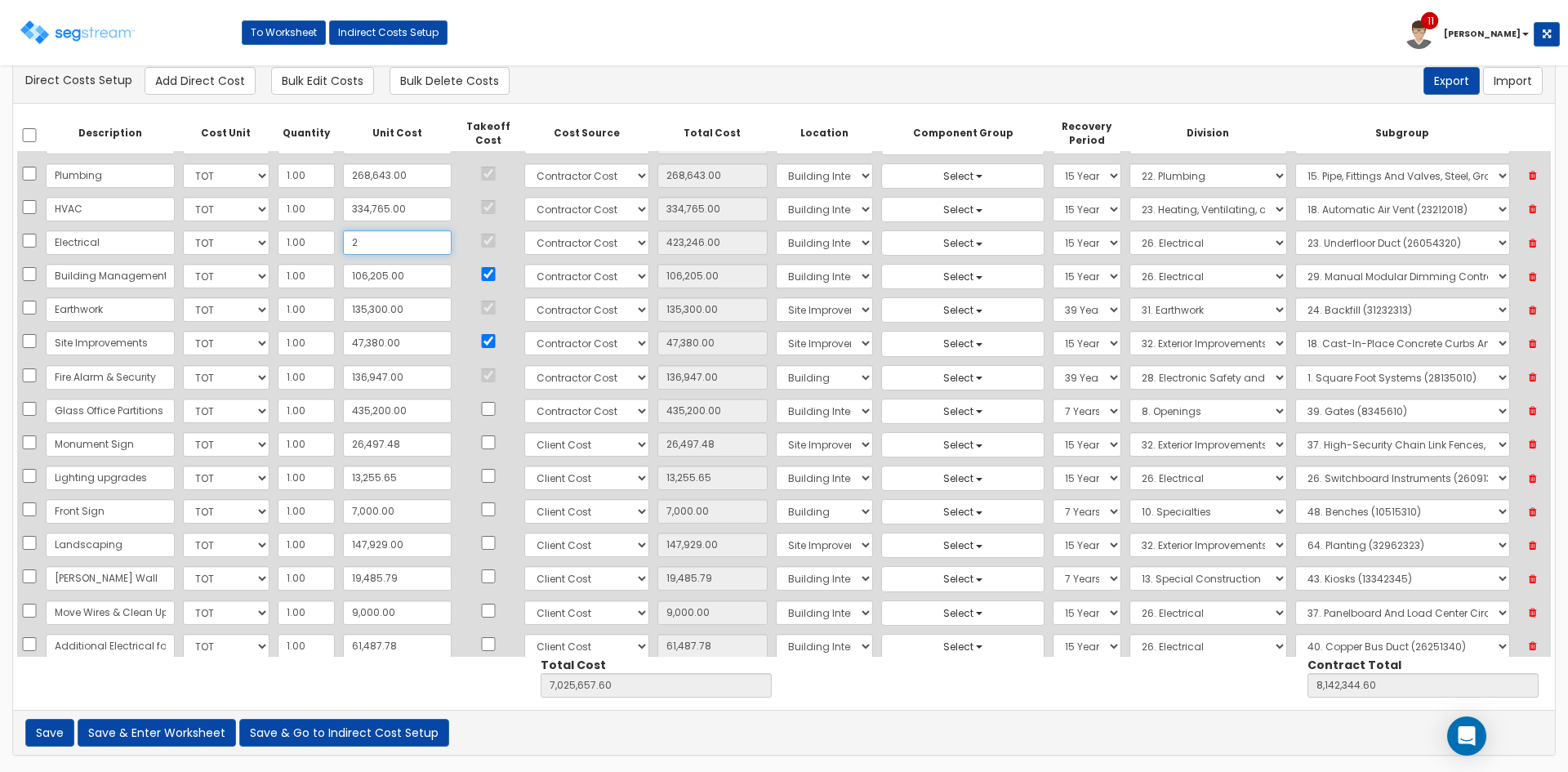
type input "7,719,100.60"
type input "295"
type input "295.00"
type input "6,602,706.60"
type input "7,719,393.60"
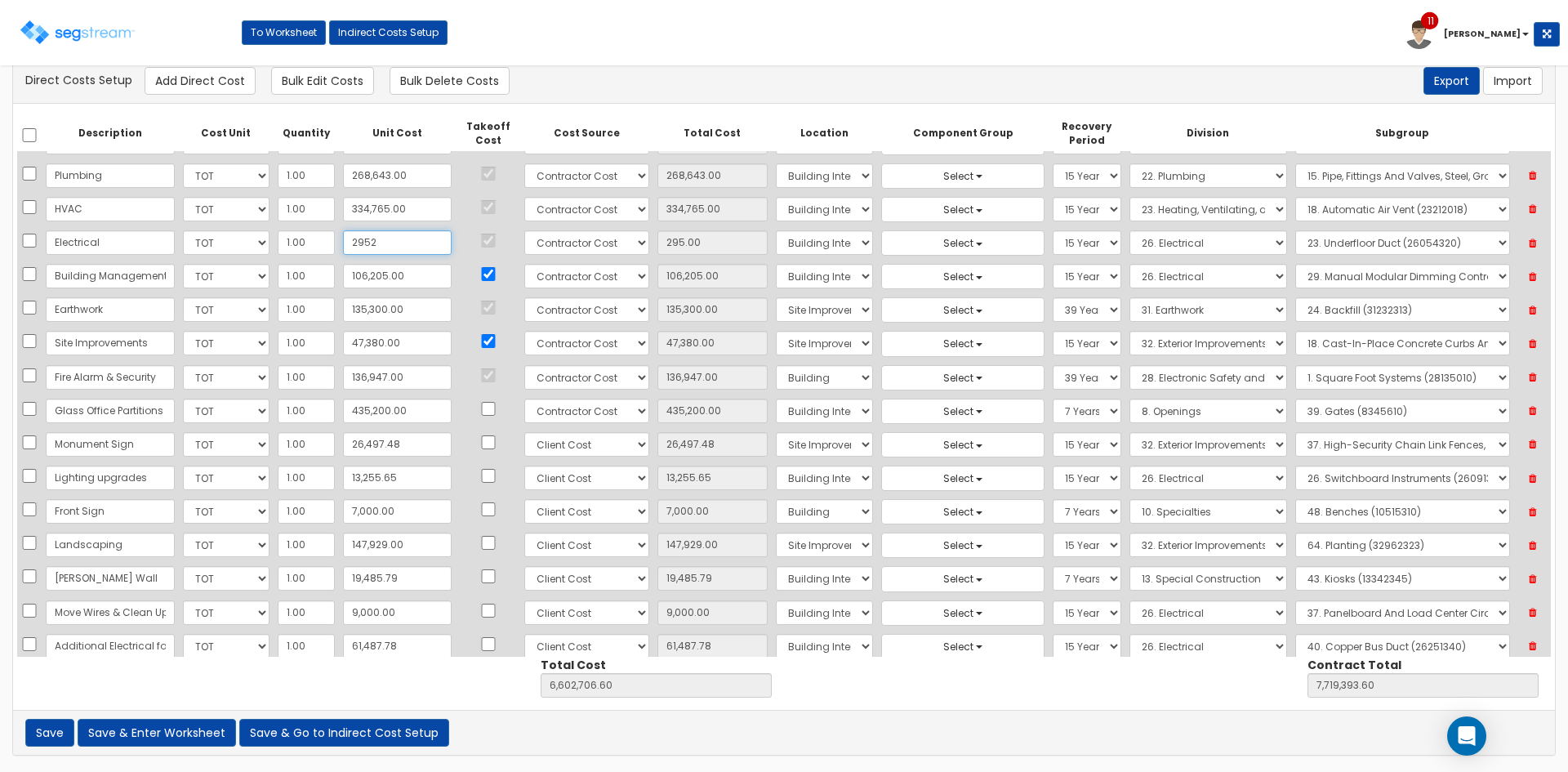
type input "2,952"
type input "2,952.00"
type input "6,605,363.60"
type input "7,722,050.60"
type input "29,523"
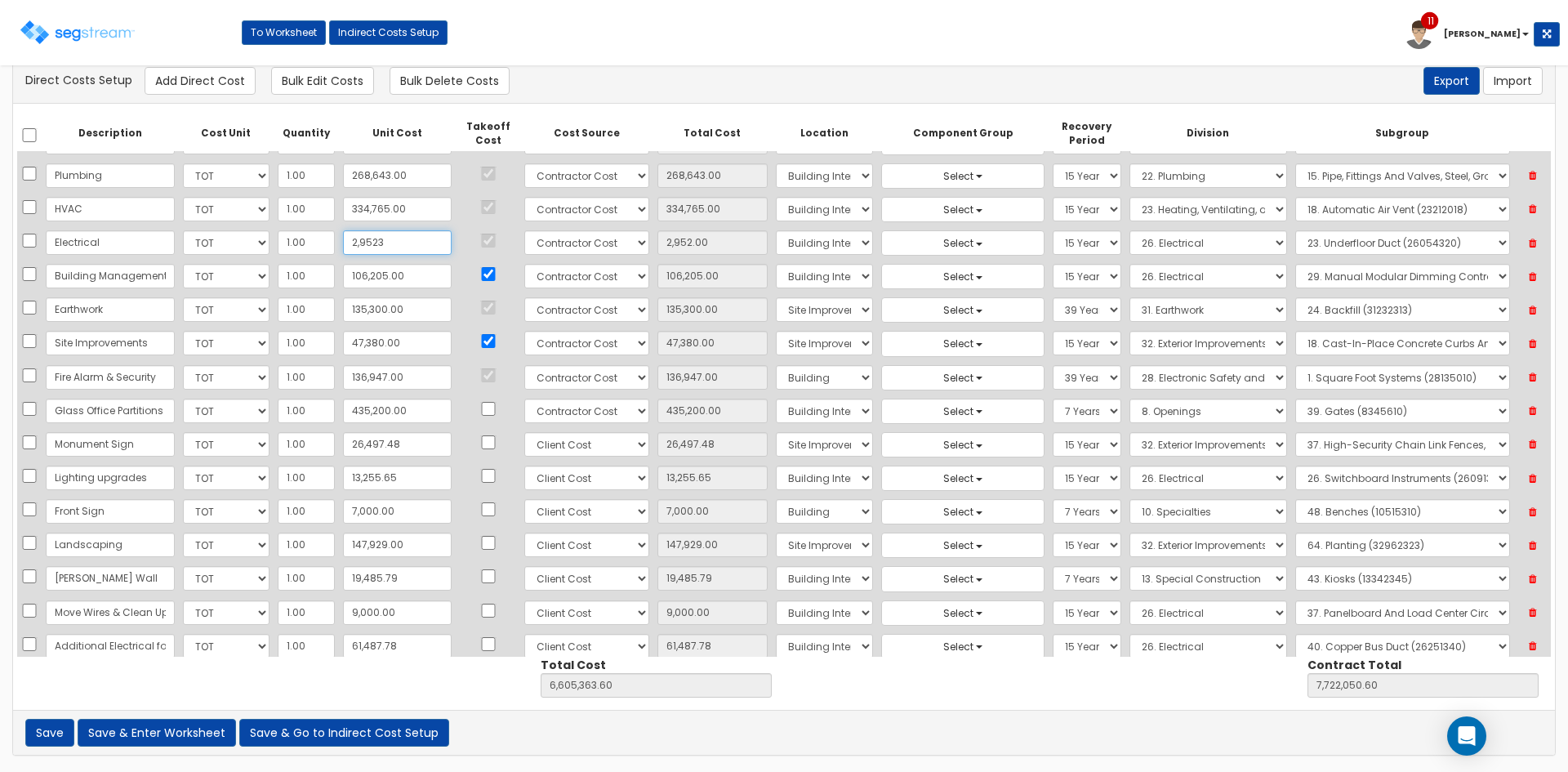
type input "29,523.00"
type input "6,631,934.60"
type input "7,748,621.60"
type input "295,236"
type input "295,236.00"
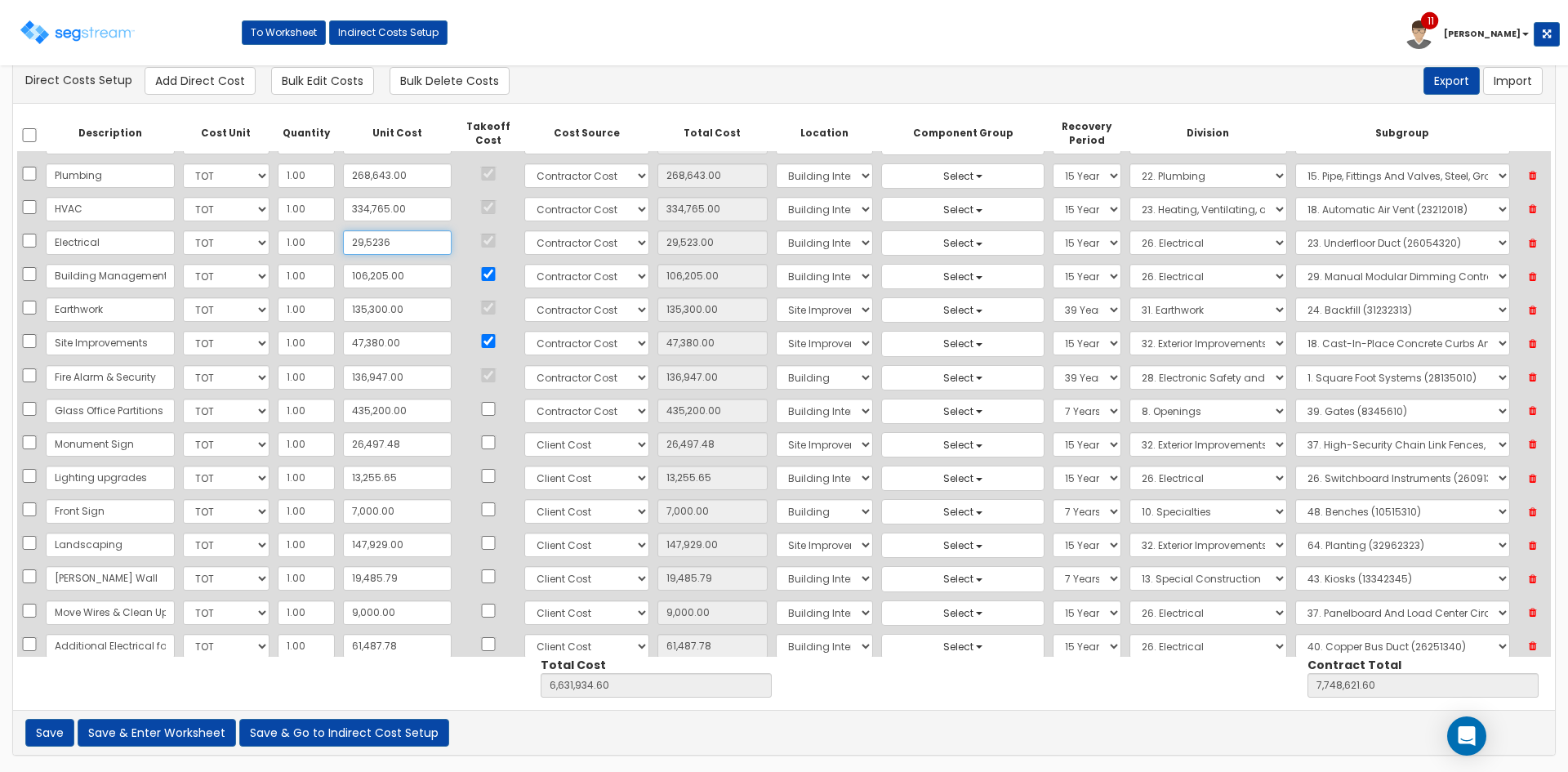
type input "6,897,647.60"
type input "8,014,334.60"
type input "295,236"
click at [1000, 722] on div "Save Save & Enter Worksheet Save & Go to Indirect Cost Setup of errors" at bounding box center [784, 733] width 1543 height 45
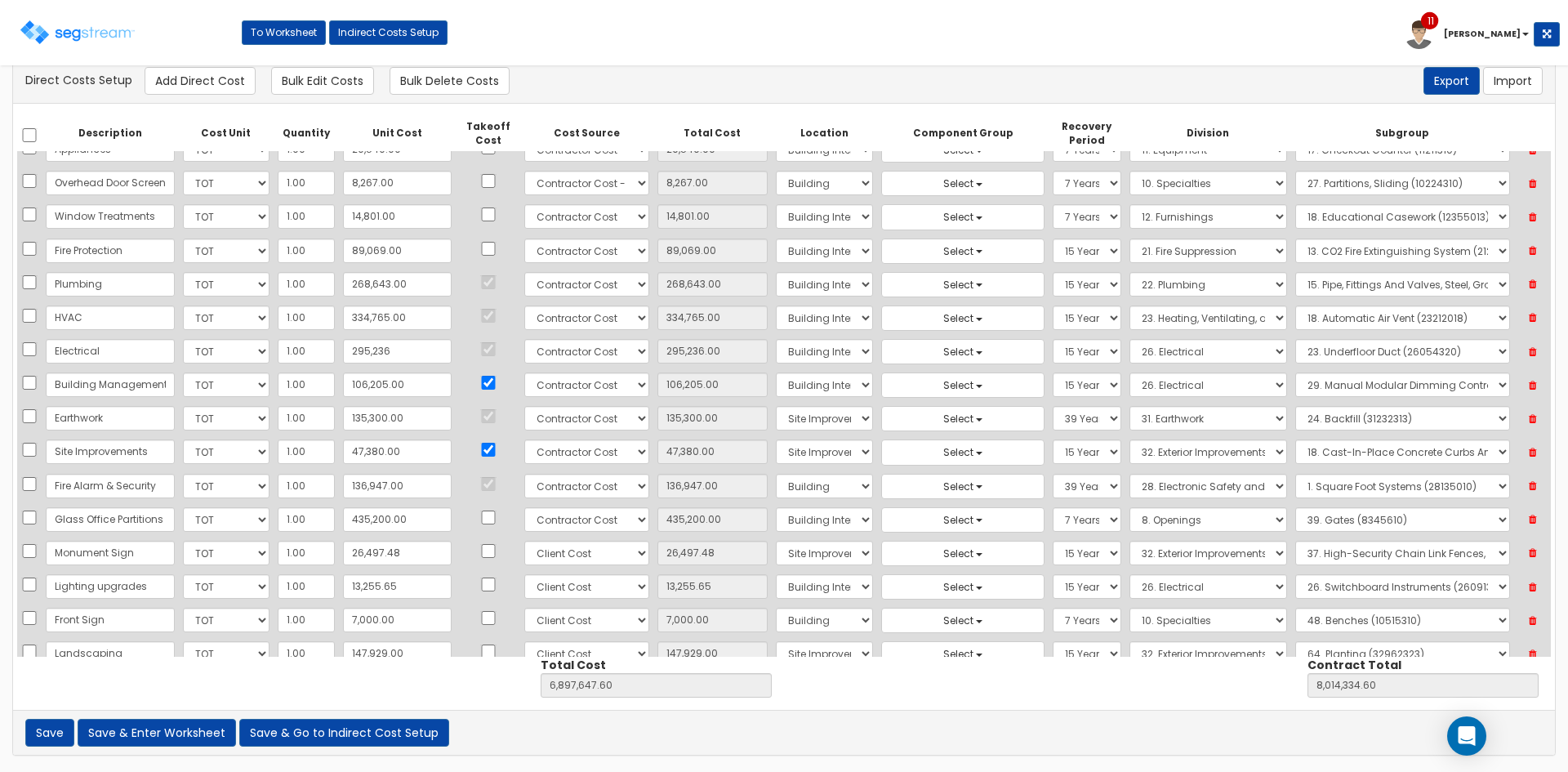
scroll to position [691, 0]
click at [179, 740] on button "Save & Enter Worksheet" at bounding box center [157, 733] width 158 height 27
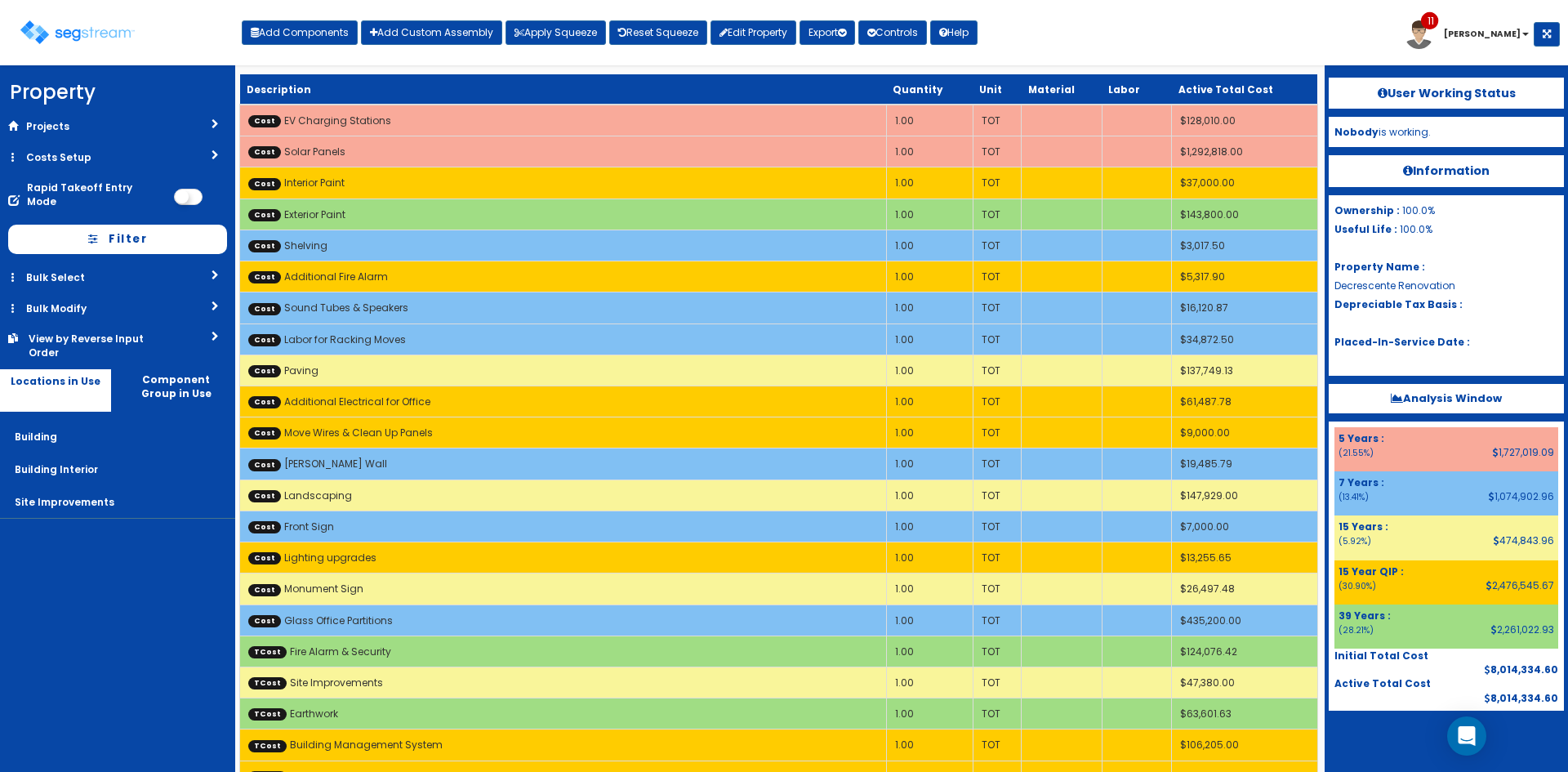
click at [162, 655] on nav "Property DB Projects Recent Properties Hines Pool &Spa Lexington Hills Phase II…" at bounding box center [117, 419] width 235 height 706
click at [561, 37] on button "Apply Squeeze" at bounding box center [556, 32] width 101 height 24
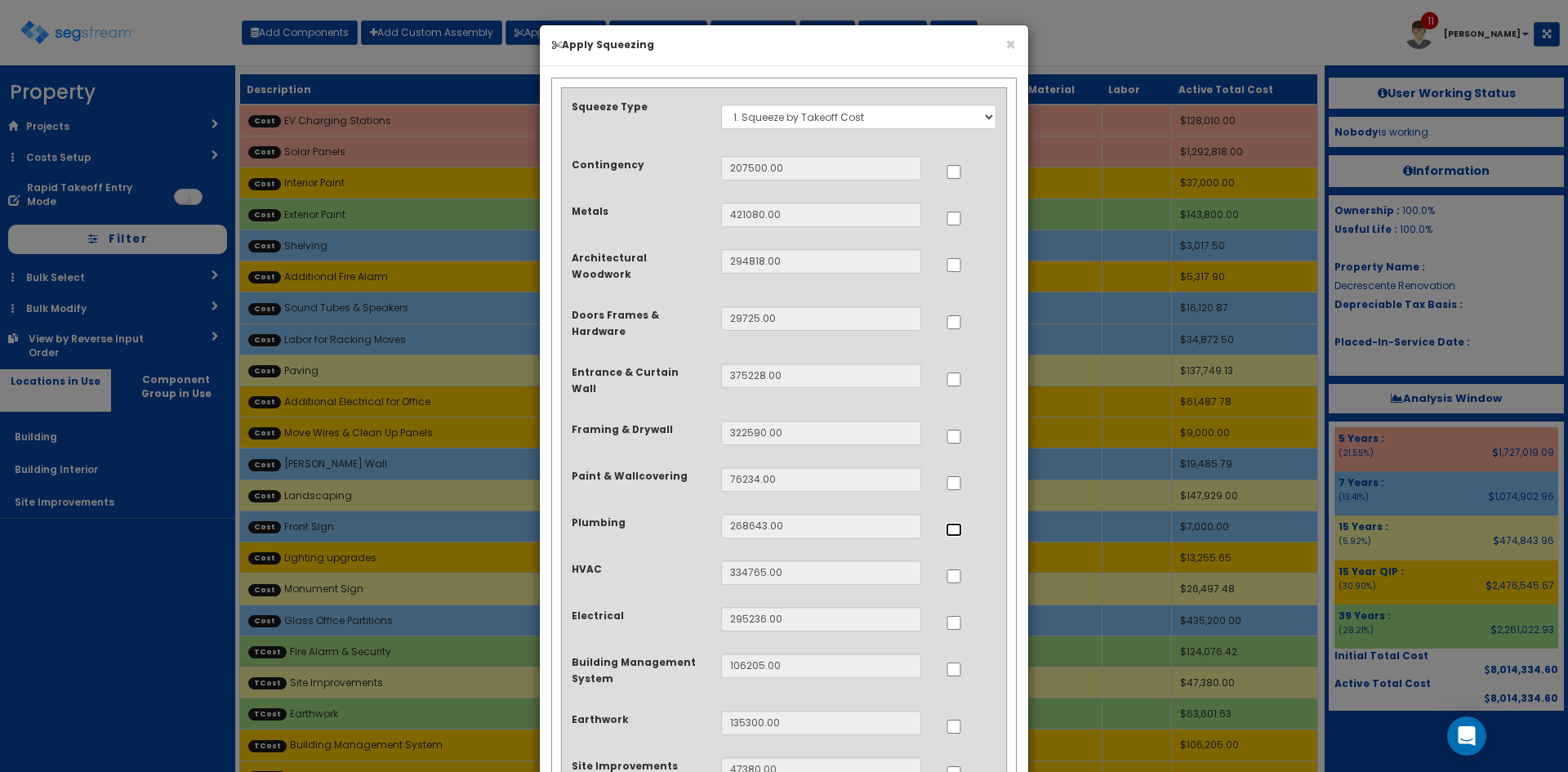
drag, startPoint x: 954, startPoint y: 513, endPoint x: 955, endPoint y: 541, distance: 28.0
click at [954, 516] on div at bounding box center [971, 526] width 51 height 26
click at [958, 569] on input "..." at bounding box center [954, 576] width 17 height 14
checkbox input "true"
click at [955, 516] on div at bounding box center [971, 526] width 51 height 26
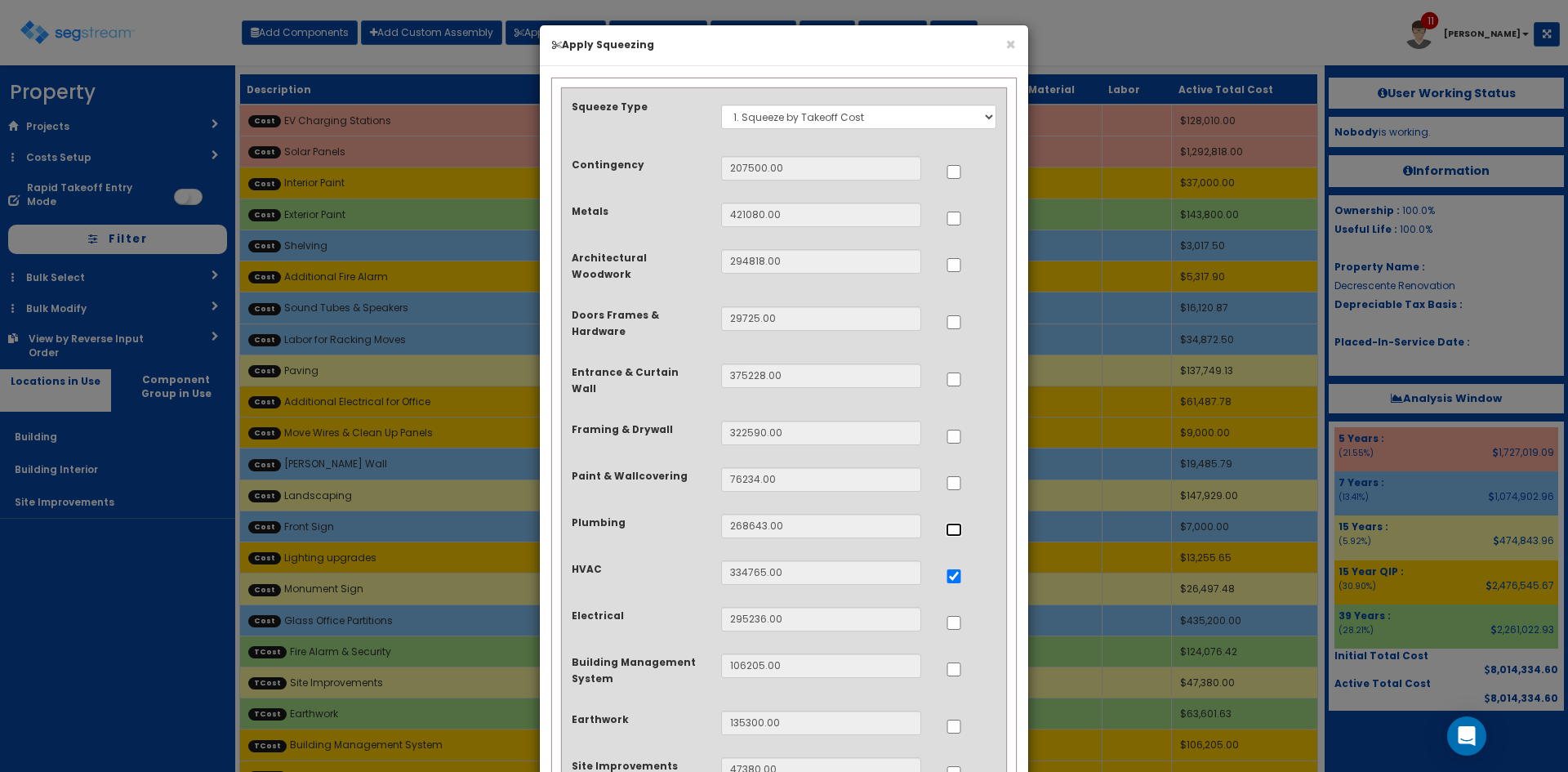
click at [957, 522] on input "..." at bounding box center [954, 529] width 17 height 14
checkbox input "true"
click at [953, 616] on input "..." at bounding box center [954, 623] width 17 height 14
checkbox input "true"
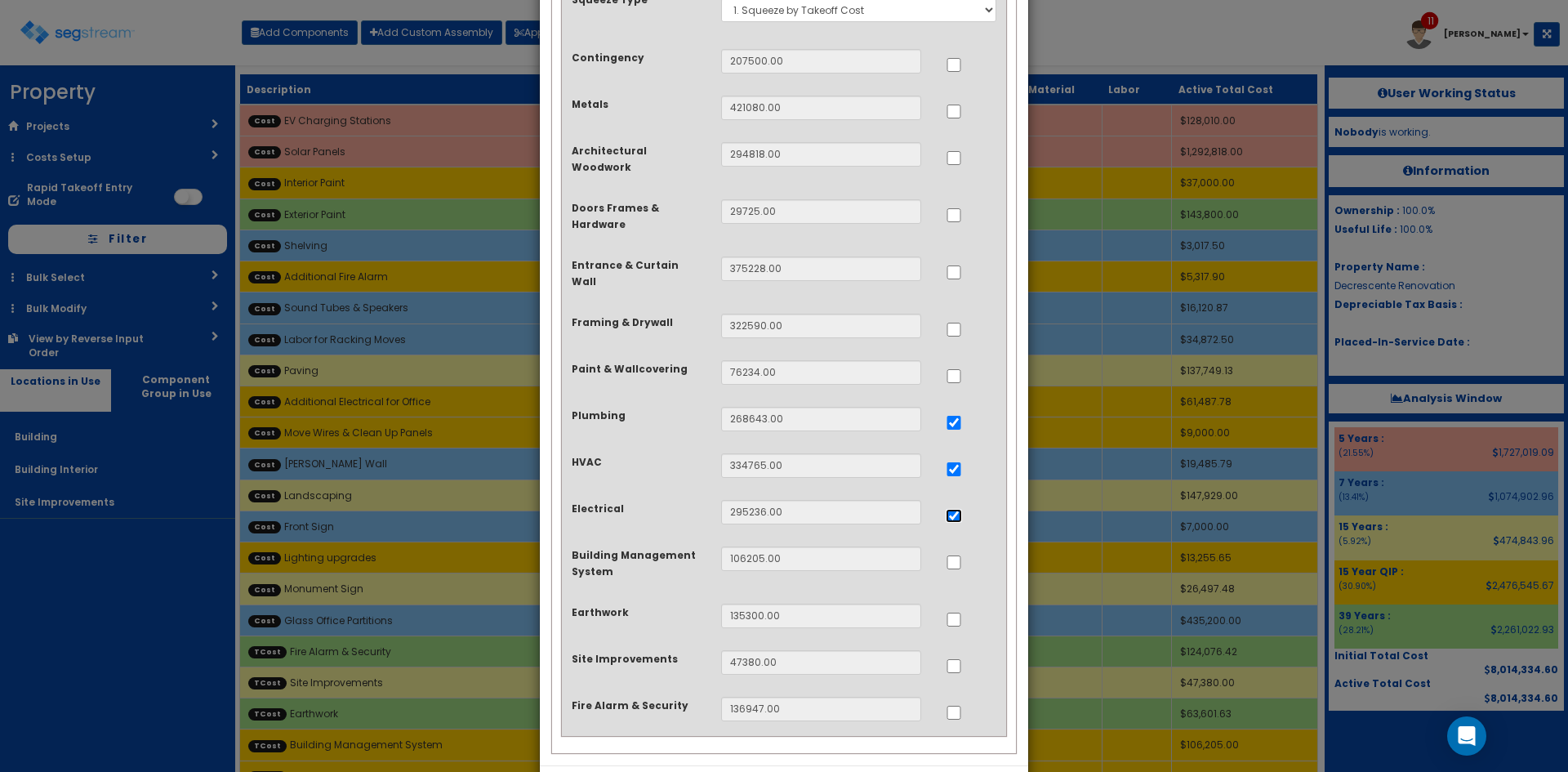
scroll to position [108, 0]
click at [957, 612] on input "..." at bounding box center [954, 618] width 17 height 14
checkbox input "true"
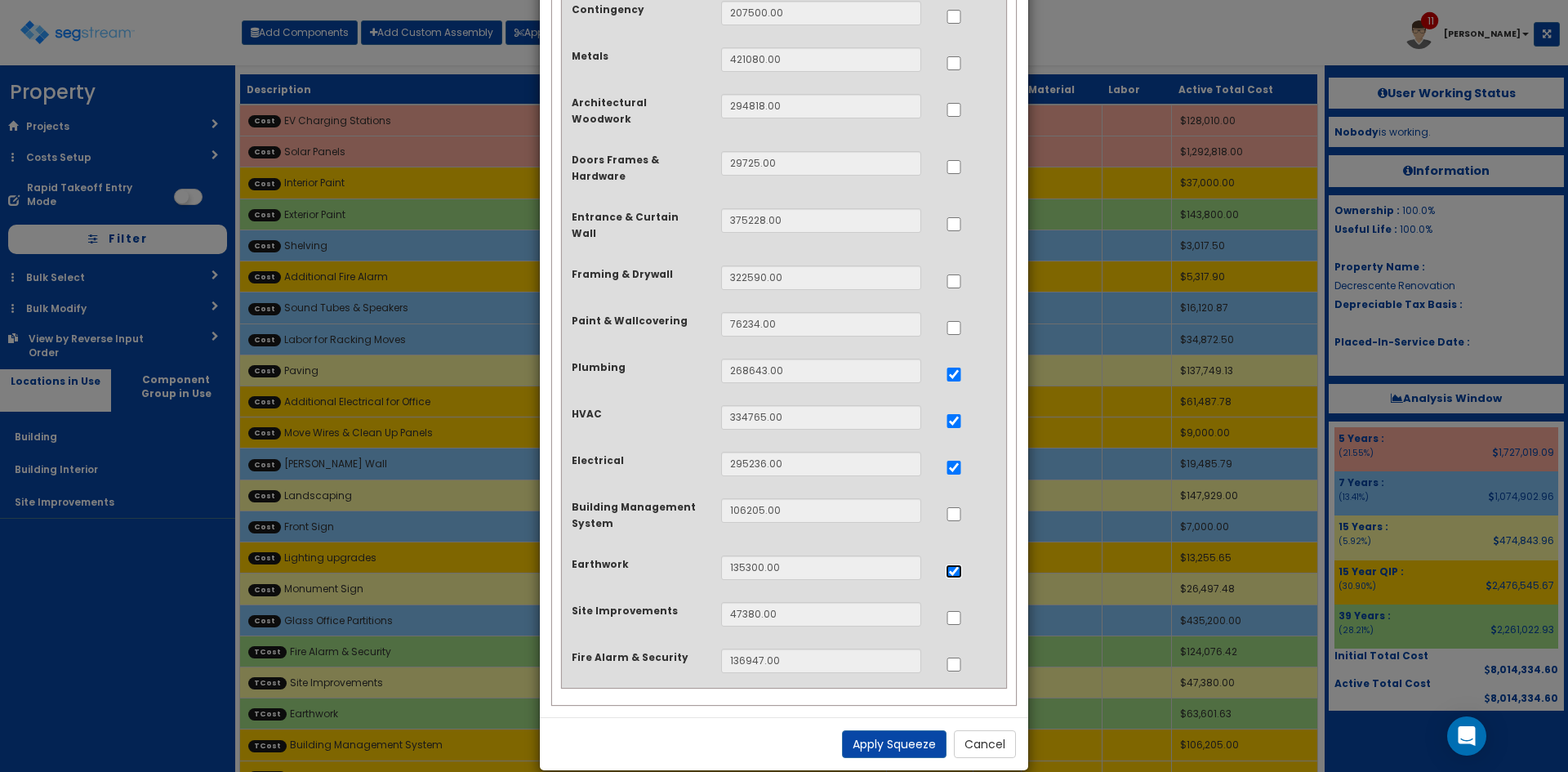
scroll to position [158, 0]
click at [909, 733] on button "Apply Squeeze" at bounding box center [894, 742] width 105 height 27
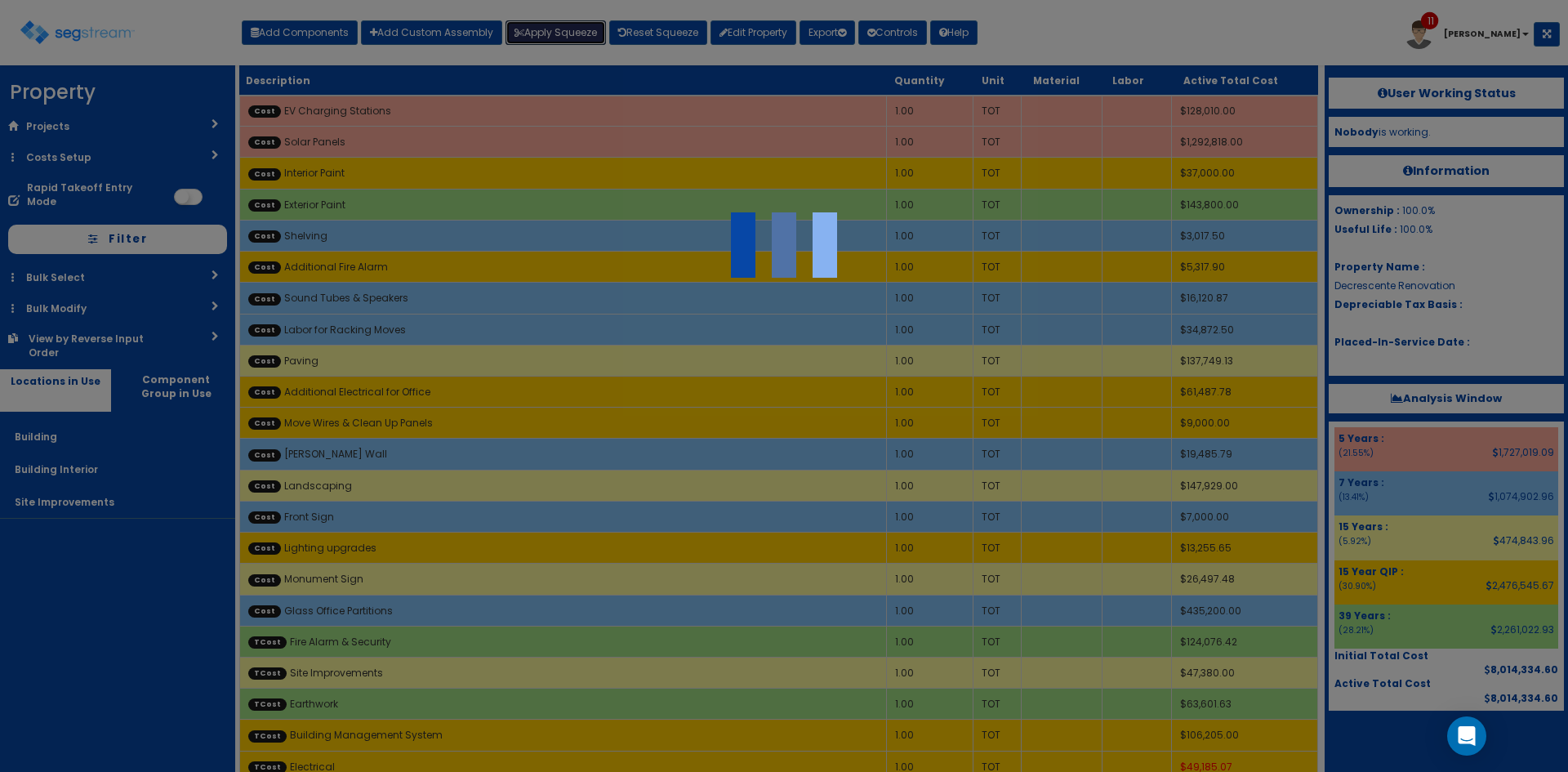
scroll to position [11, 0]
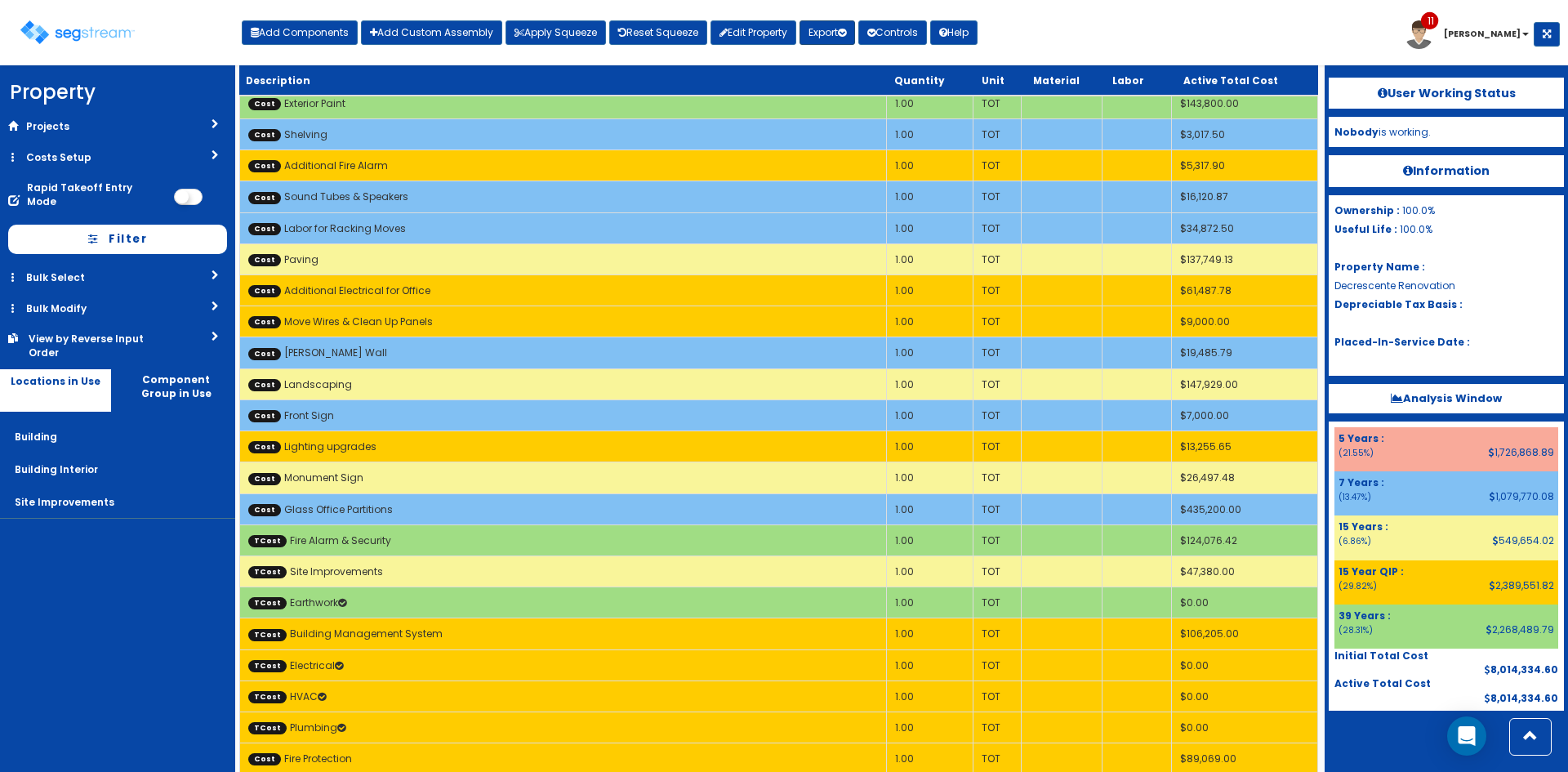
scroll to position [109, 0]
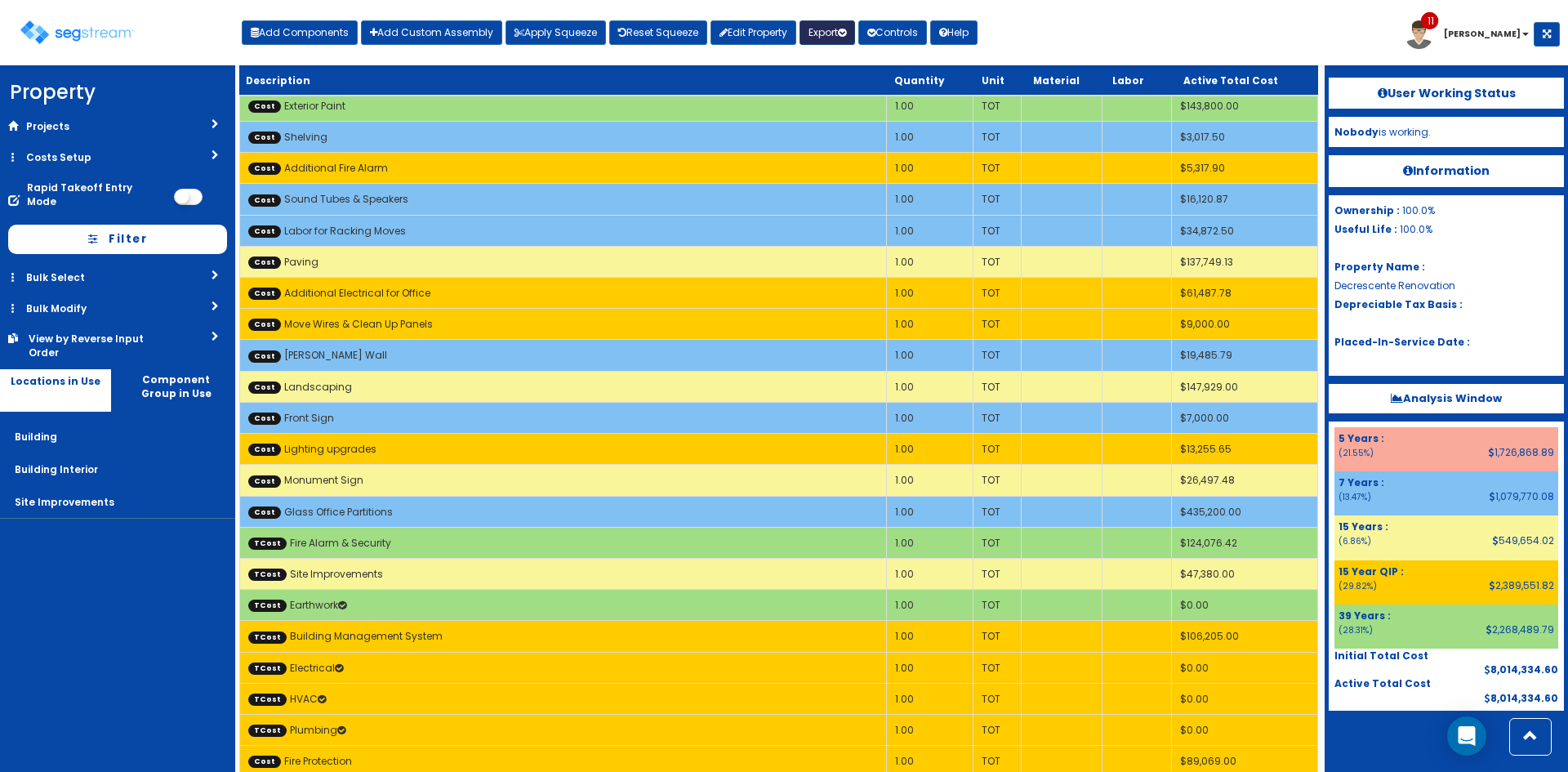
click at [846, 35] on icon "button" at bounding box center [842, 32] width 8 height 10
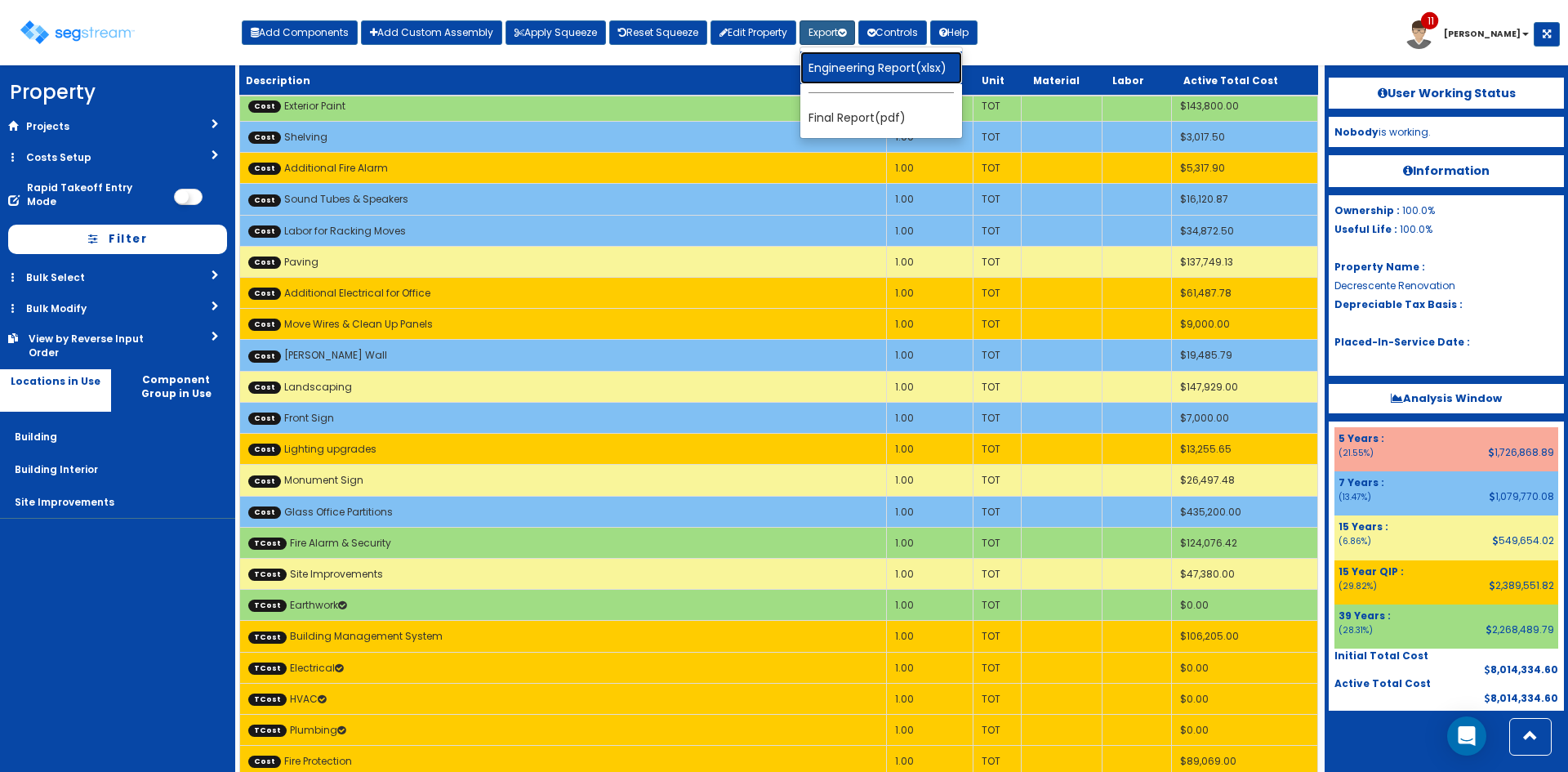
click at [849, 65] on link "Engineering Report(xlsx)" at bounding box center [880, 68] width 161 height 32
